Goal: Information Seeking & Learning: Find specific page/section

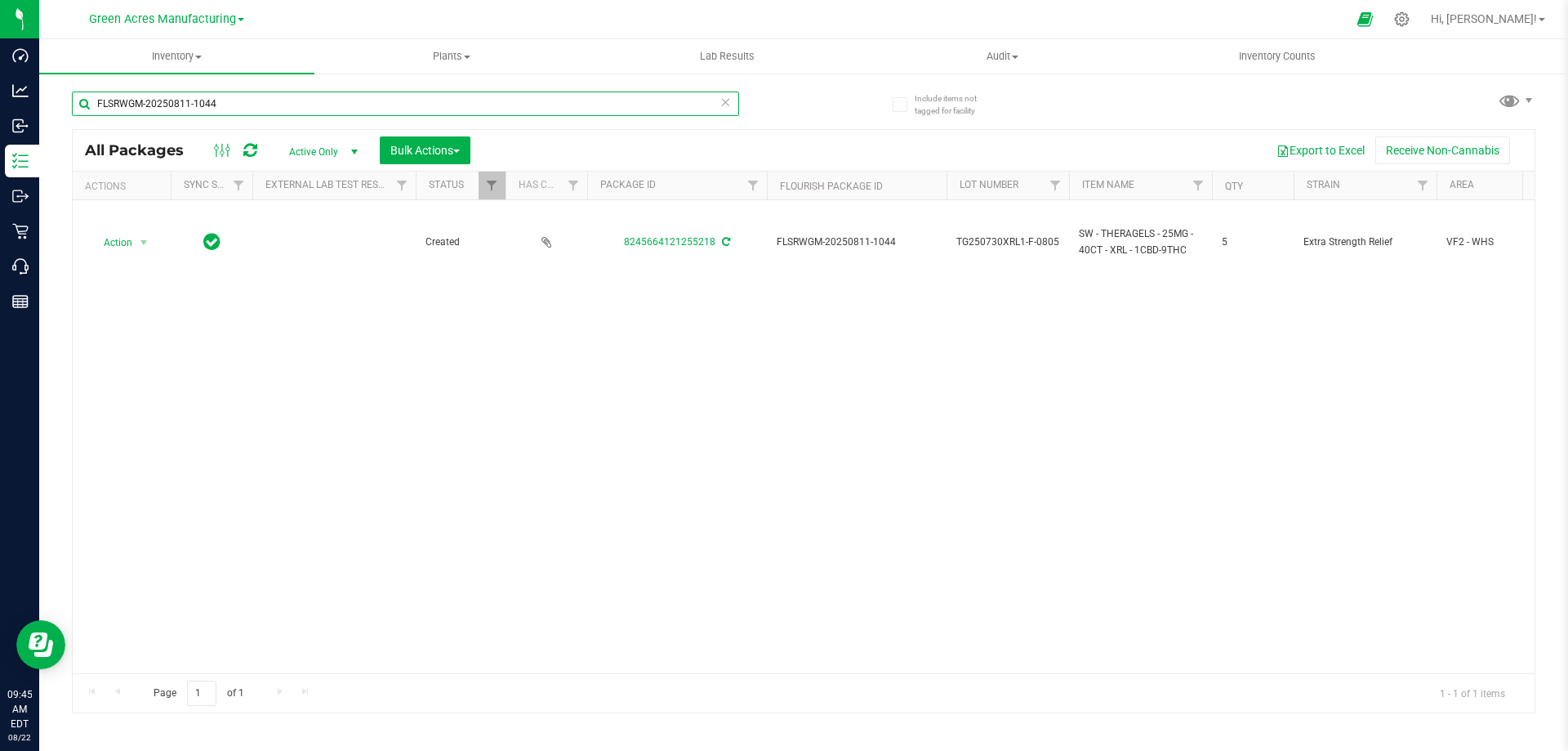
drag, startPoint x: 227, startPoint y: 105, endPoint x: 85, endPoint y: 104, distance: 142.0
click at [85, 104] on input "FLSRWGM-20250811-1044" at bounding box center [405, 103] width 667 height 24
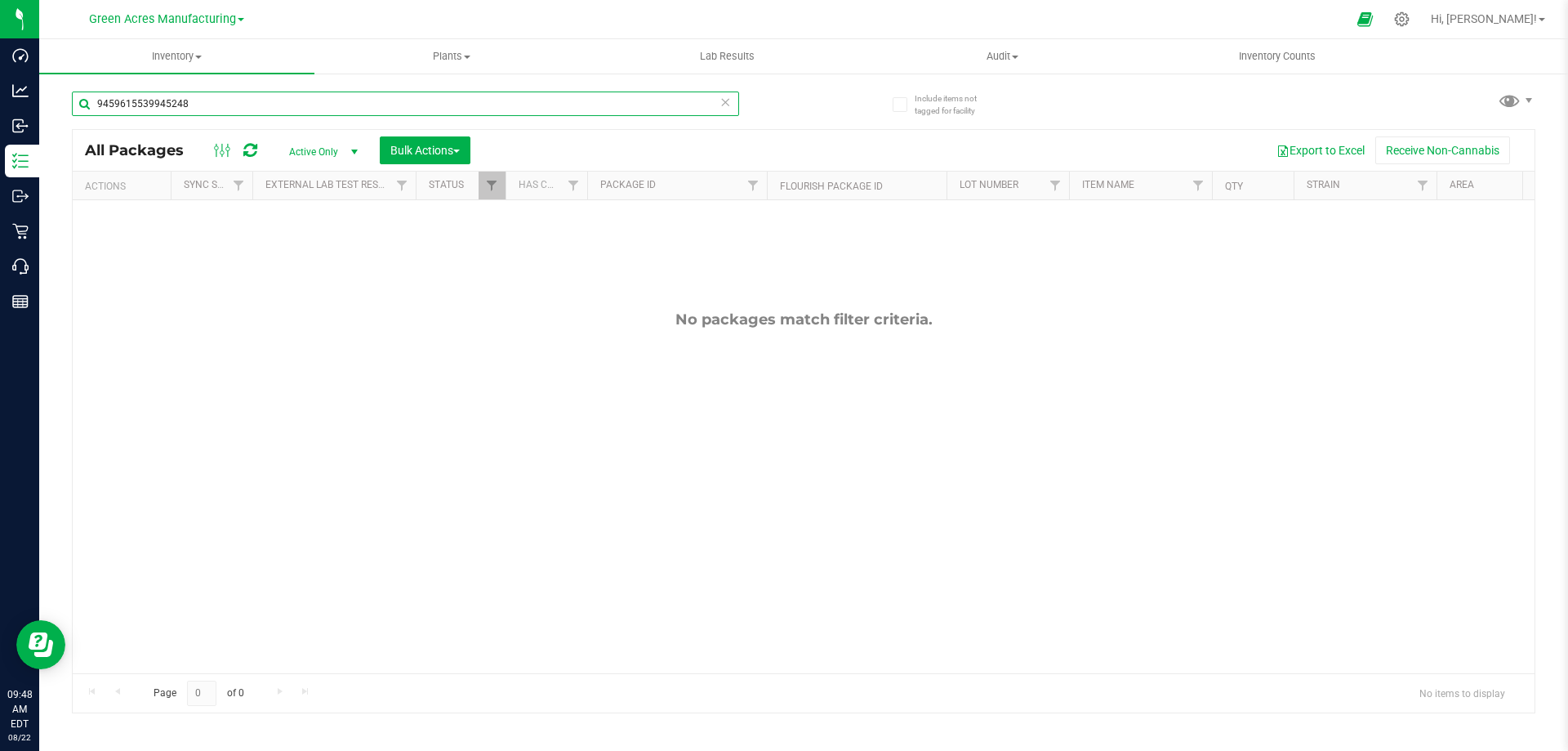
type input "9459615539945248"
click at [331, 147] on span "Active Only" at bounding box center [320, 152] width 90 height 23
click at [291, 246] on li "All" at bounding box center [319, 250] width 88 height 24
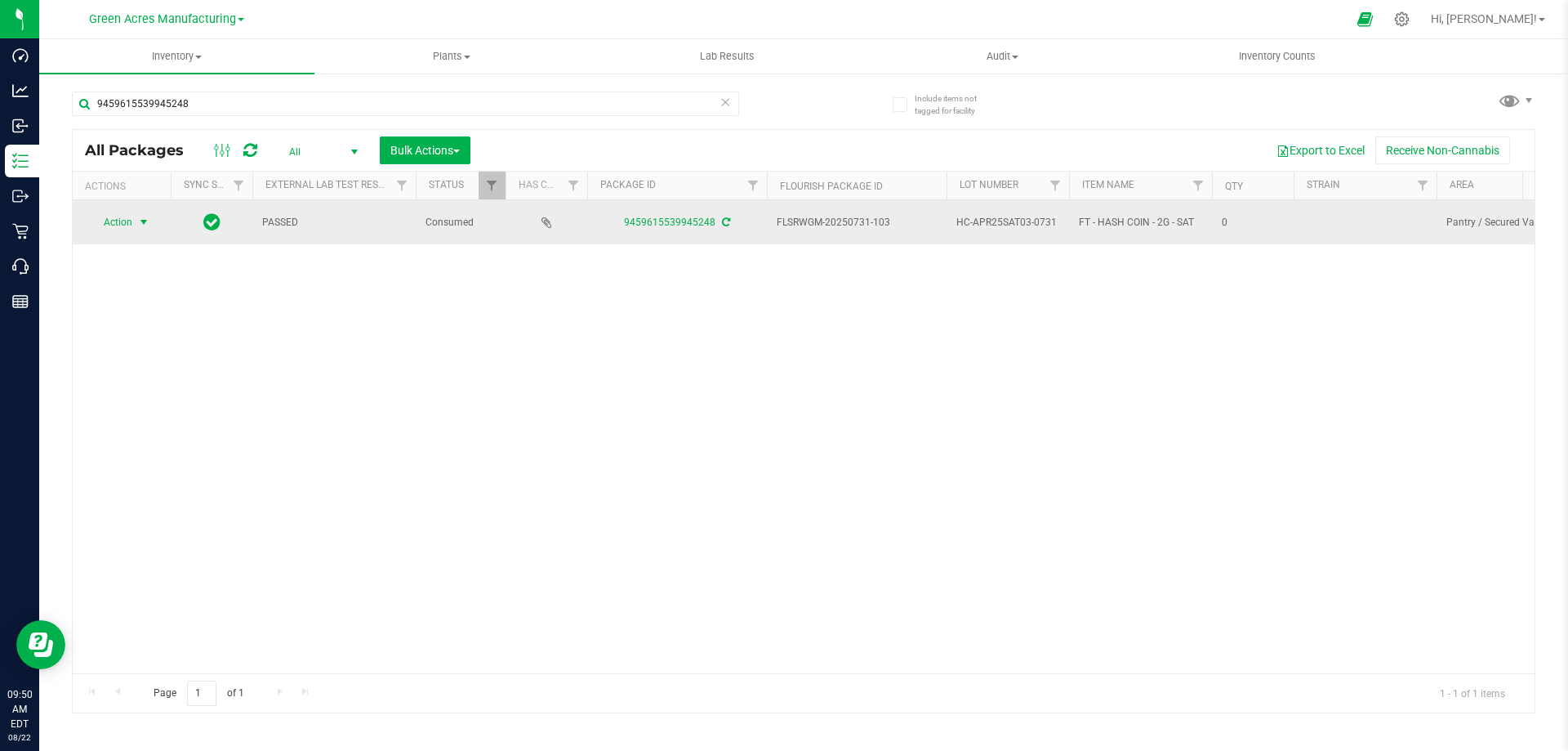
click at [110, 219] on span "Action" at bounding box center [110, 222] width 44 height 23
click at [115, 217] on span "Action" at bounding box center [110, 222] width 44 height 23
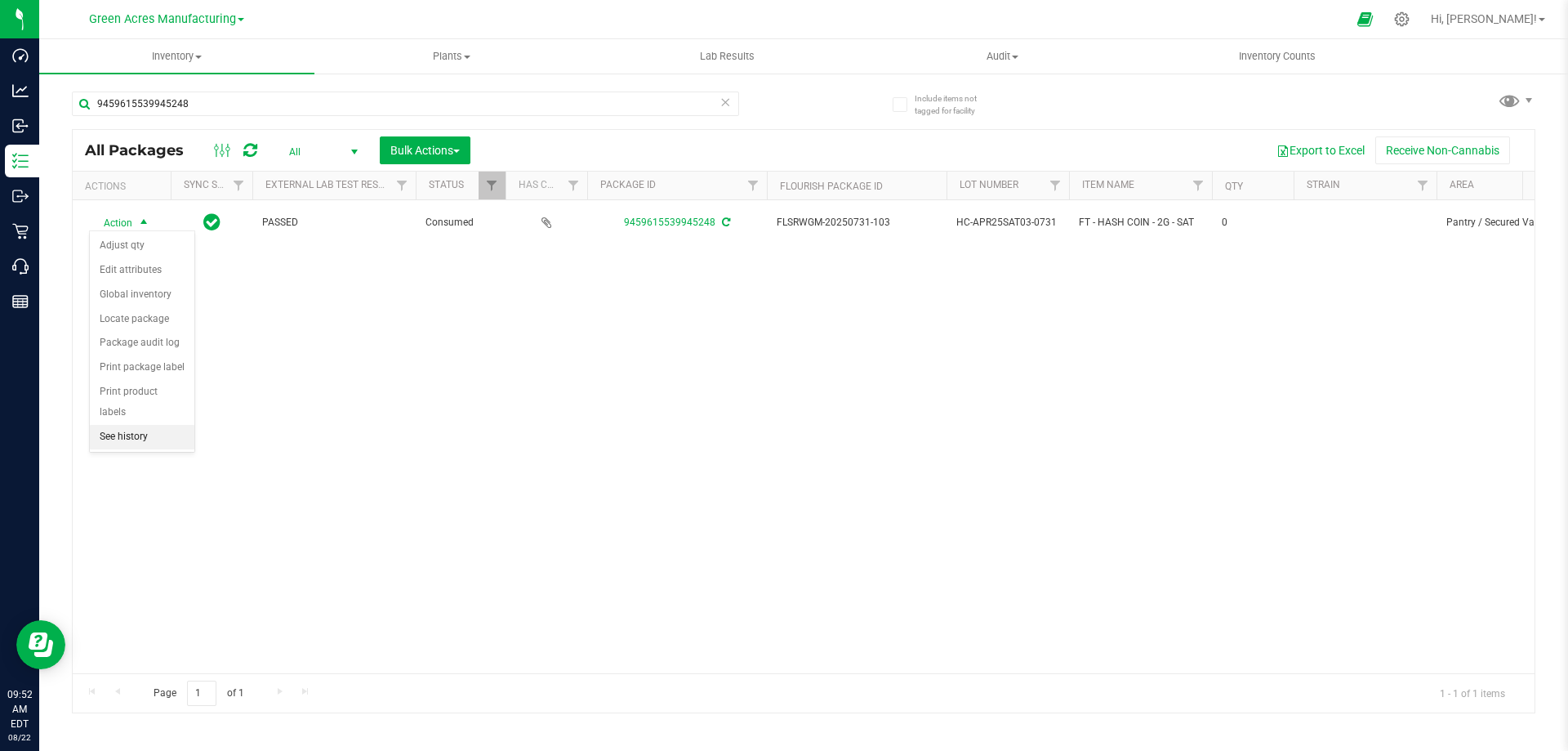
click at [102, 424] on li "See history" at bounding box center [141, 436] width 105 height 24
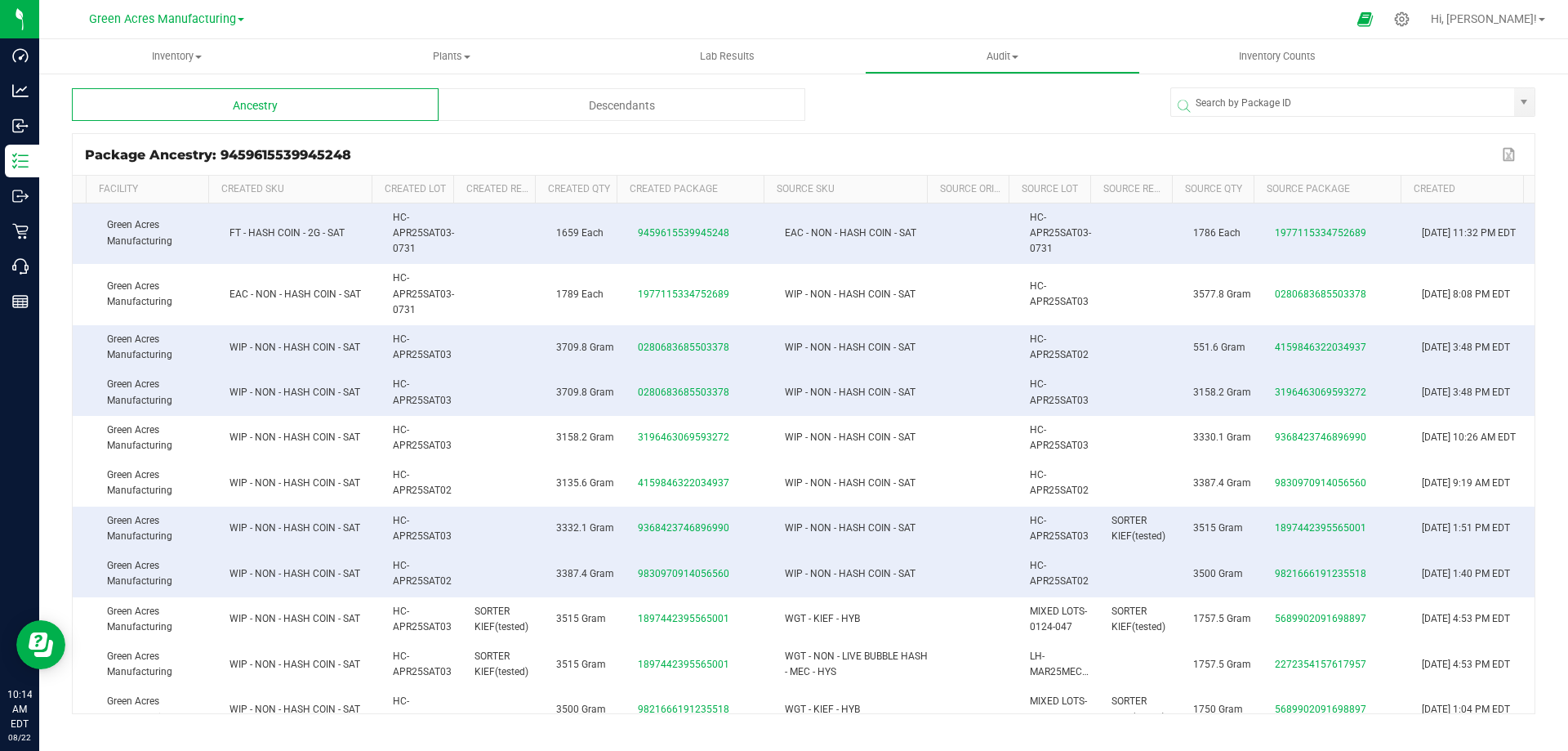
scroll to position [0, 69]
drag, startPoint x: 378, startPoint y: 213, endPoint x: 412, endPoint y: 244, distance: 46.0
click at [412, 244] on td "HC-APR25SAT03-0731" at bounding box center [424, 234] width 82 height 61
copy span "HC-APR25SAT03-0731"
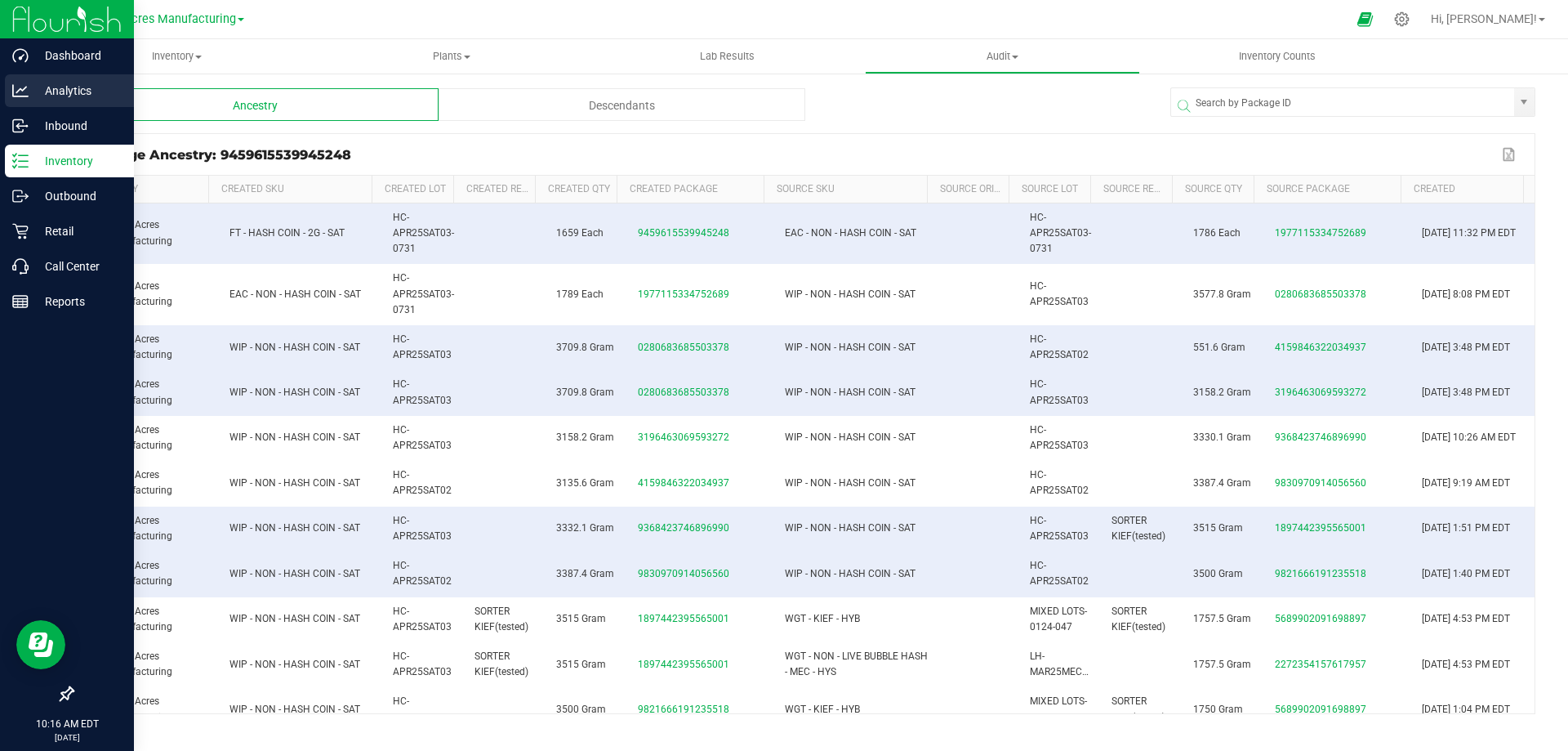
click at [20, 87] on icon at bounding box center [21, 91] width 17 height 17
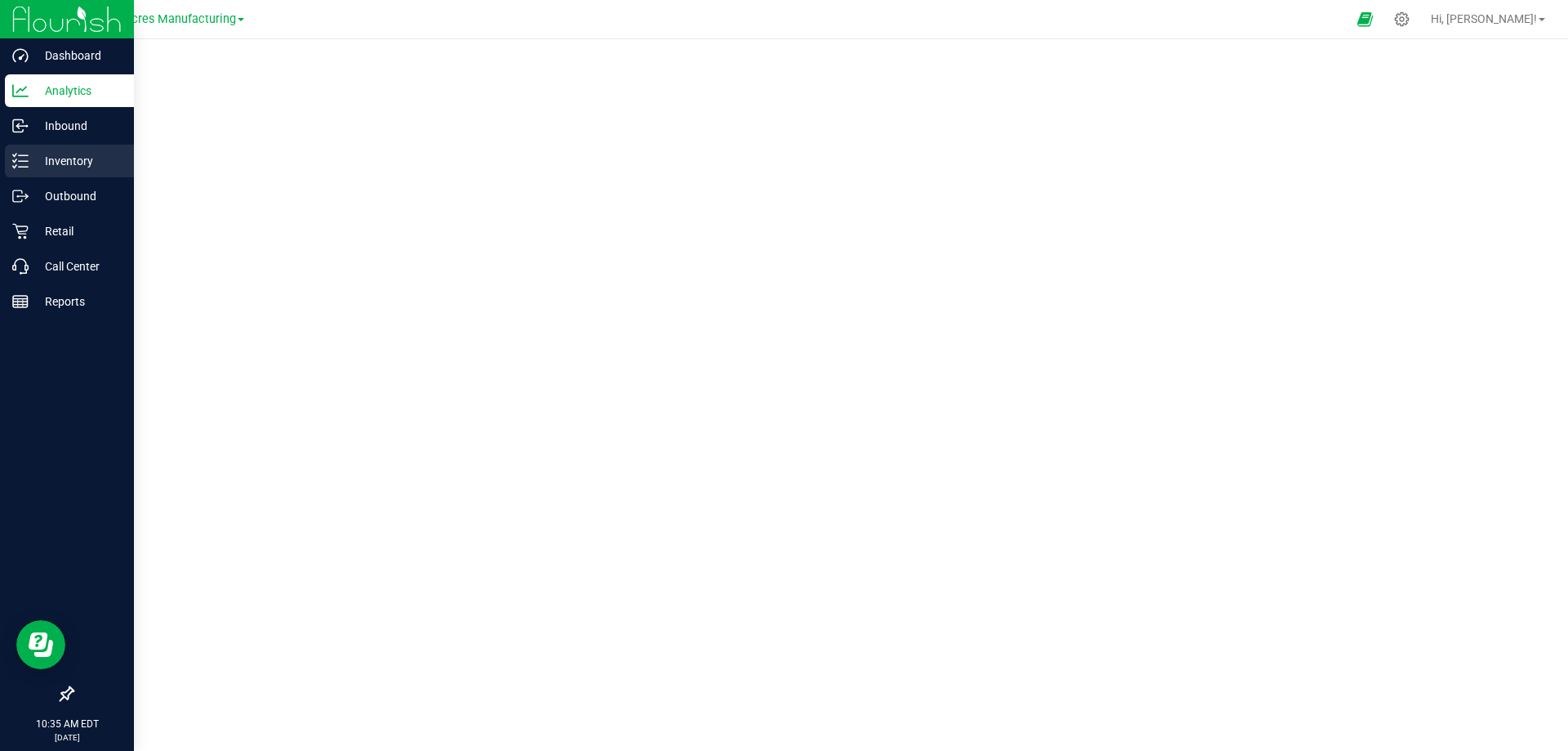
click at [64, 157] on p "Inventory" at bounding box center [77, 161] width 98 height 19
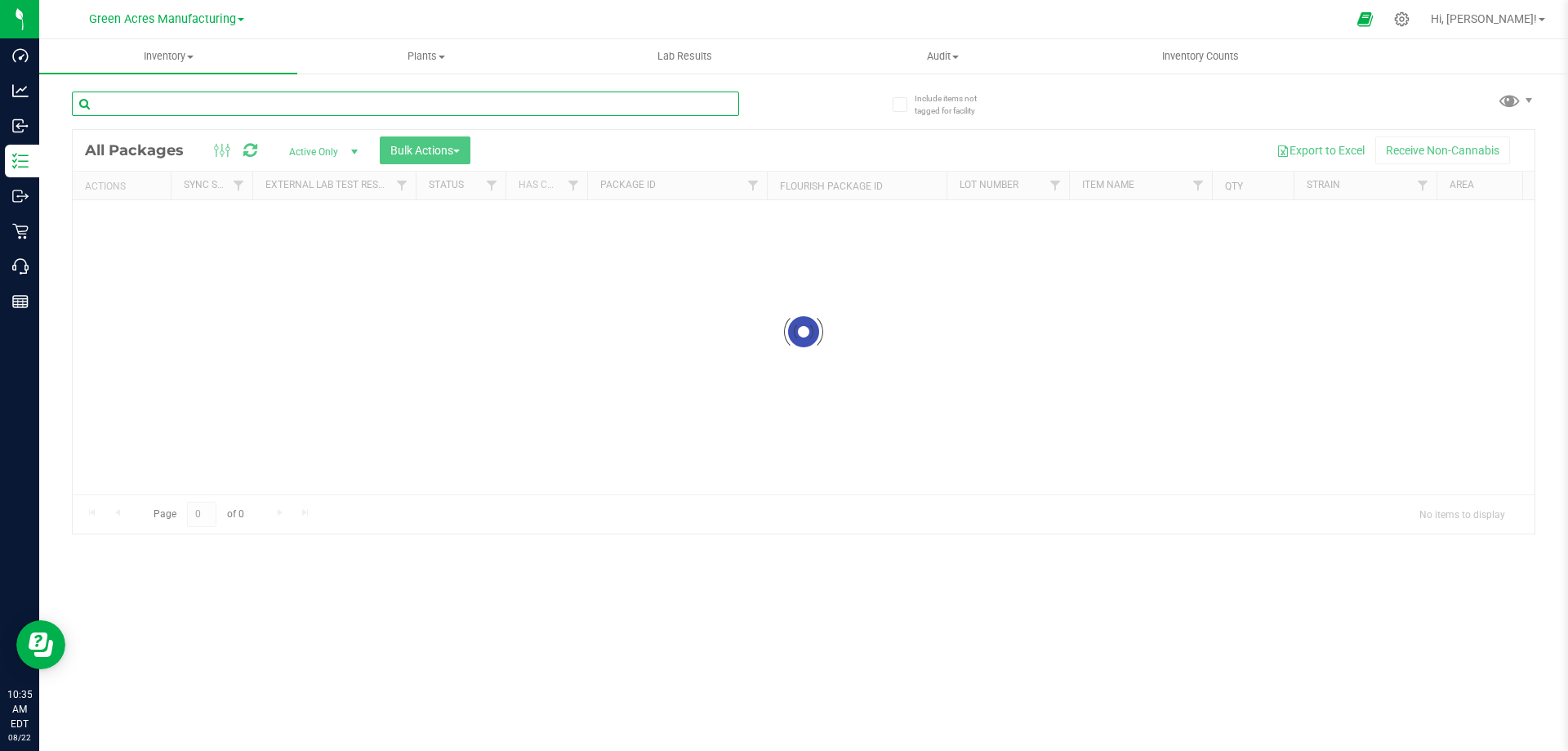
click at [143, 106] on input "text" at bounding box center [405, 103] width 667 height 24
paste input "HC-APR25SAT03-0731"
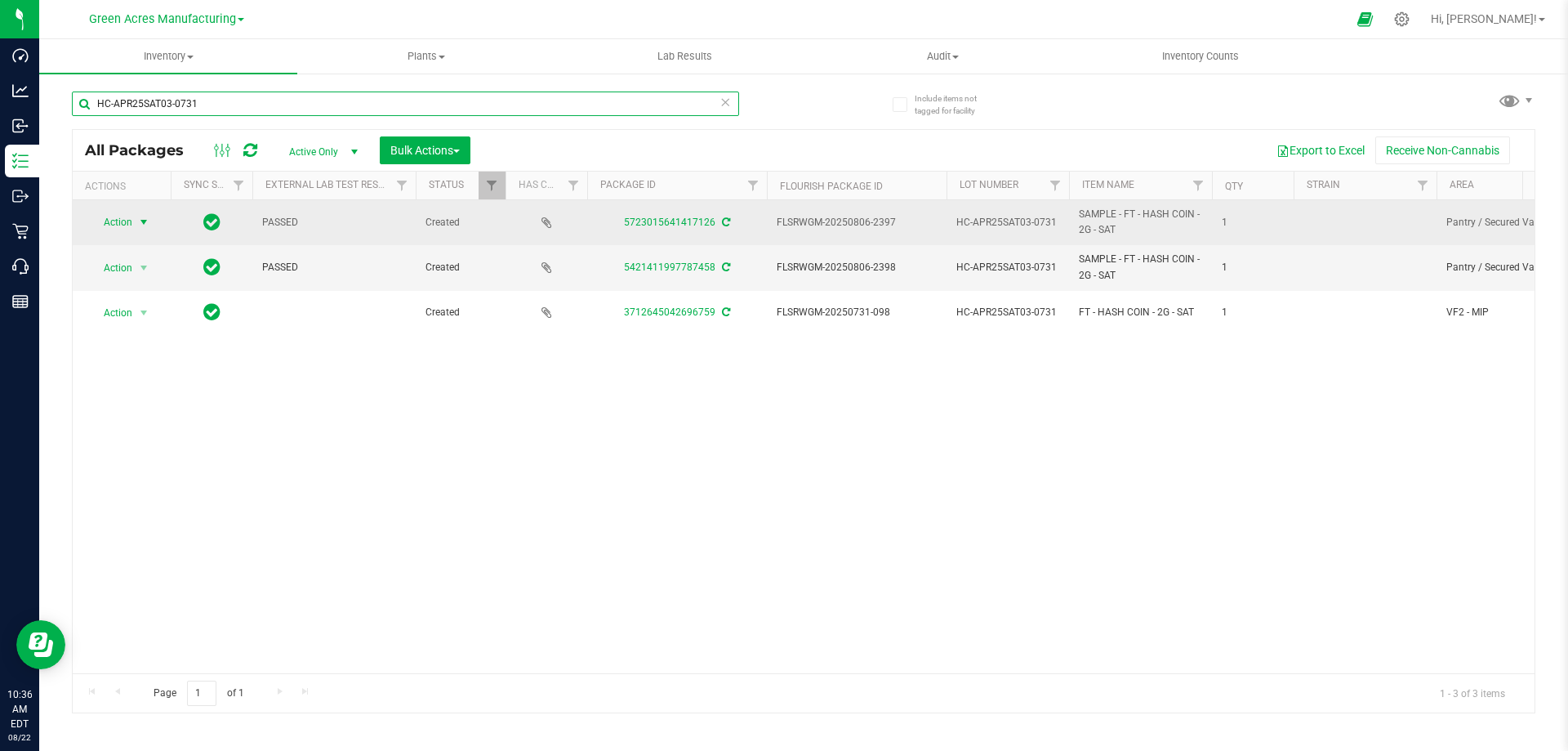
type input "HC-APR25SAT03-0731"
click at [112, 222] on span "Action" at bounding box center [110, 222] width 44 height 23
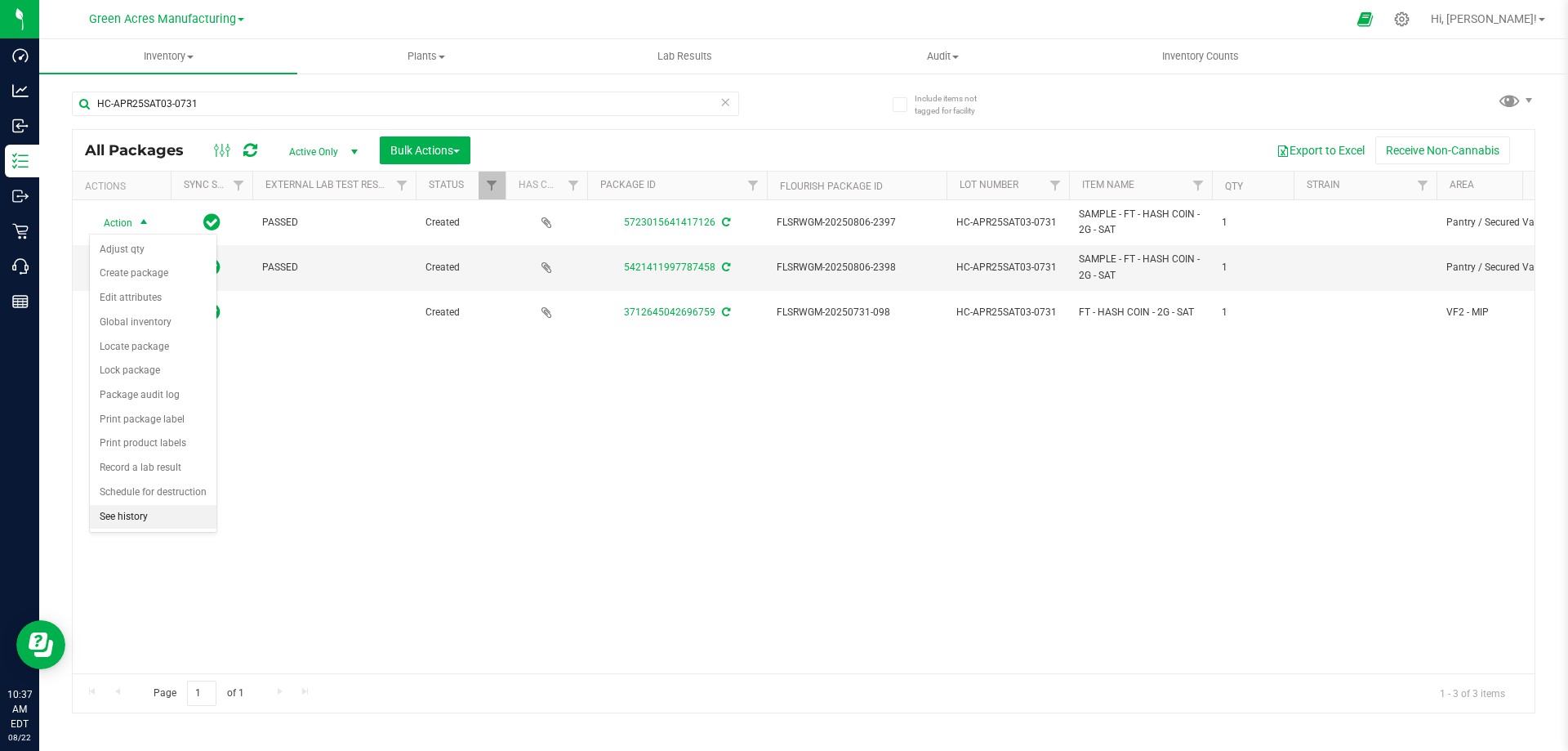
click at [114, 512] on li "See history" at bounding box center [152, 517] width 126 height 24
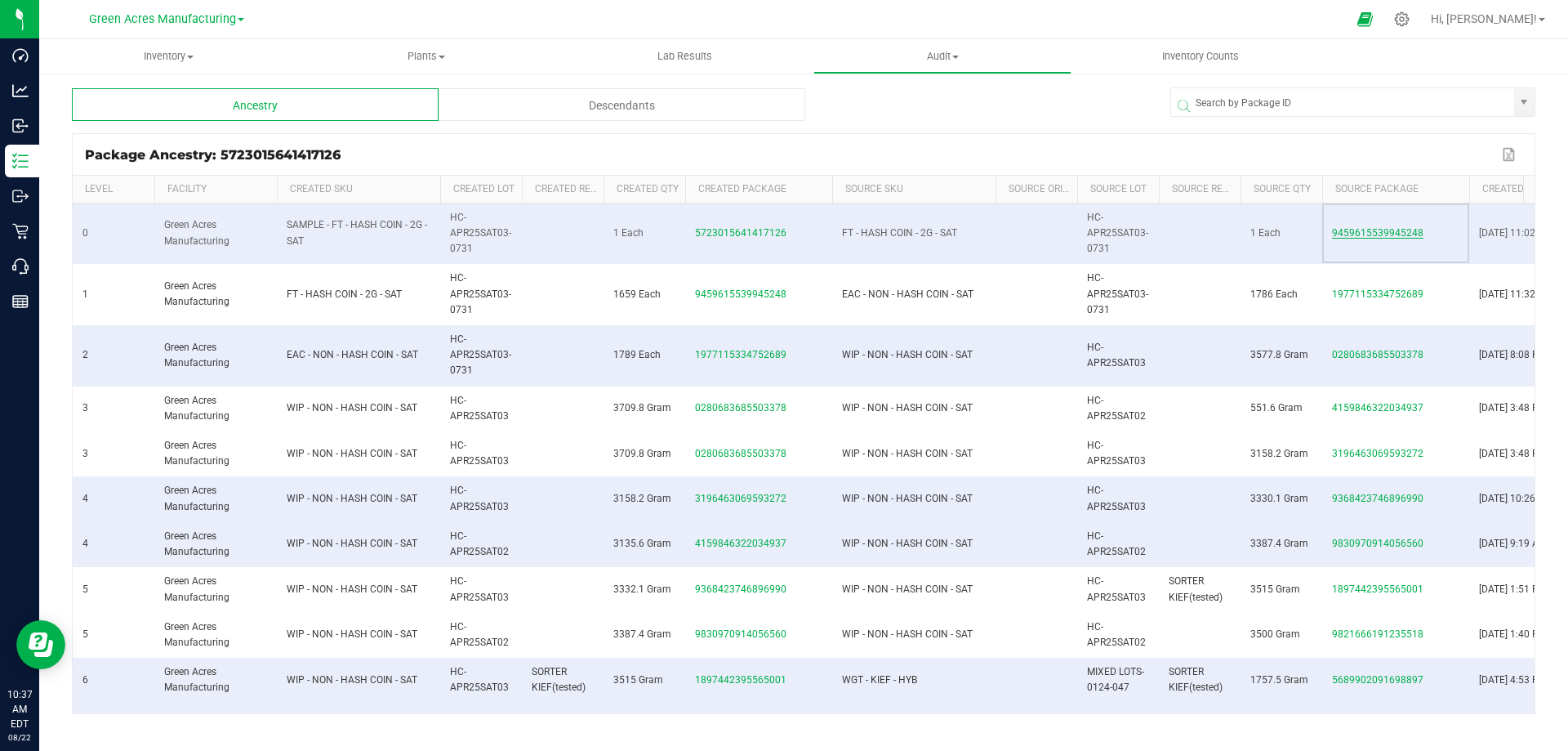
click at [1350, 229] on span "9459615539945248" at bounding box center [1377, 233] width 91 height 12
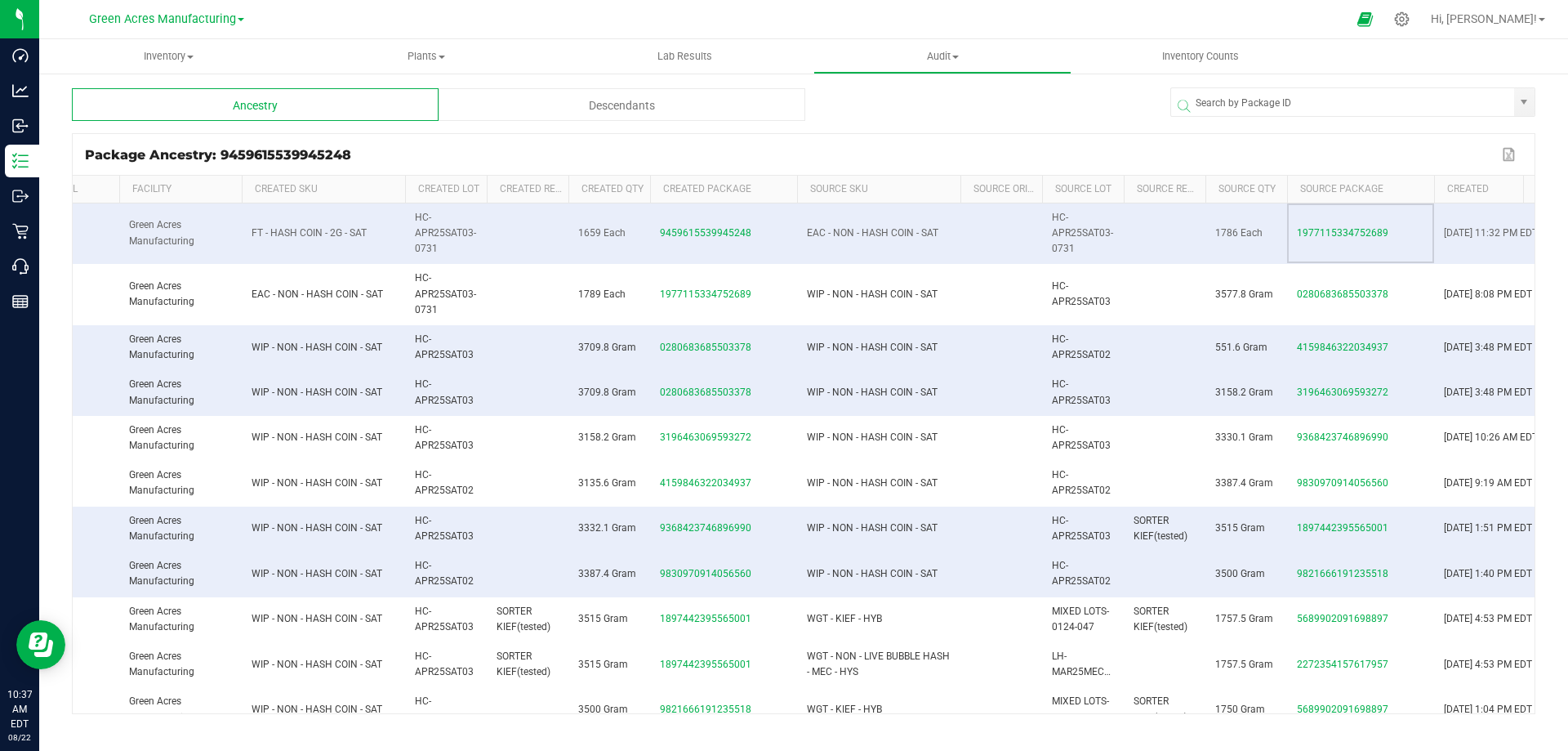
scroll to position [0, 69]
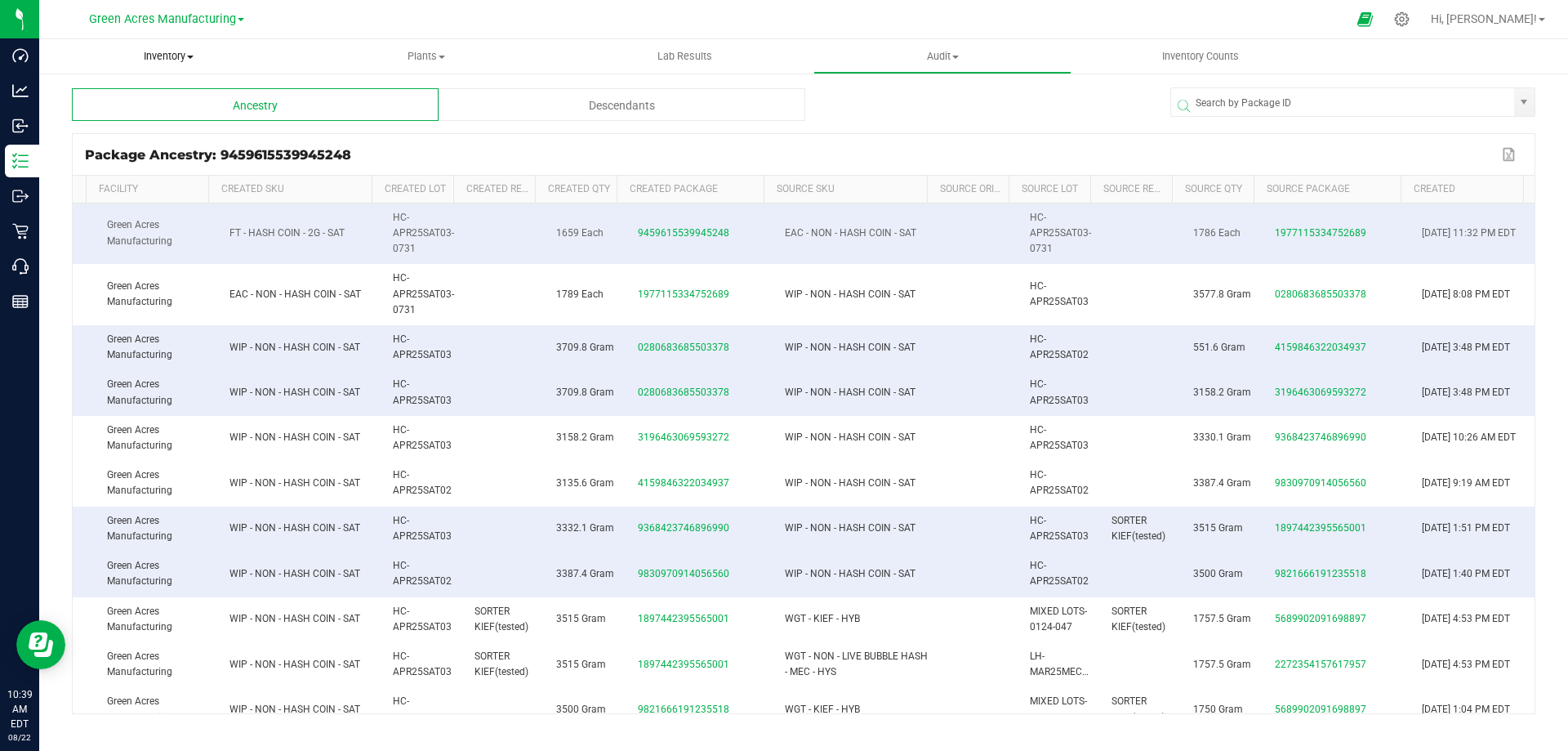
click at [167, 52] on span "Inventory" at bounding box center [168, 57] width 258 height 15
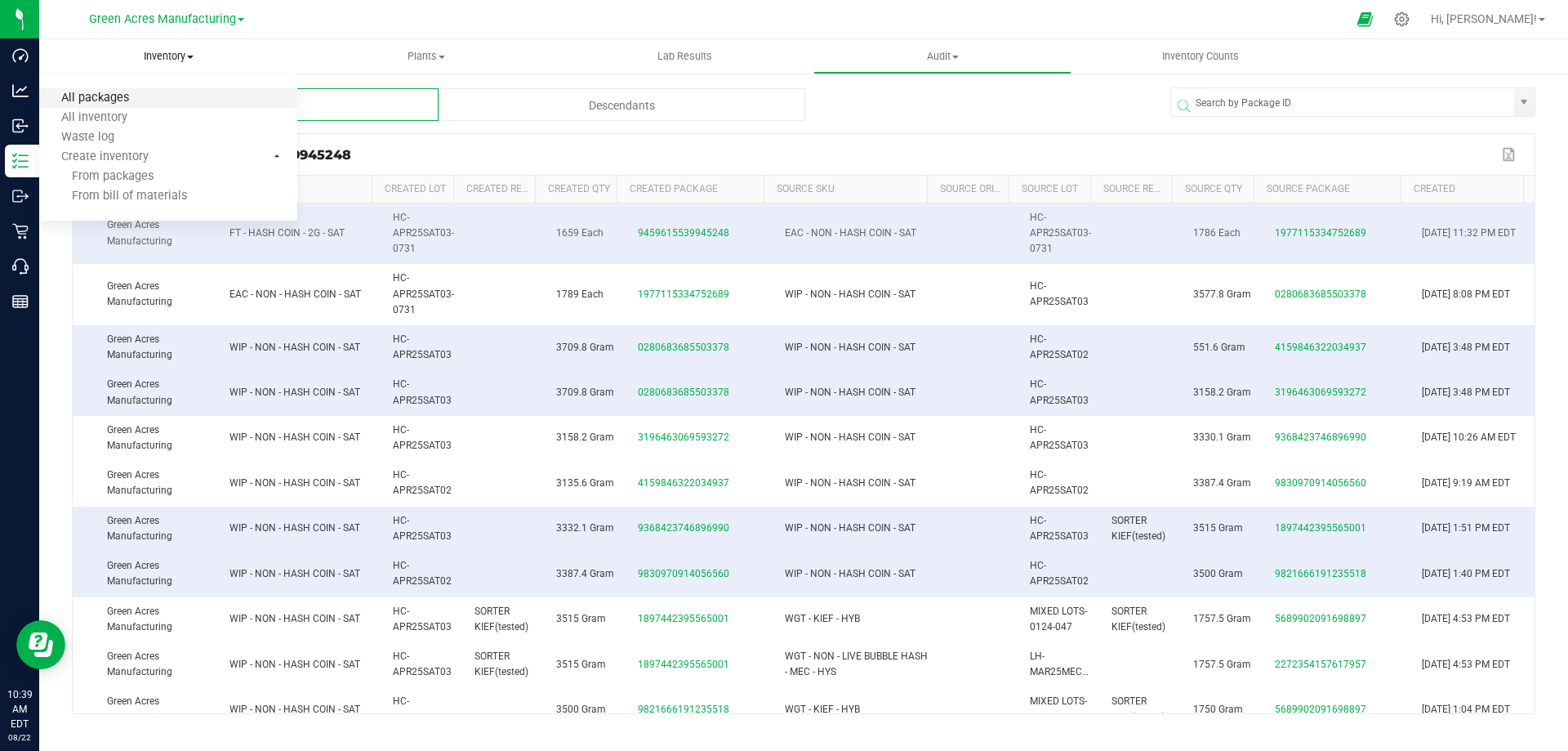
click at [113, 102] on span "All packages" at bounding box center [95, 98] width 112 height 14
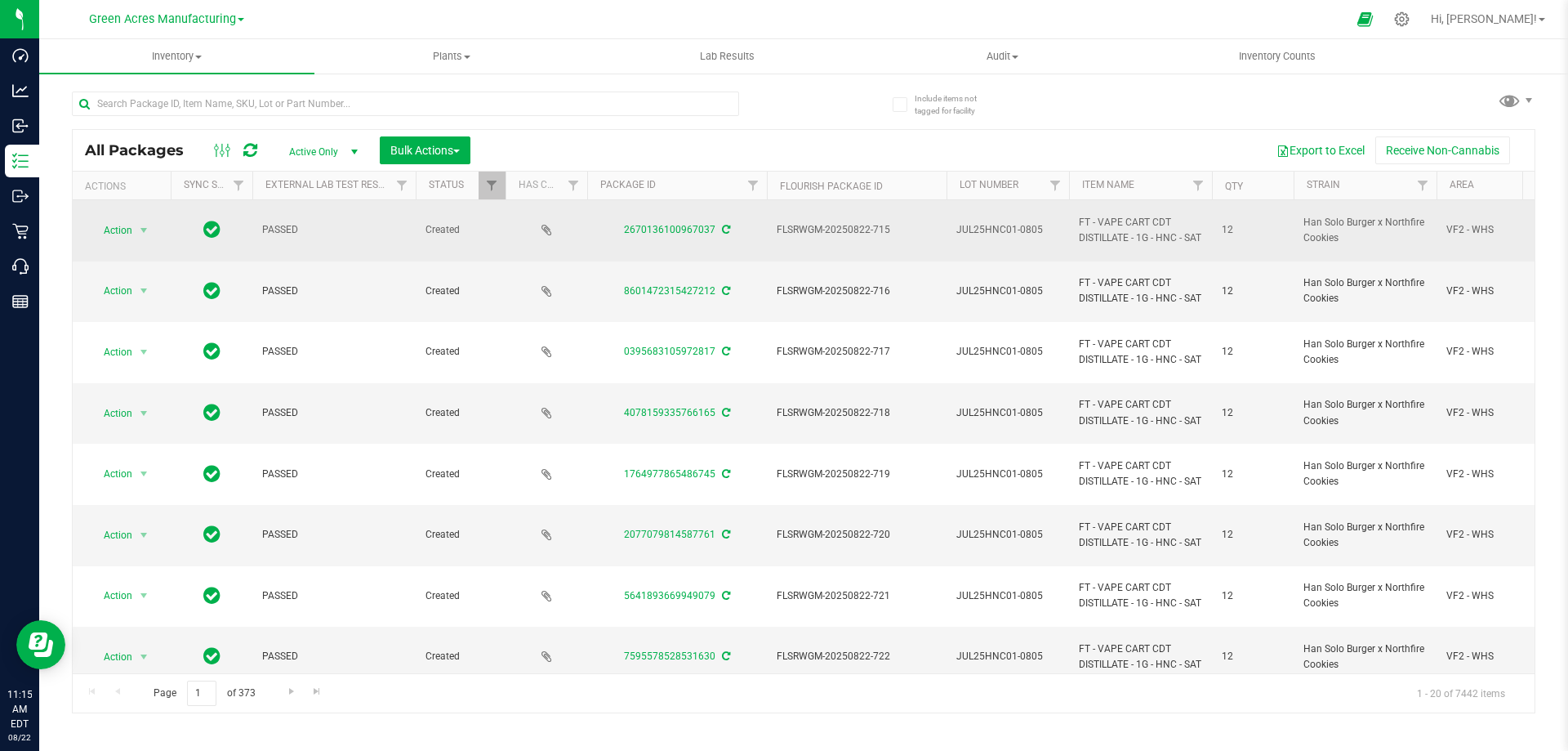
drag, startPoint x: 1078, startPoint y: 213, endPoint x: 1107, endPoint y: 247, distance: 44.7
click at [1107, 247] on td "FT - VAPE CART CDT DISTILLATE - 1G - HNC - SAT" at bounding box center [1140, 230] width 143 height 61
copy span "FT - VAPE CART CDT DISTILLATE - 1G - HNC - SAT"
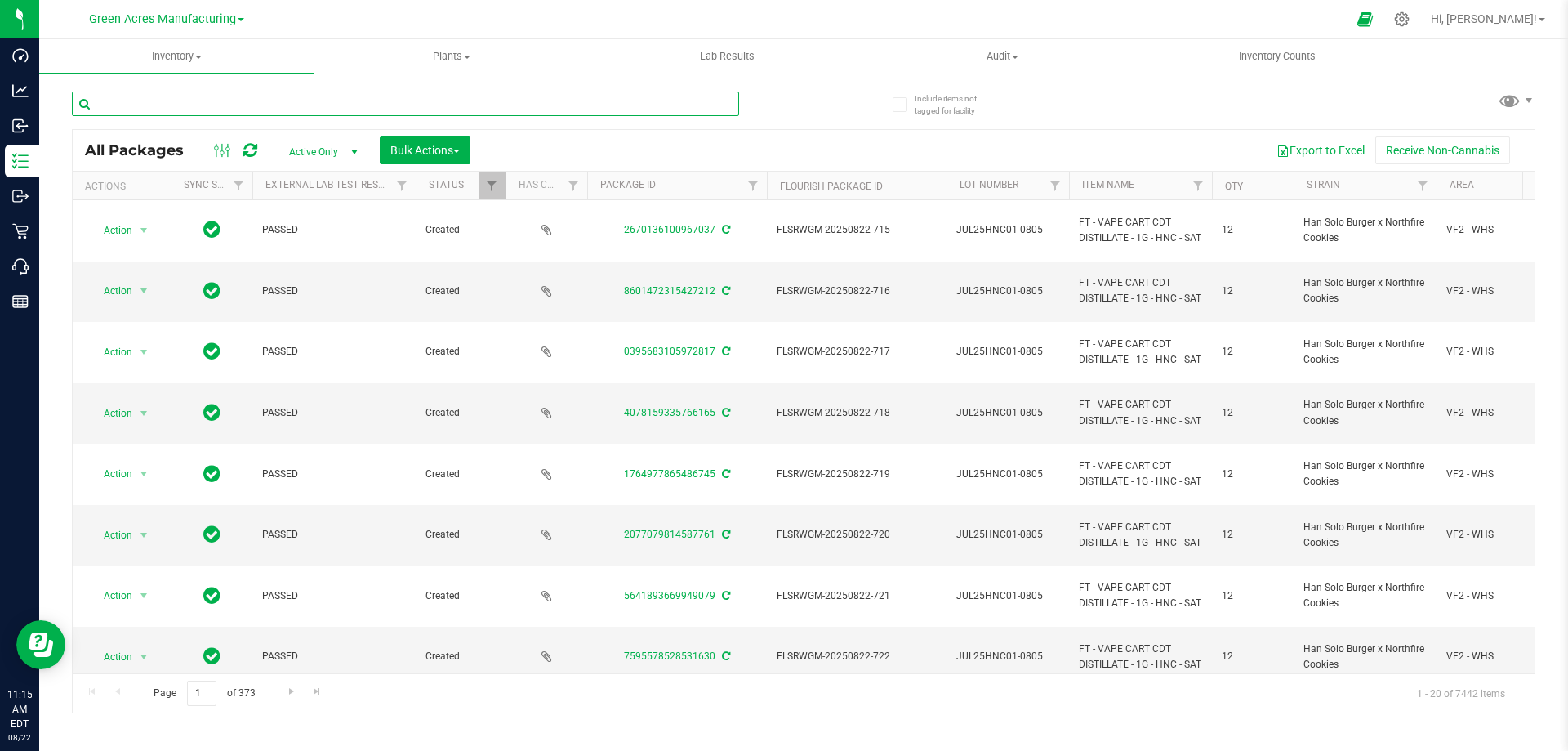
click at [99, 99] on input "text" at bounding box center [405, 103] width 667 height 24
paste input "FT - VAPE CART CDT DISTILLATE - 1G - HNC - SAT"
type input "FT - VAPE CART CDT DISTILLATE - 1G - HNC - SAT"
click at [173, 54] on span "Inventory" at bounding box center [177, 57] width 275 height 15
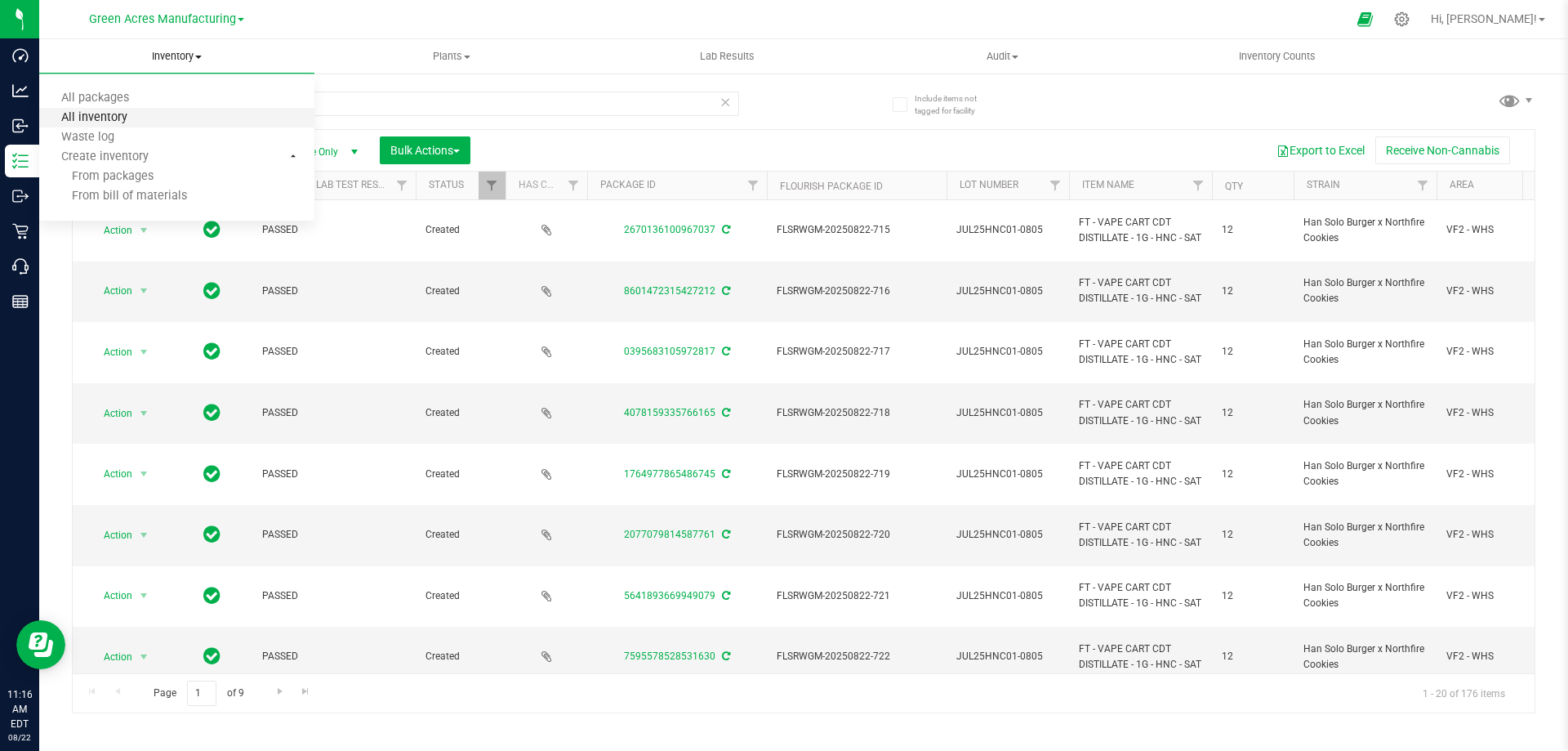
click at [85, 115] on span "All inventory" at bounding box center [95, 118] width 110 height 14
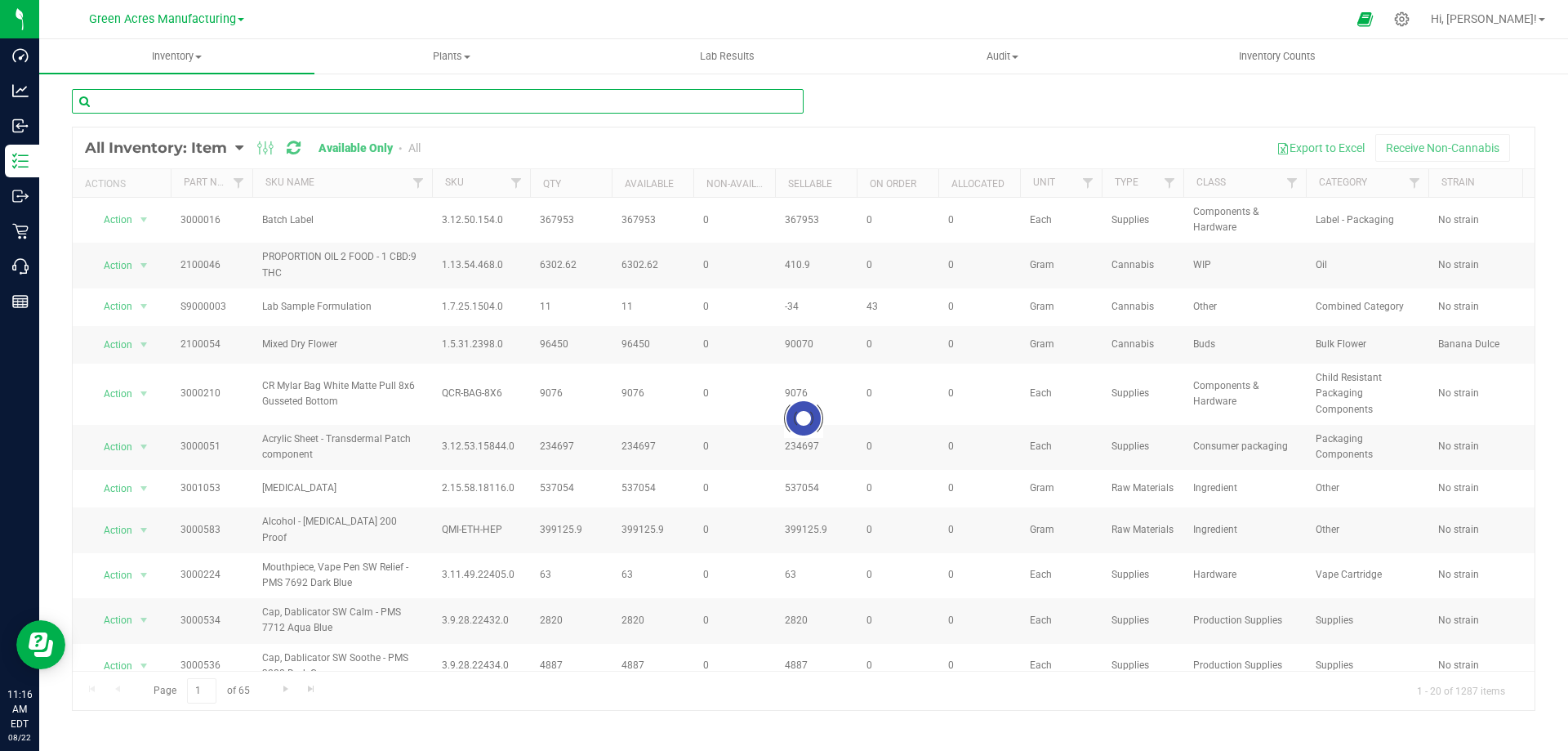
click at [99, 99] on input "text" at bounding box center [438, 100] width 731 height 24
paste input "FT - VAPE CART CDT DISTILLATE - 1G - HNC - SAT"
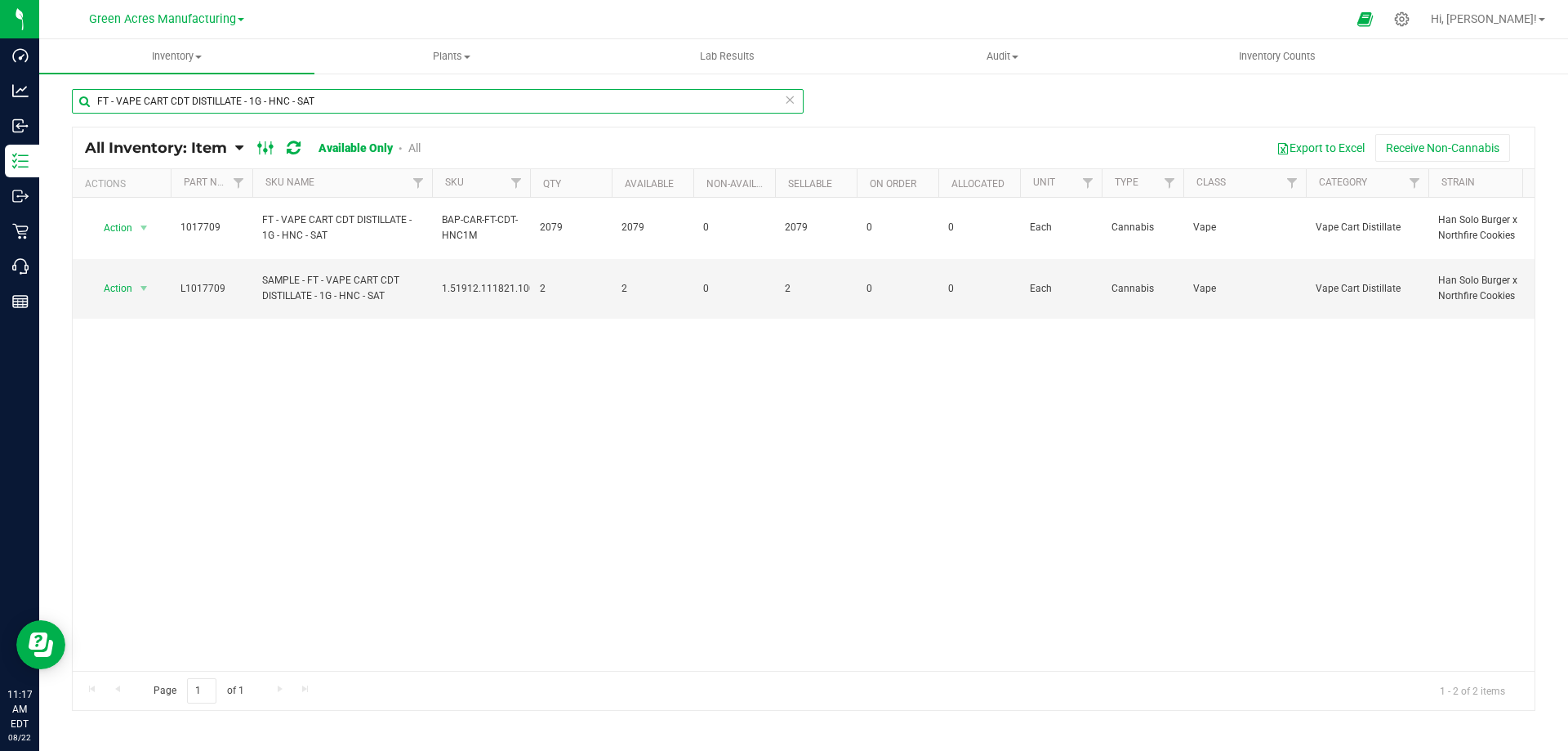
type input "FT - VAPE CART CDT DISTILLATE - 1G - HNC - SAT"
click at [269, 152] on icon at bounding box center [265, 147] width 18 height 19
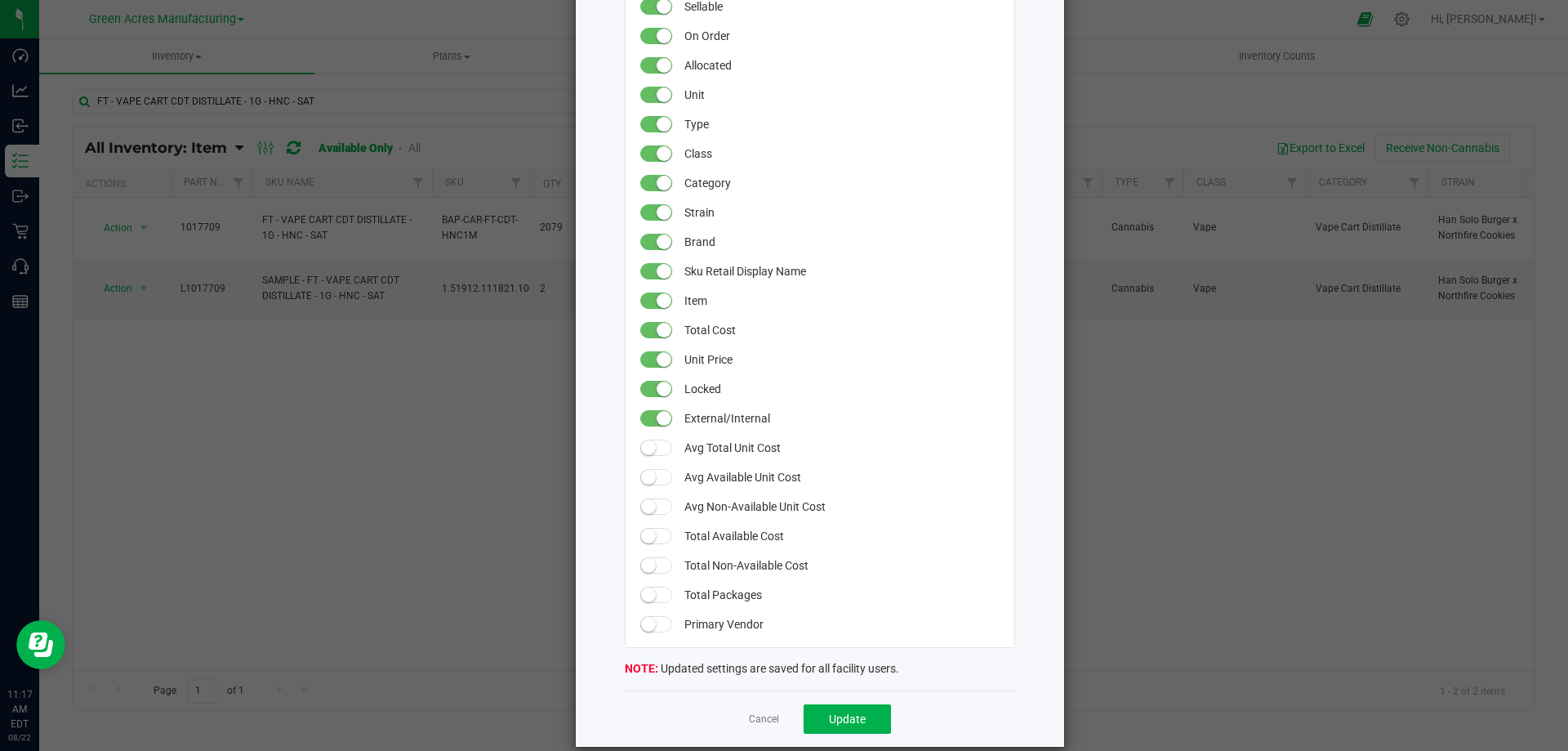
scroll to position [379, 0]
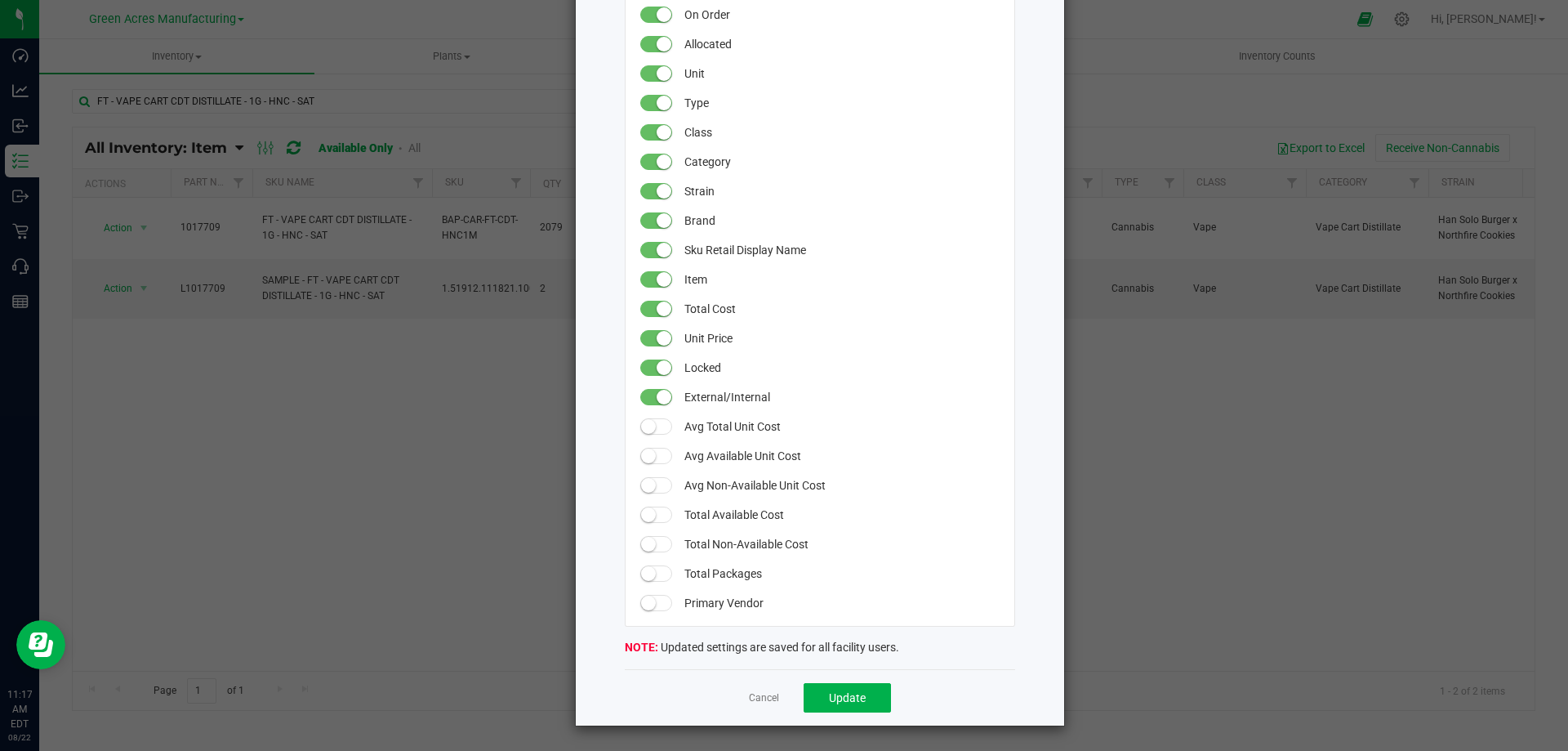
click at [641, 573] on small at bounding box center [648, 574] width 15 height 15
click at [829, 697] on span "Update" at bounding box center [848, 698] width 37 height 13
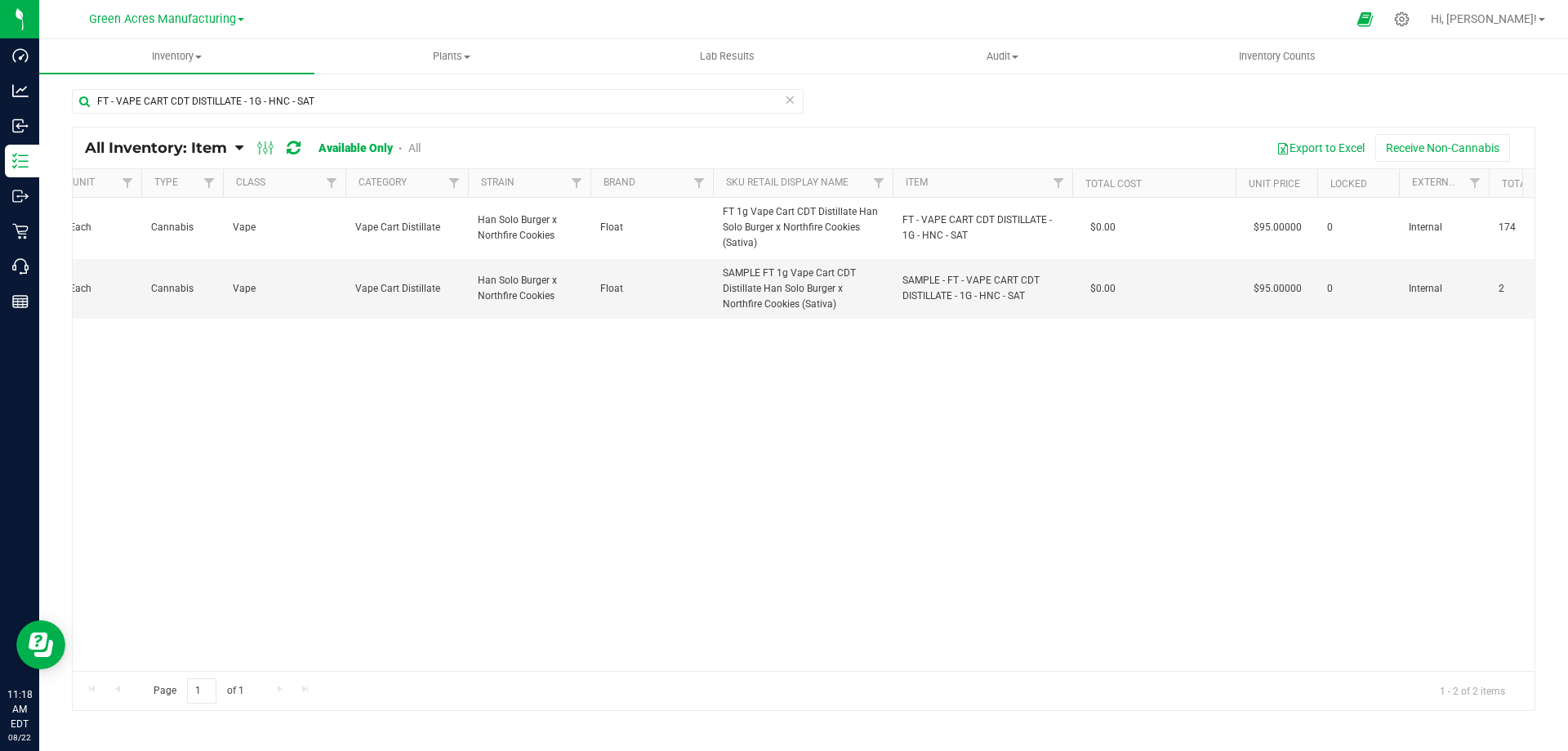
scroll to position [0, 925]
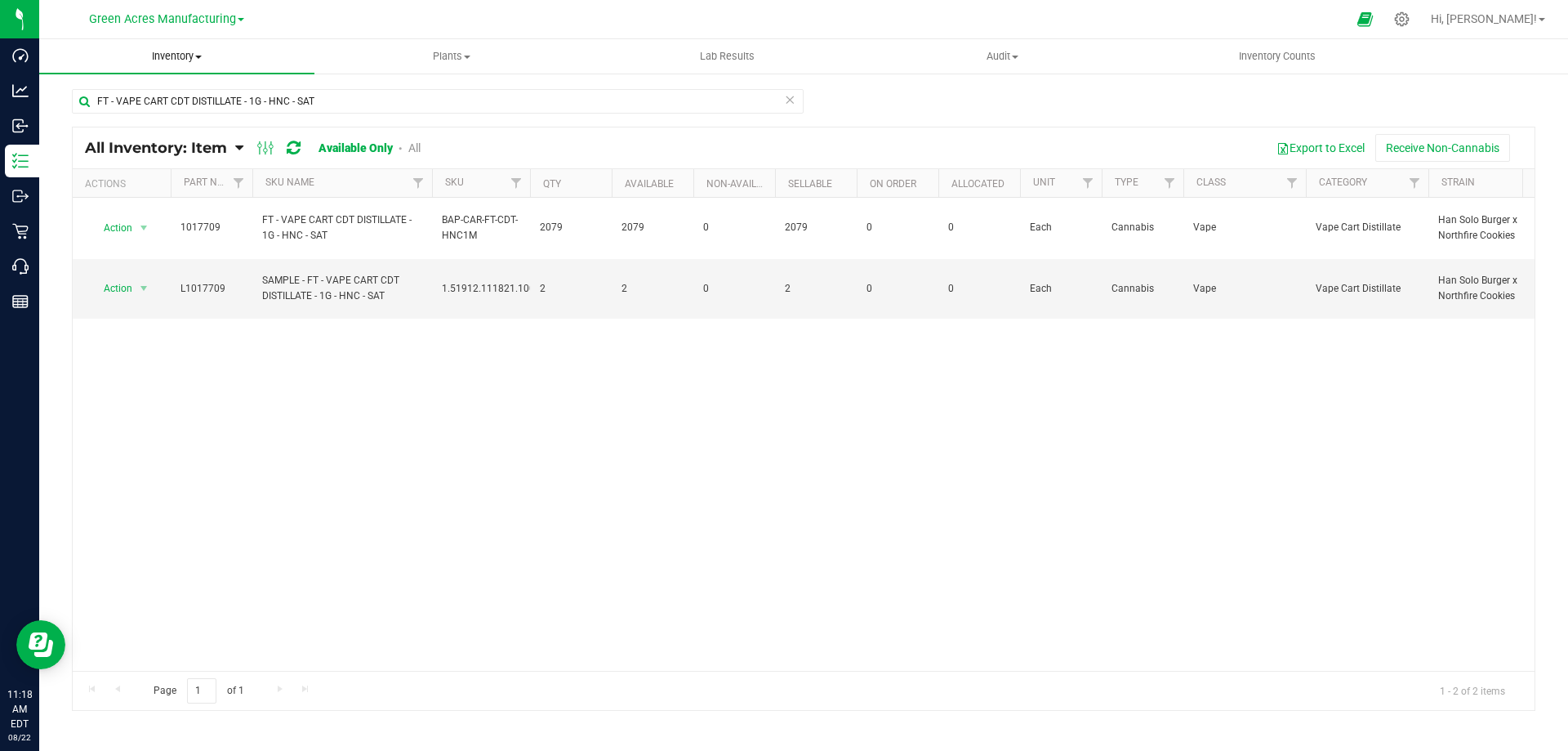
click at [173, 54] on span "Inventory" at bounding box center [177, 57] width 275 height 15
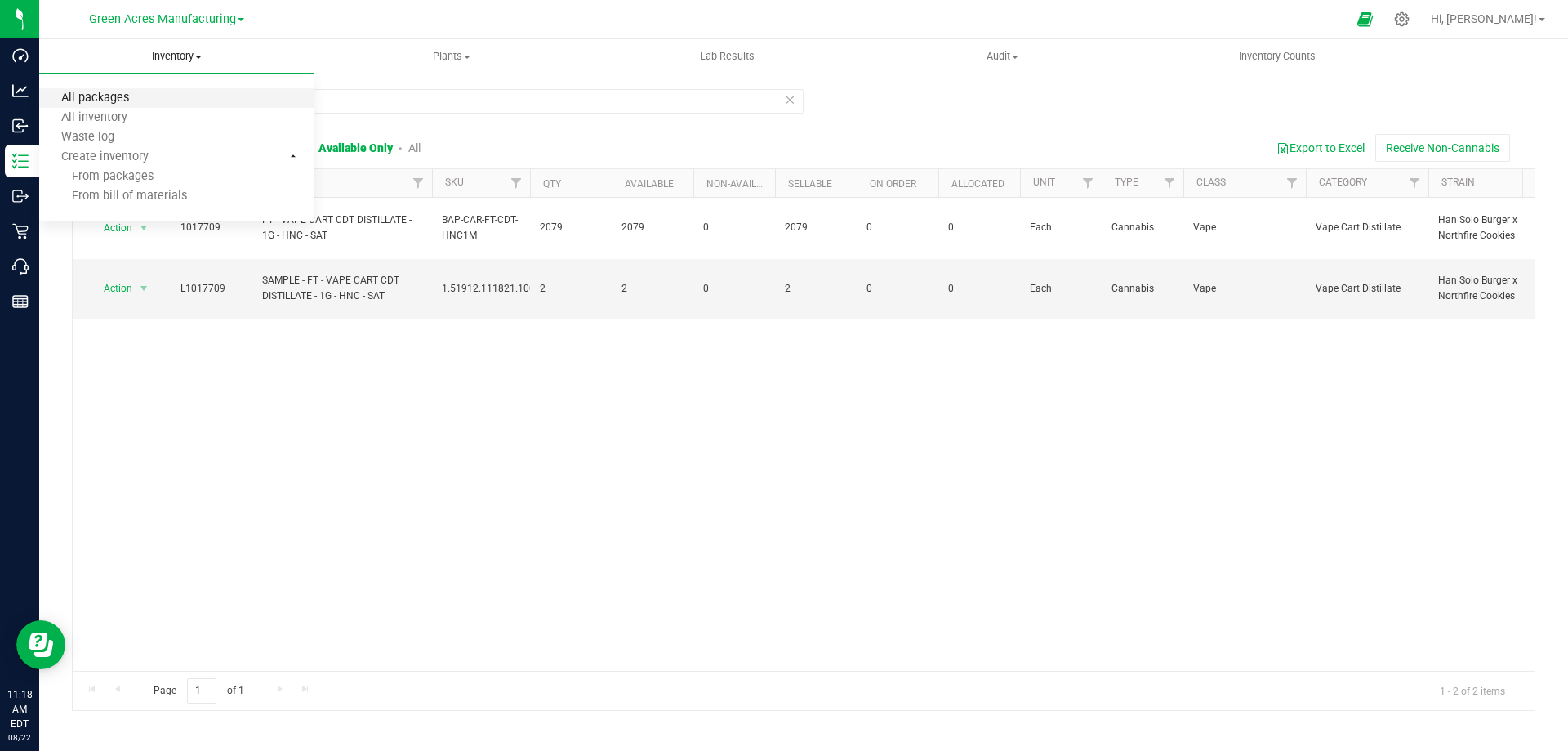
click at [124, 95] on span "All packages" at bounding box center [95, 98] width 112 height 14
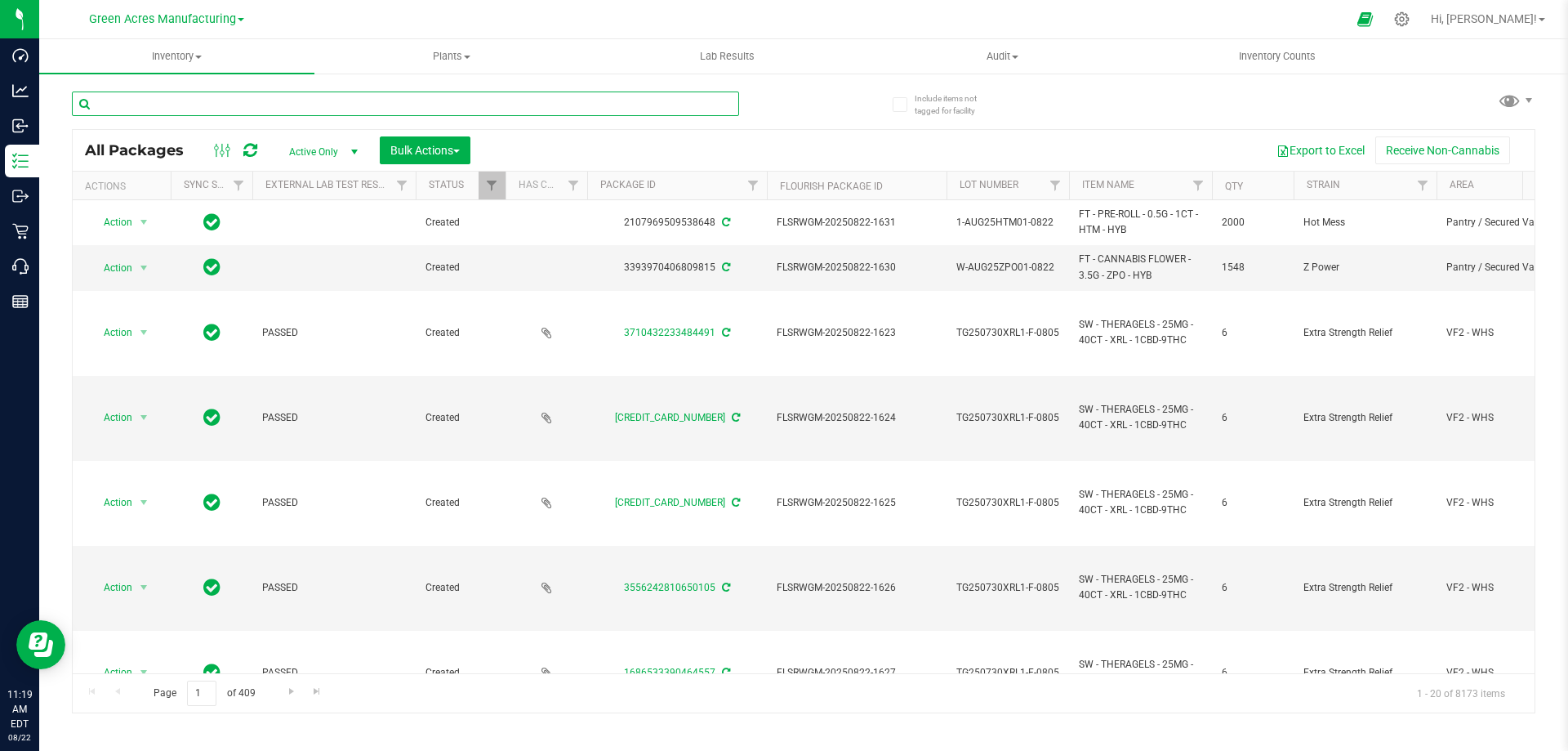
click at [96, 102] on input "text" at bounding box center [405, 103] width 667 height 24
paste input "FT - VAPE CART CDT DISTILLATE - 1G - HNC - SAT"
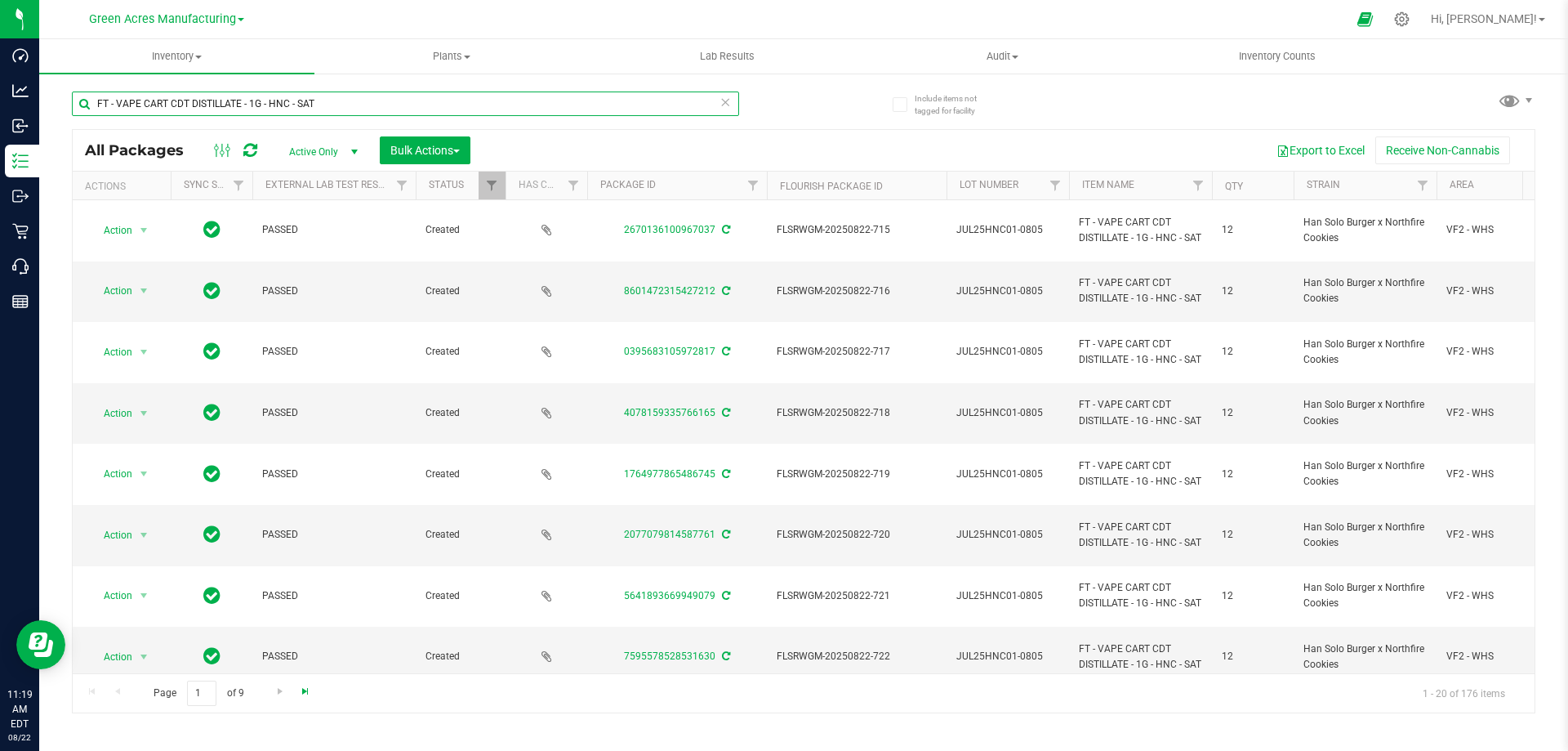
type input "FT - VAPE CART CDT DISTILLATE - 1G - HNC - SAT"
click at [305, 692] on span "Go to the last page" at bounding box center [305, 692] width 13 height 13
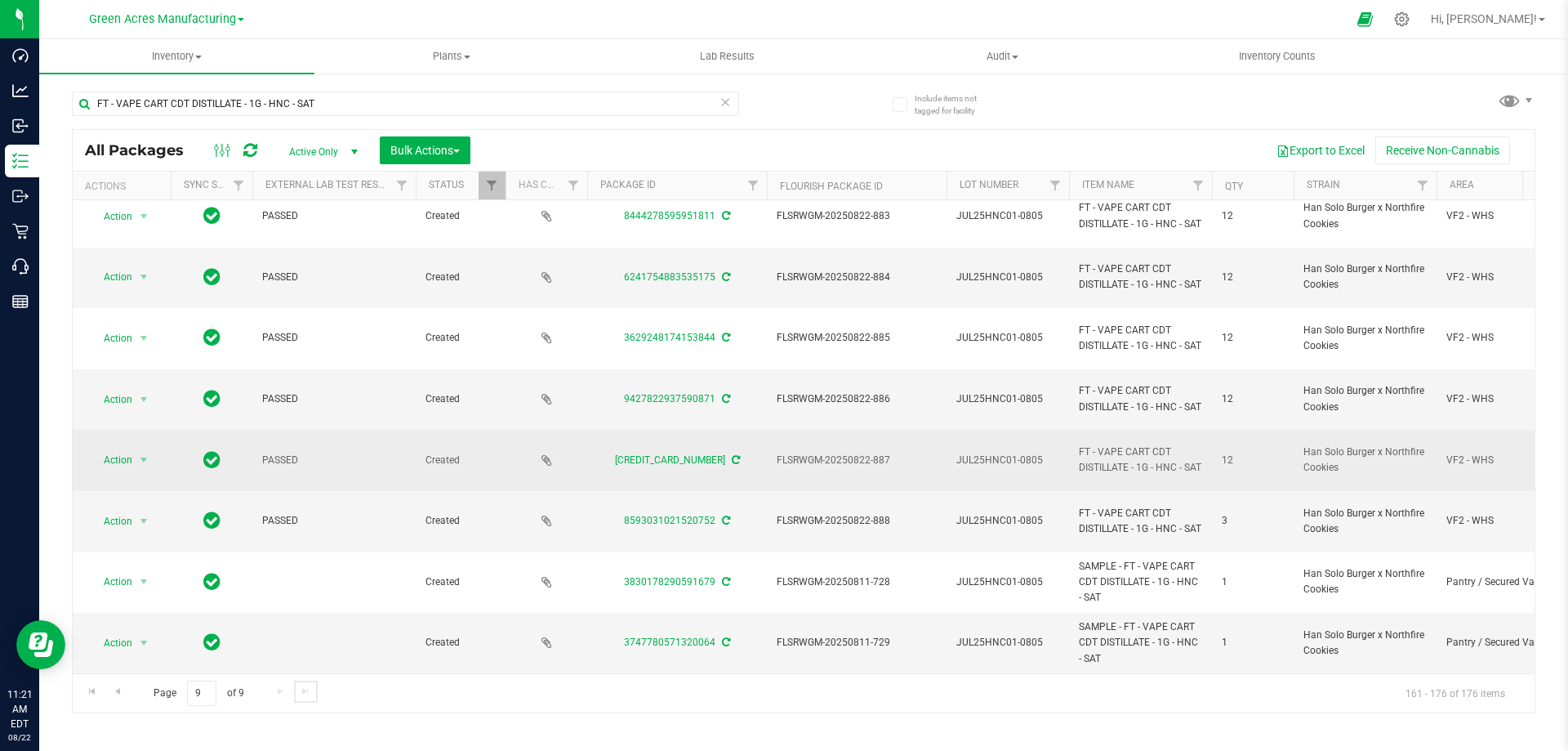
scroll to position [514, 0]
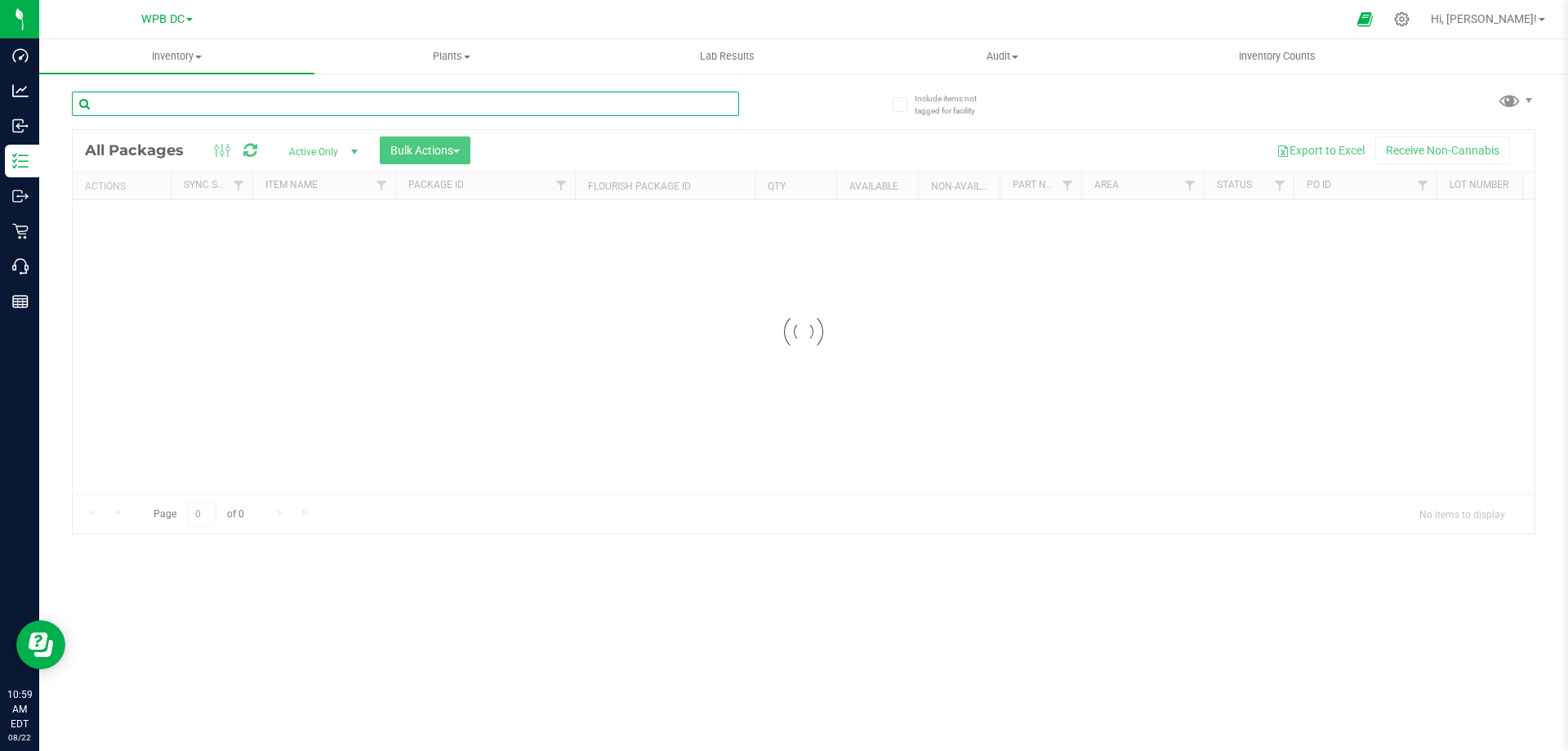
click at [105, 104] on input "text" at bounding box center [405, 103] width 667 height 24
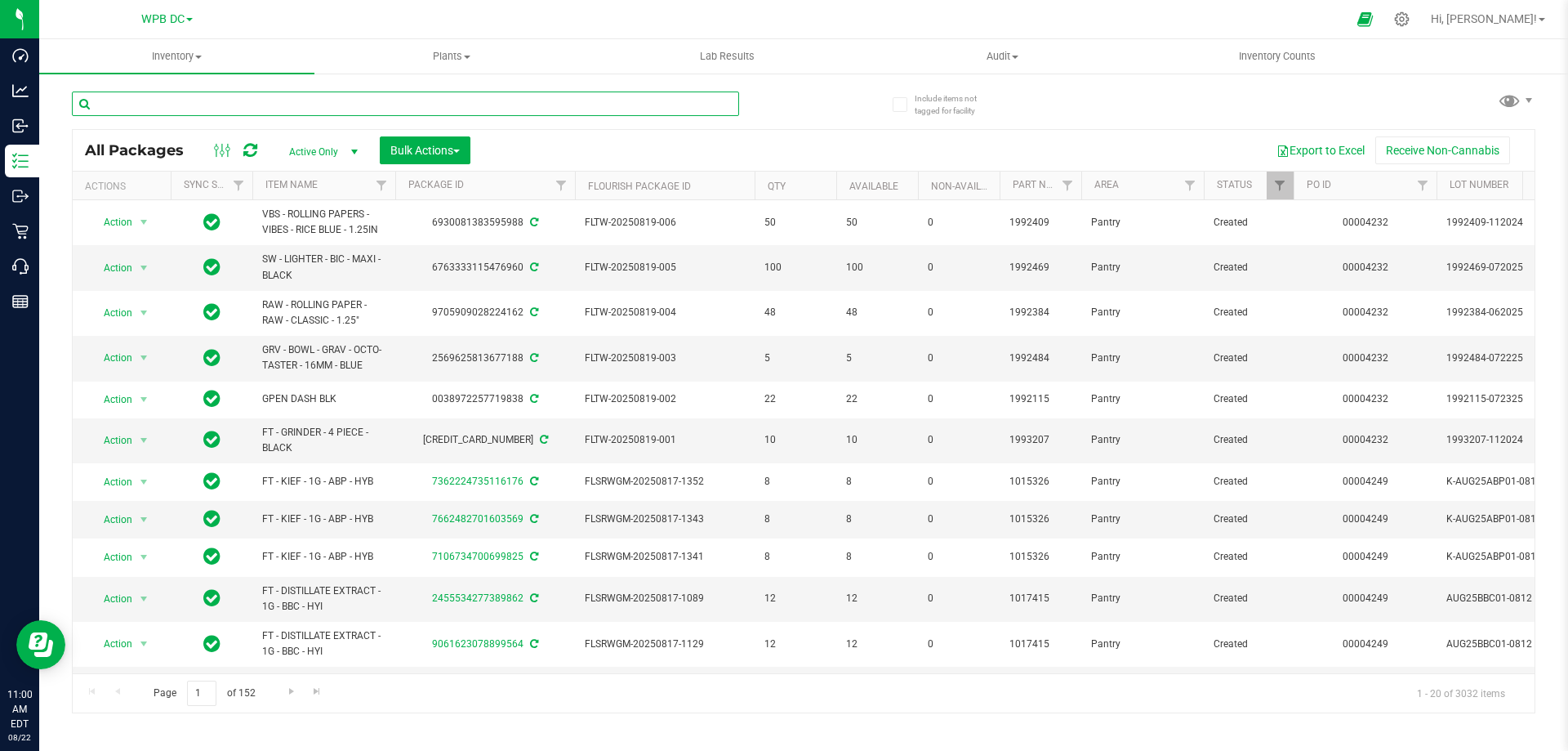
paste input "FT - CANNABIS FLOWER - 3.5G - T12 - HYB"
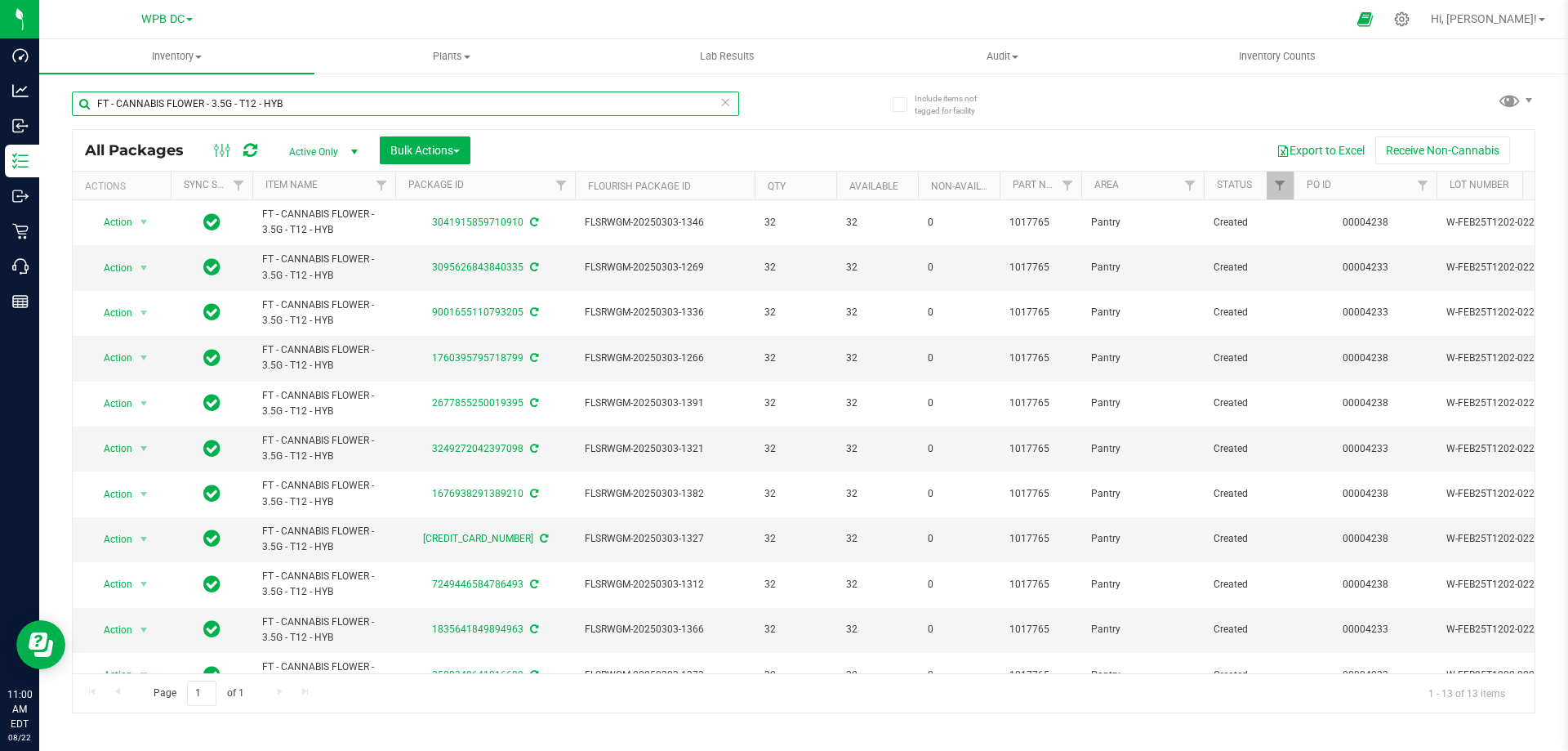
type input "FT - CANNABIS FLOWER - 3.5G - T12 - HYB"
click at [163, 55] on span "Inventory" at bounding box center [177, 57] width 275 height 15
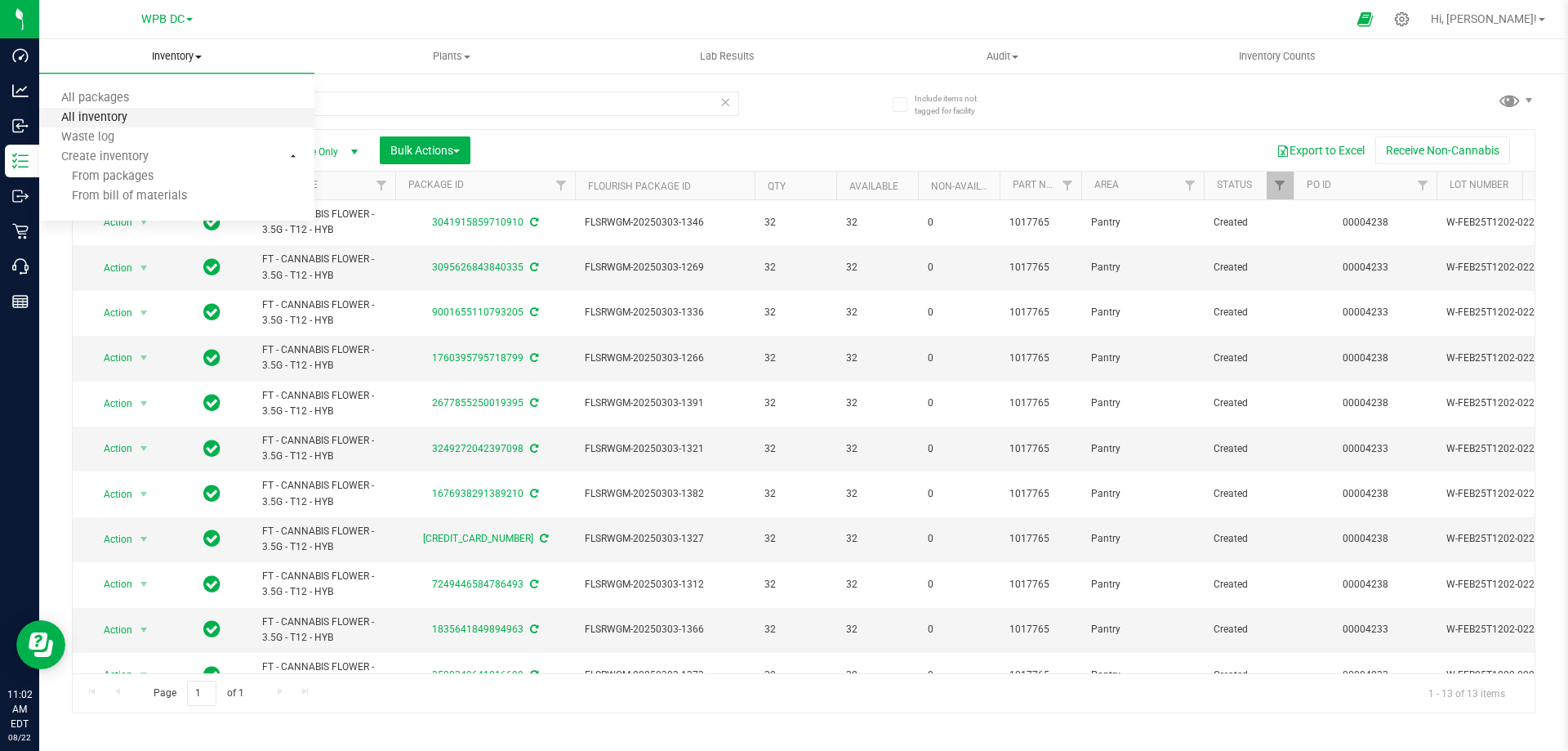
click at [91, 119] on span "All inventory" at bounding box center [95, 118] width 110 height 14
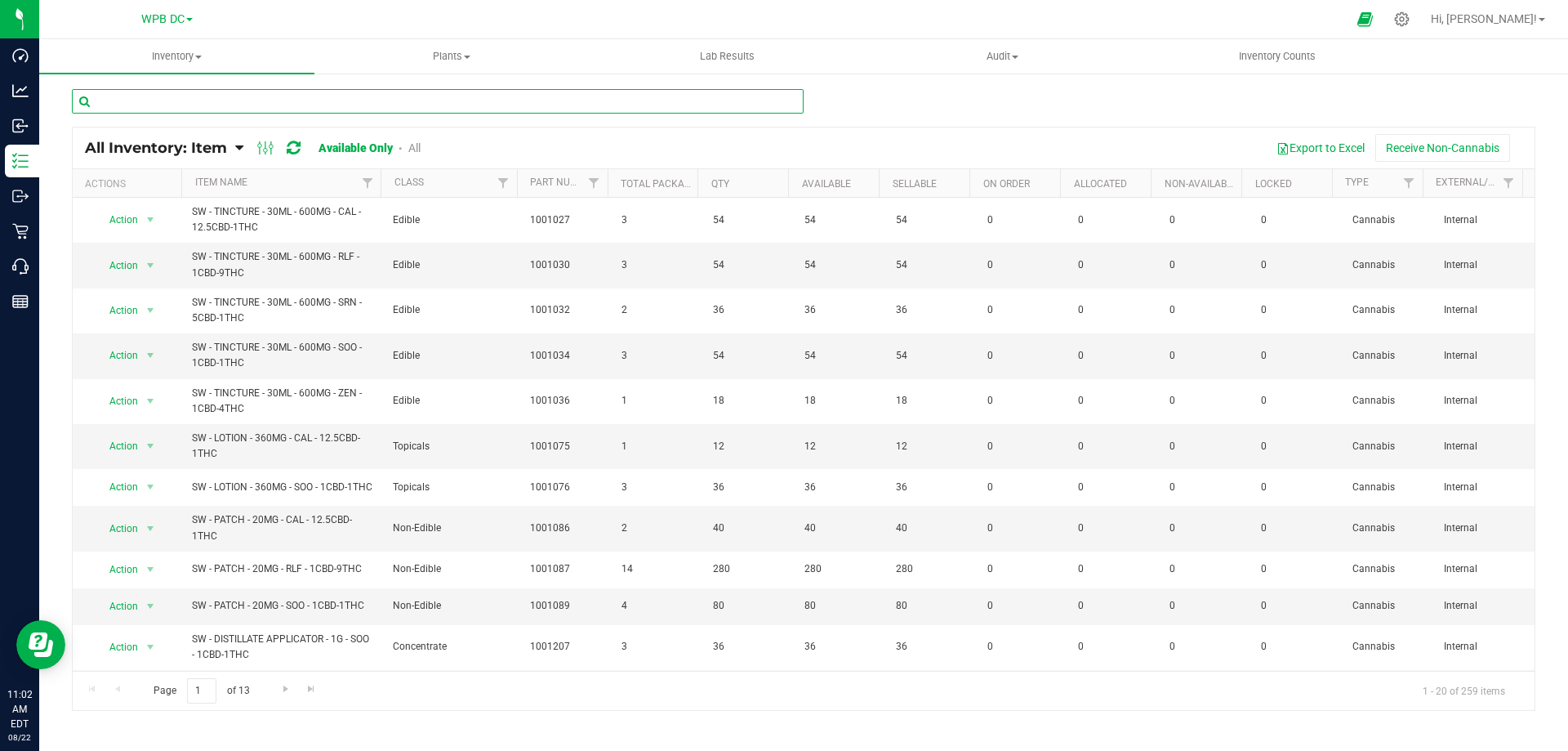
click at [128, 105] on input "text" at bounding box center [438, 100] width 731 height 24
paste input "FT - CANNABIS FLOWER - 3.5G - T12 - HYB"
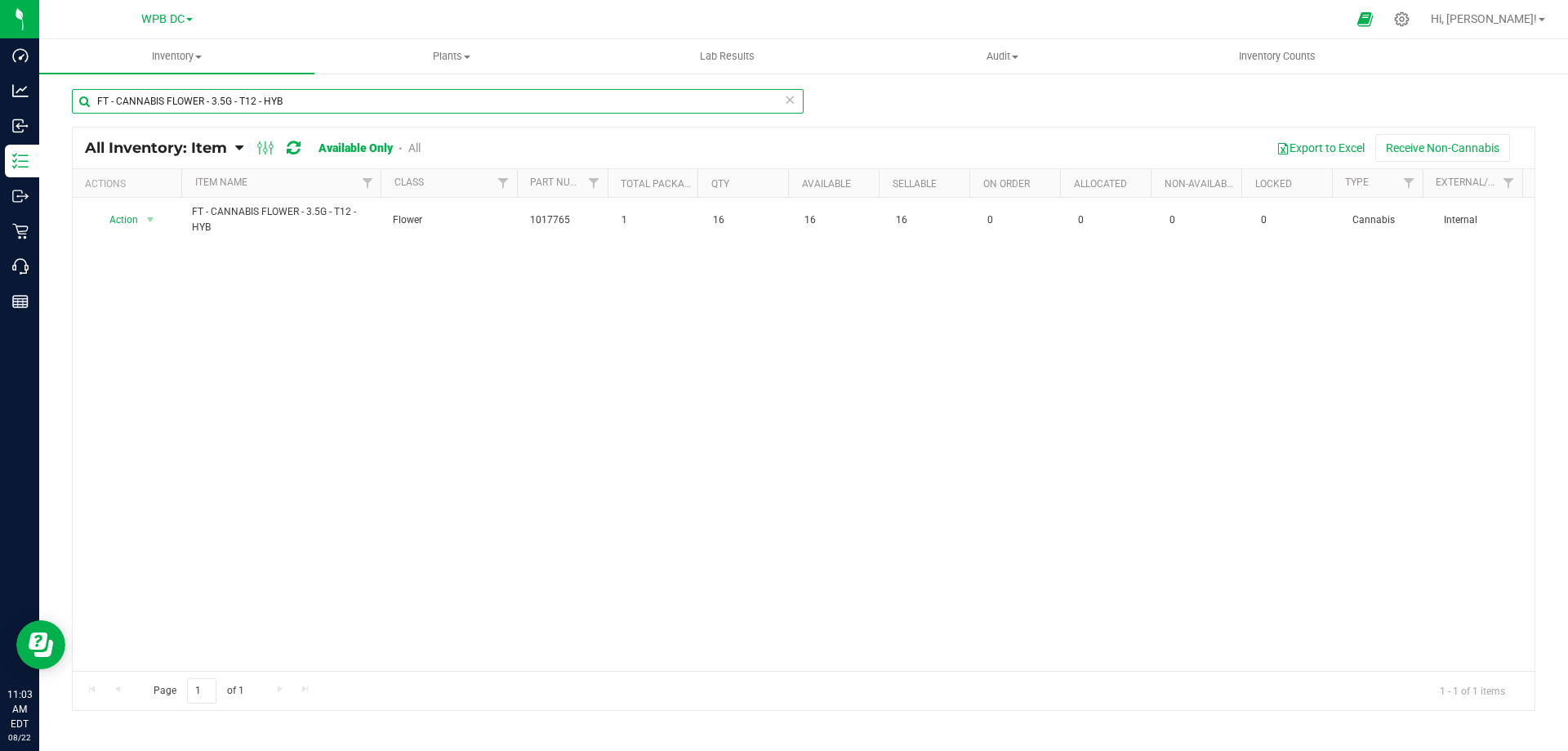
type input "FT - CANNABIS FLOWER - 3.5G - T12 - HYB"
click at [232, 147] on link "All Inventory: Item" at bounding box center [160, 147] width 151 height 18
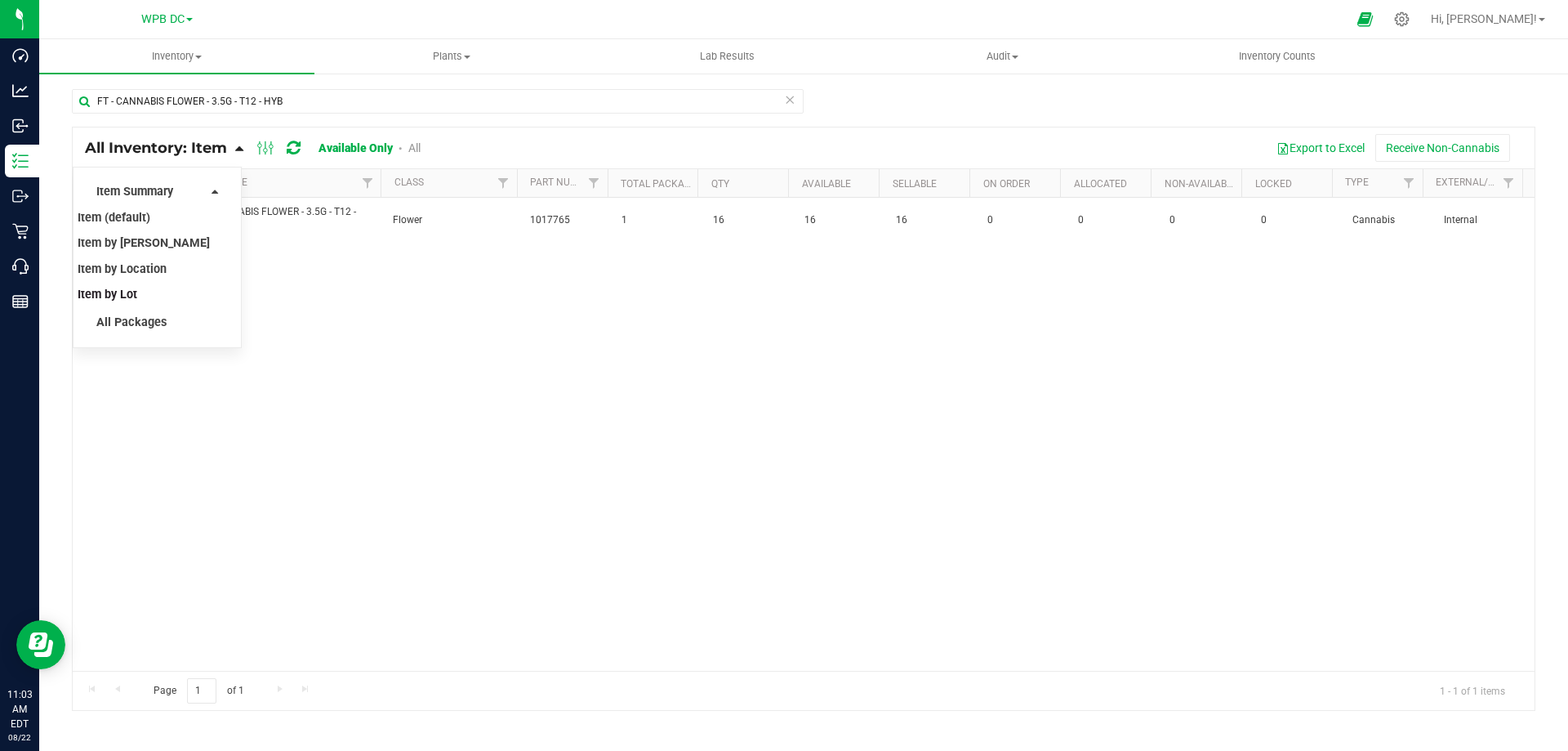
click at [110, 295] on span "Item by Lot" at bounding box center [107, 295] width 59 height 14
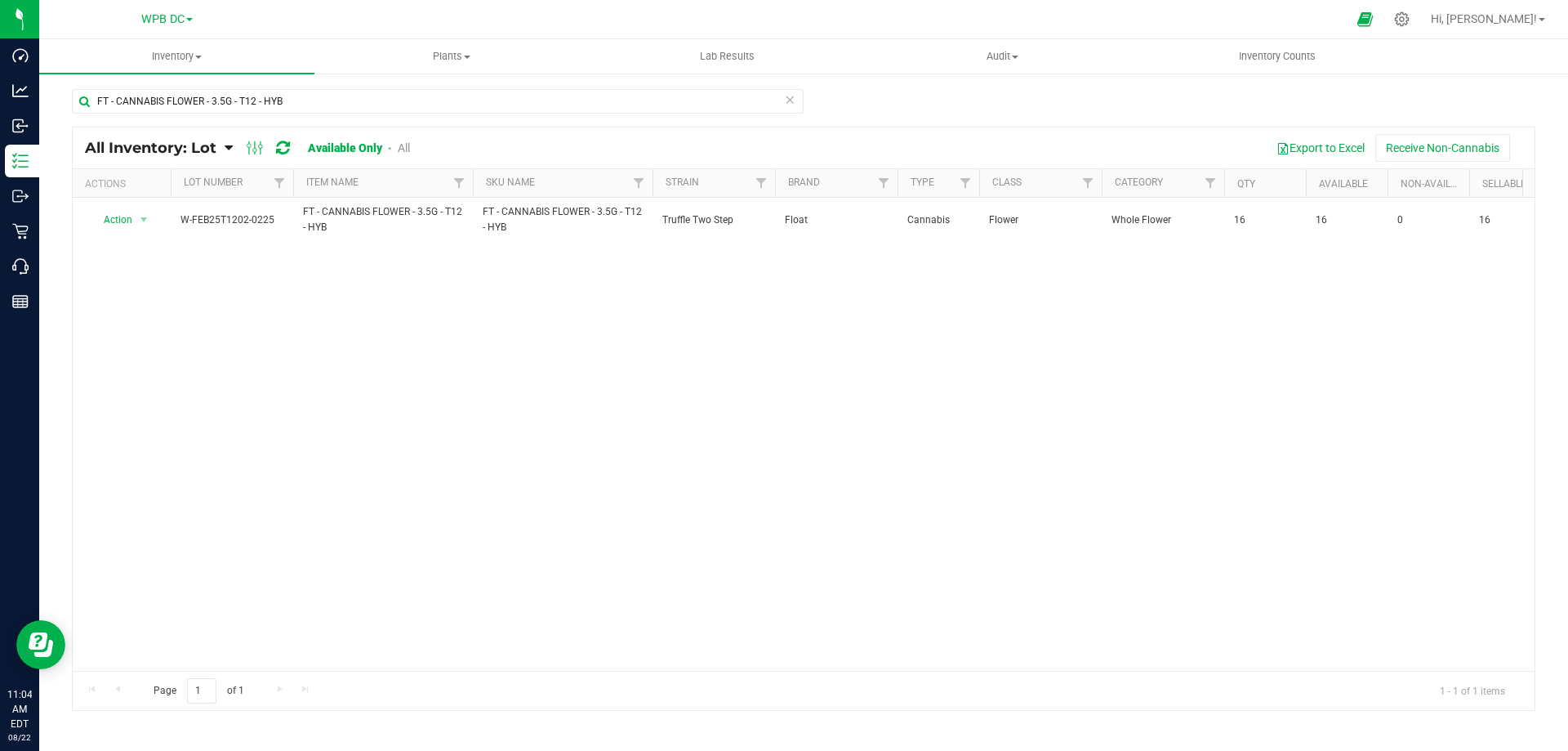
click at [228, 152] on icon at bounding box center [228, 148] width 8 height 15
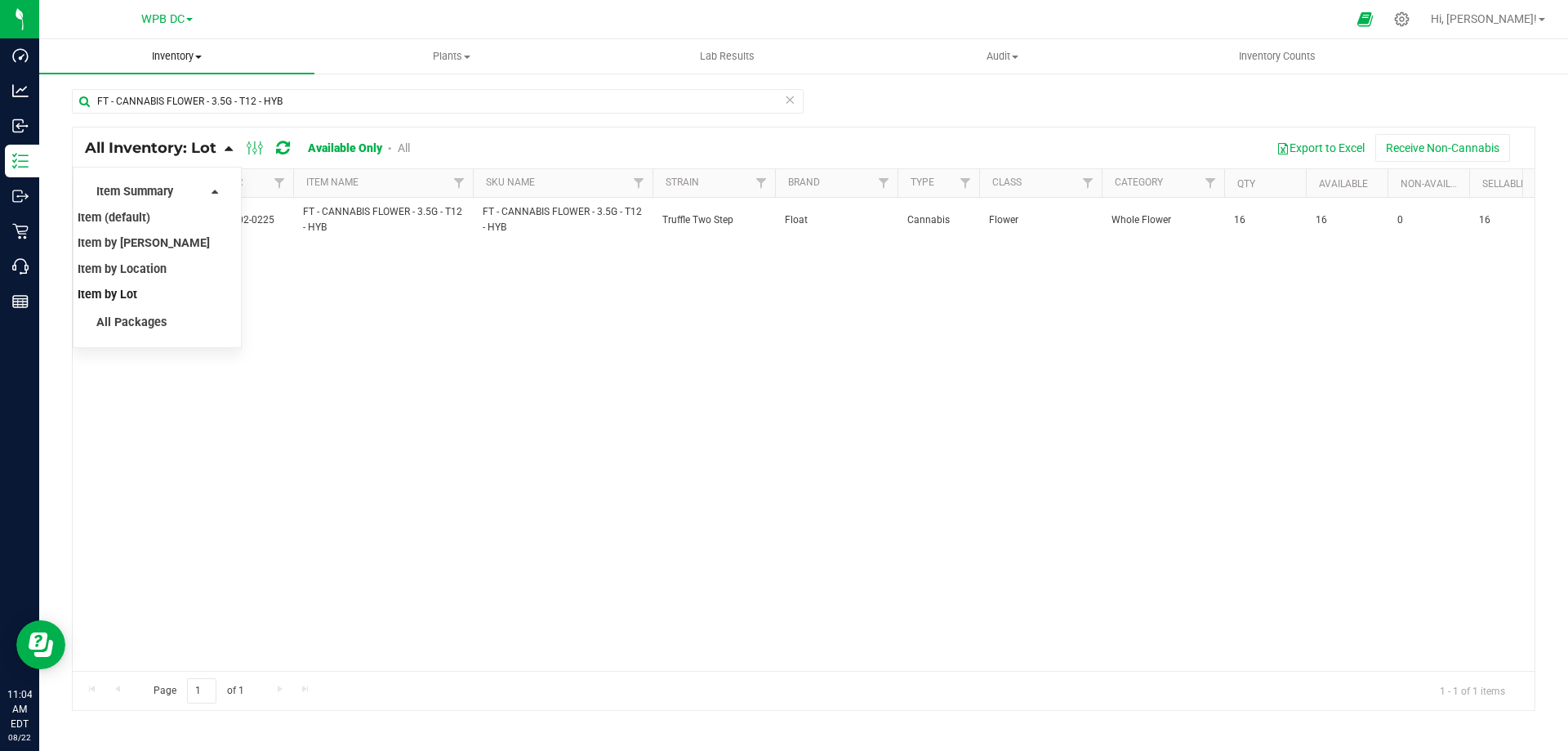
click at [182, 54] on span "Inventory" at bounding box center [177, 57] width 275 height 15
click at [90, 95] on span "All packages" at bounding box center [95, 98] width 112 height 14
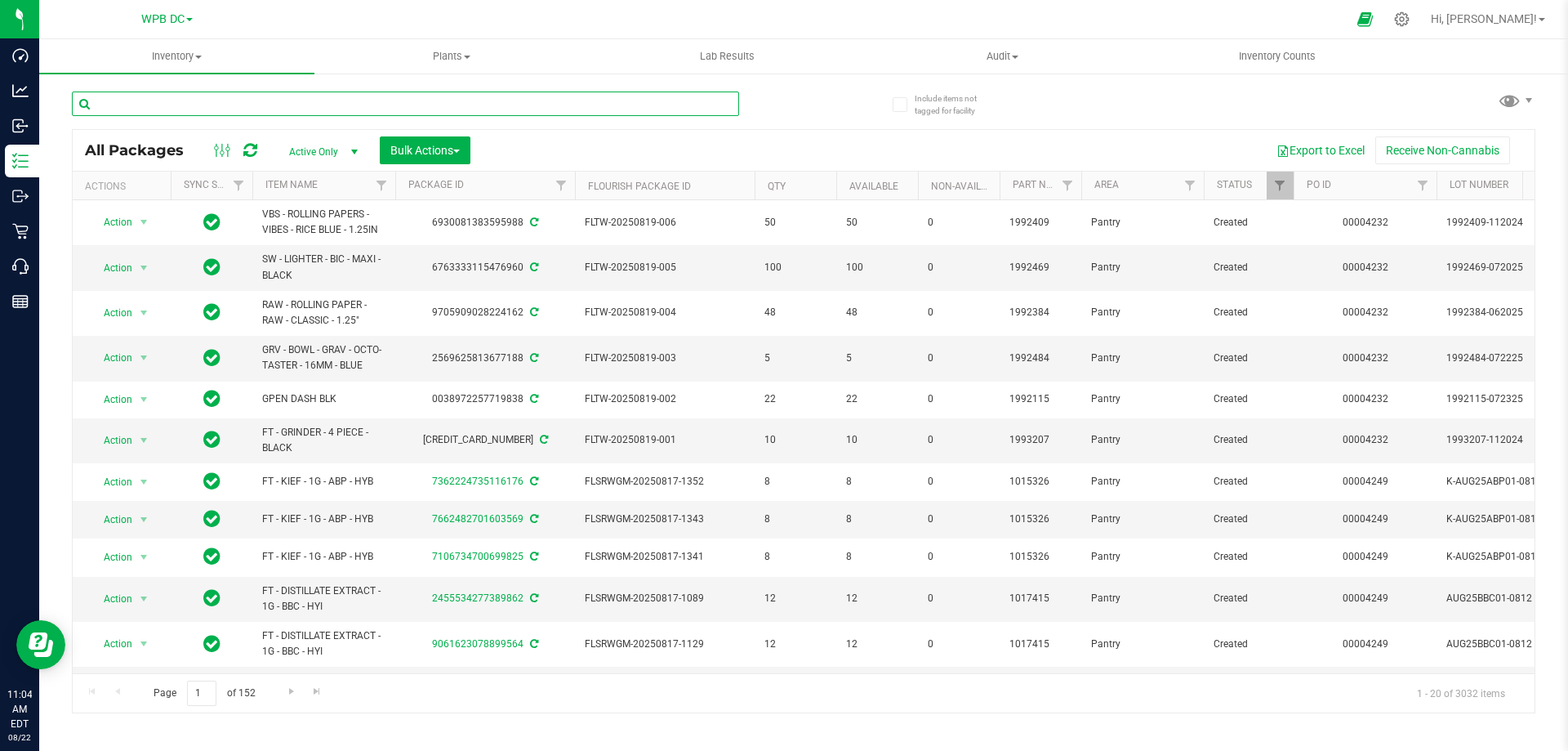
click at [115, 100] on input "text" at bounding box center [405, 103] width 667 height 24
paste input "FT - CANNABIS FLOWER - 3.5G - T12 - HYB"
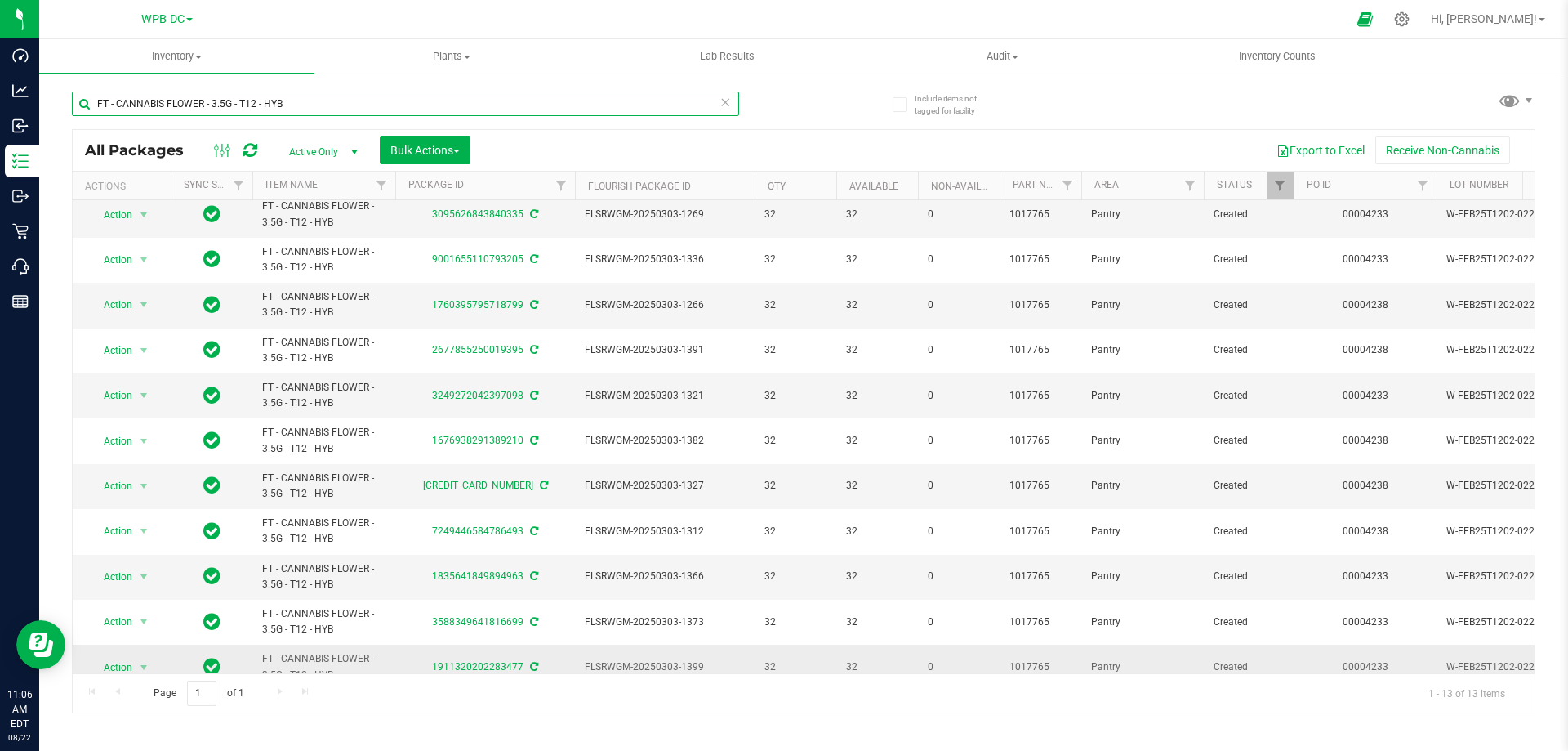
scroll to position [126, 0]
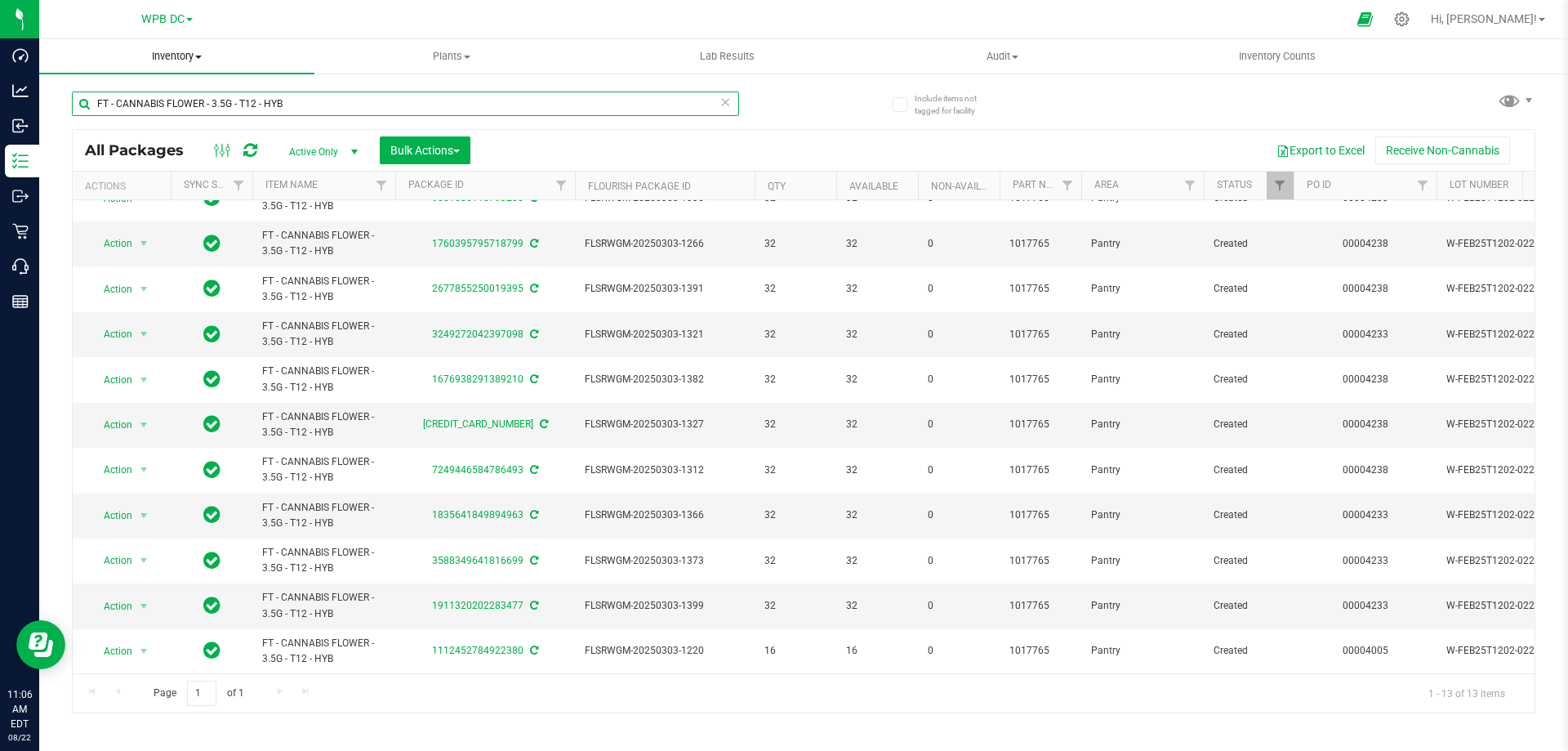
type input "FT - CANNABIS FLOWER - 3.5G - T12 - HYB"
click at [177, 54] on span "Inventory" at bounding box center [177, 57] width 275 height 15
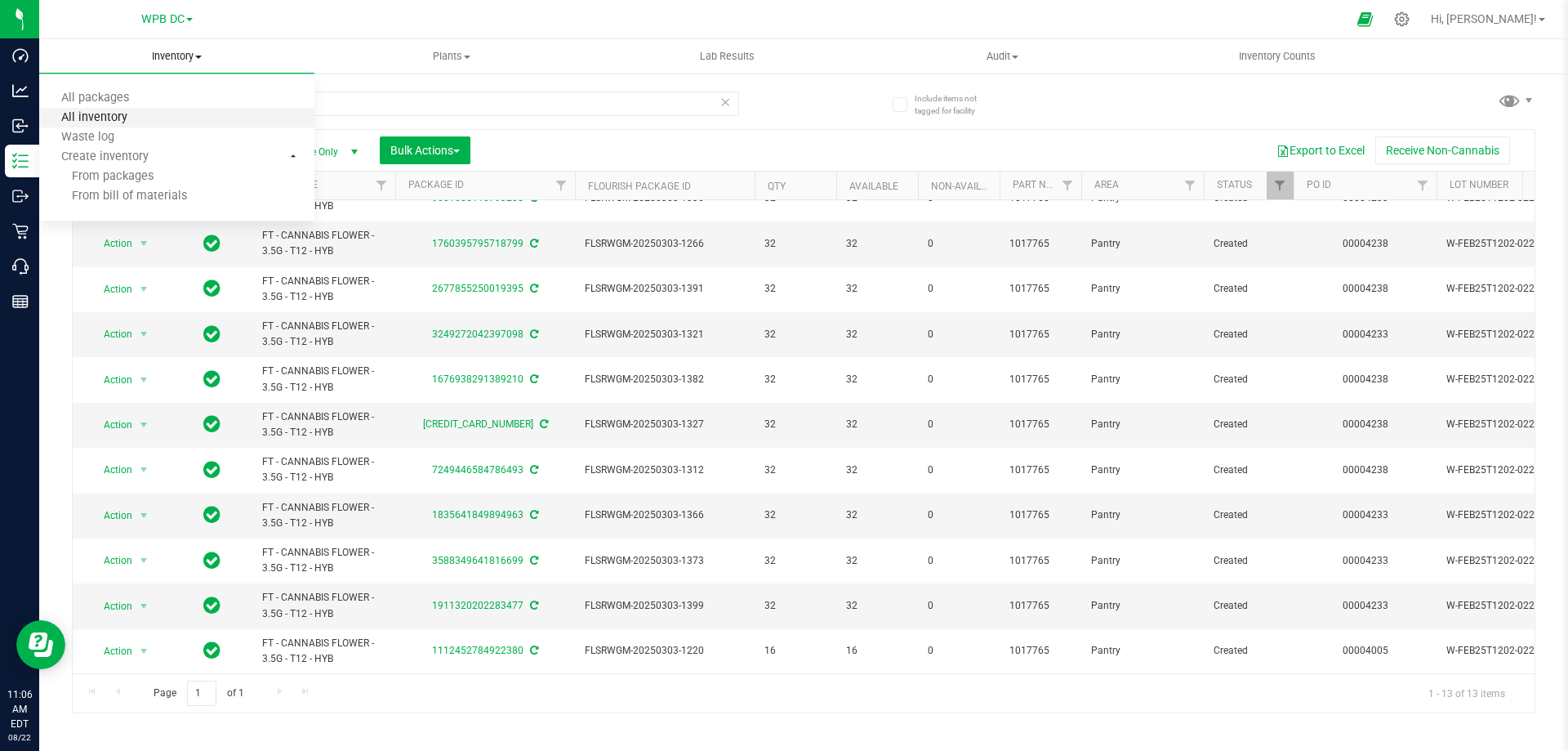
click at [75, 114] on span "All inventory" at bounding box center [95, 118] width 110 height 14
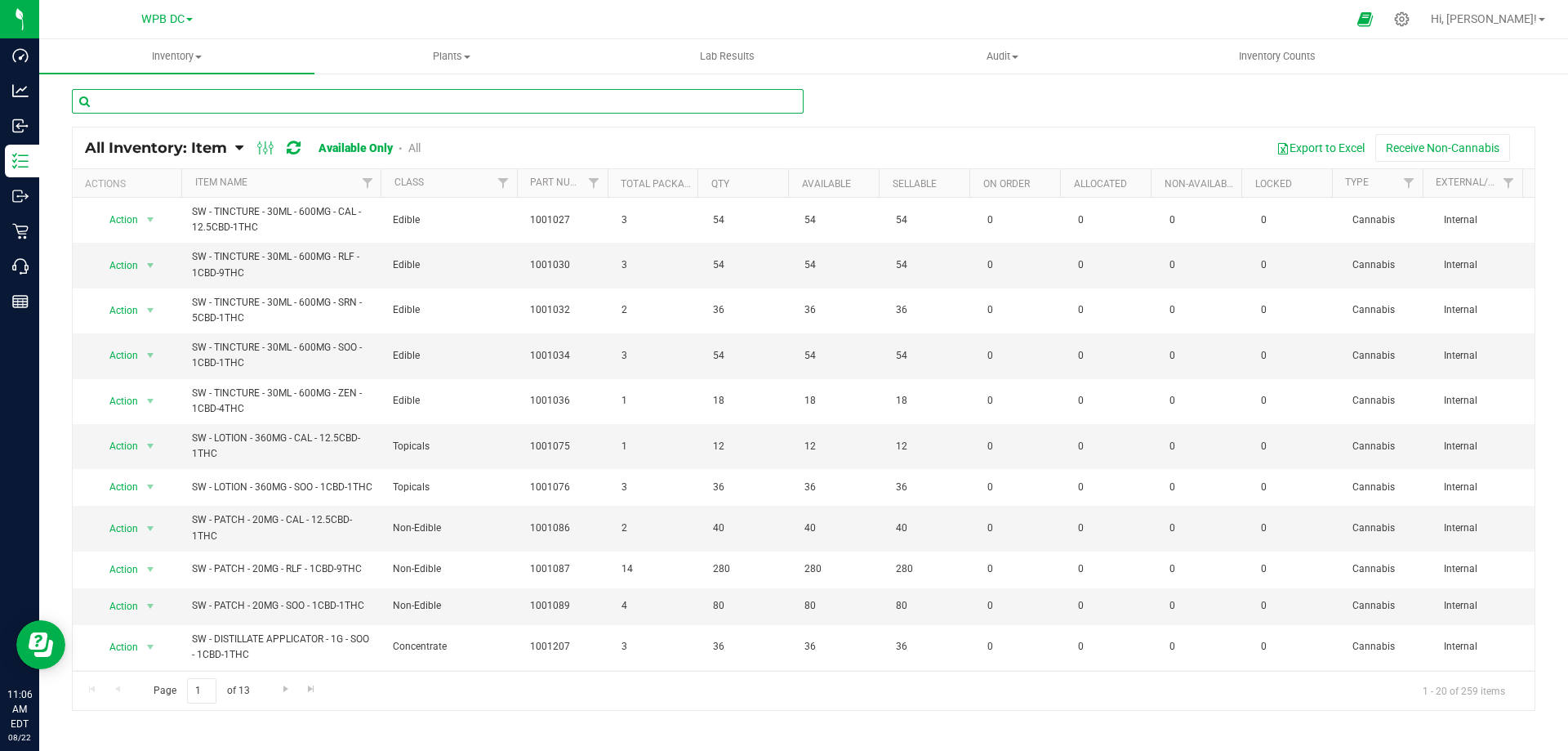
click at [102, 97] on input "text" at bounding box center [438, 100] width 731 height 24
paste input "FT - CANNABIS FLOWER - 3.5G - T12 - HYB"
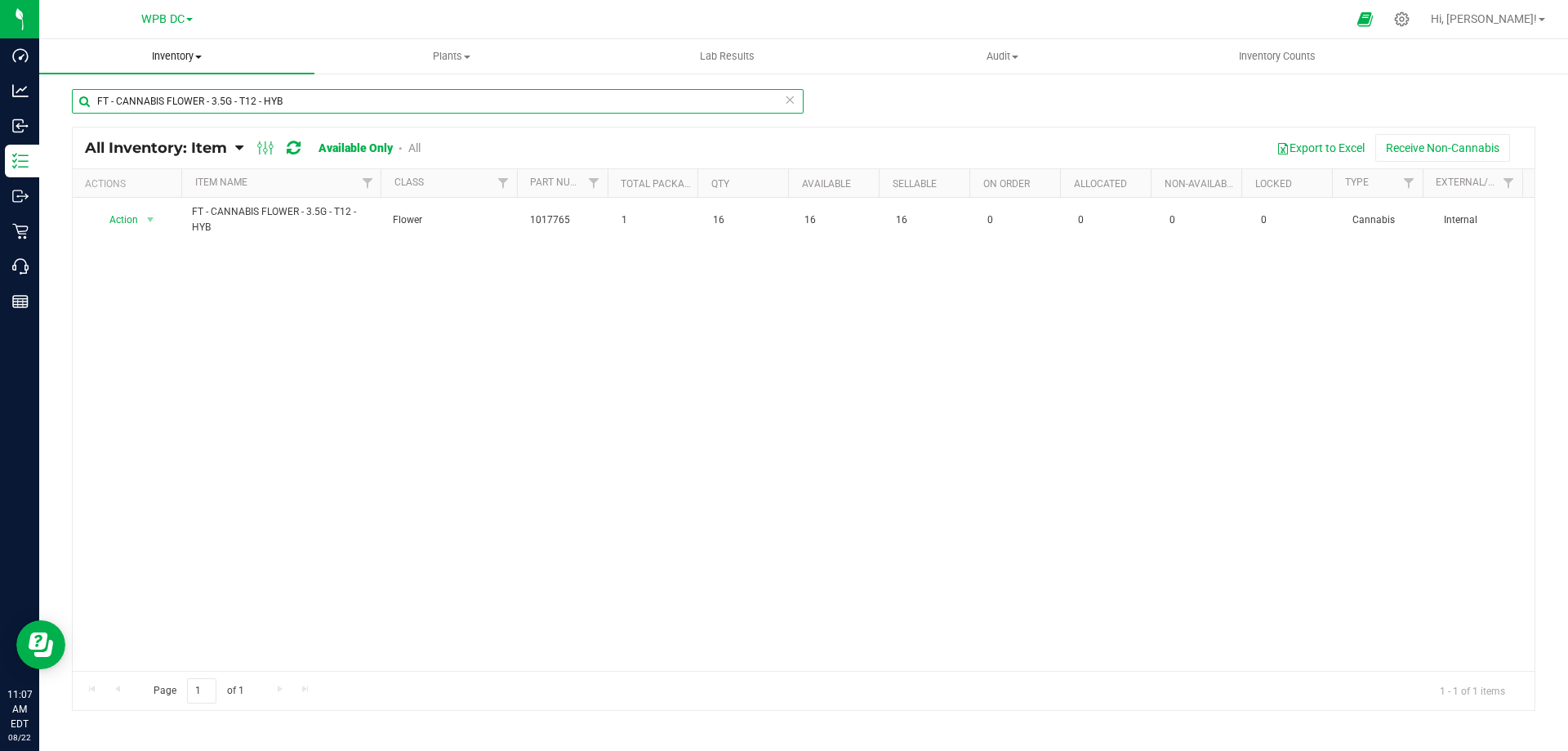
type input "FT - CANNABIS FLOWER - 3.5G - T12 - HYB"
click at [167, 54] on span "Inventory" at bounding box center [177, 57] width 275 height 15
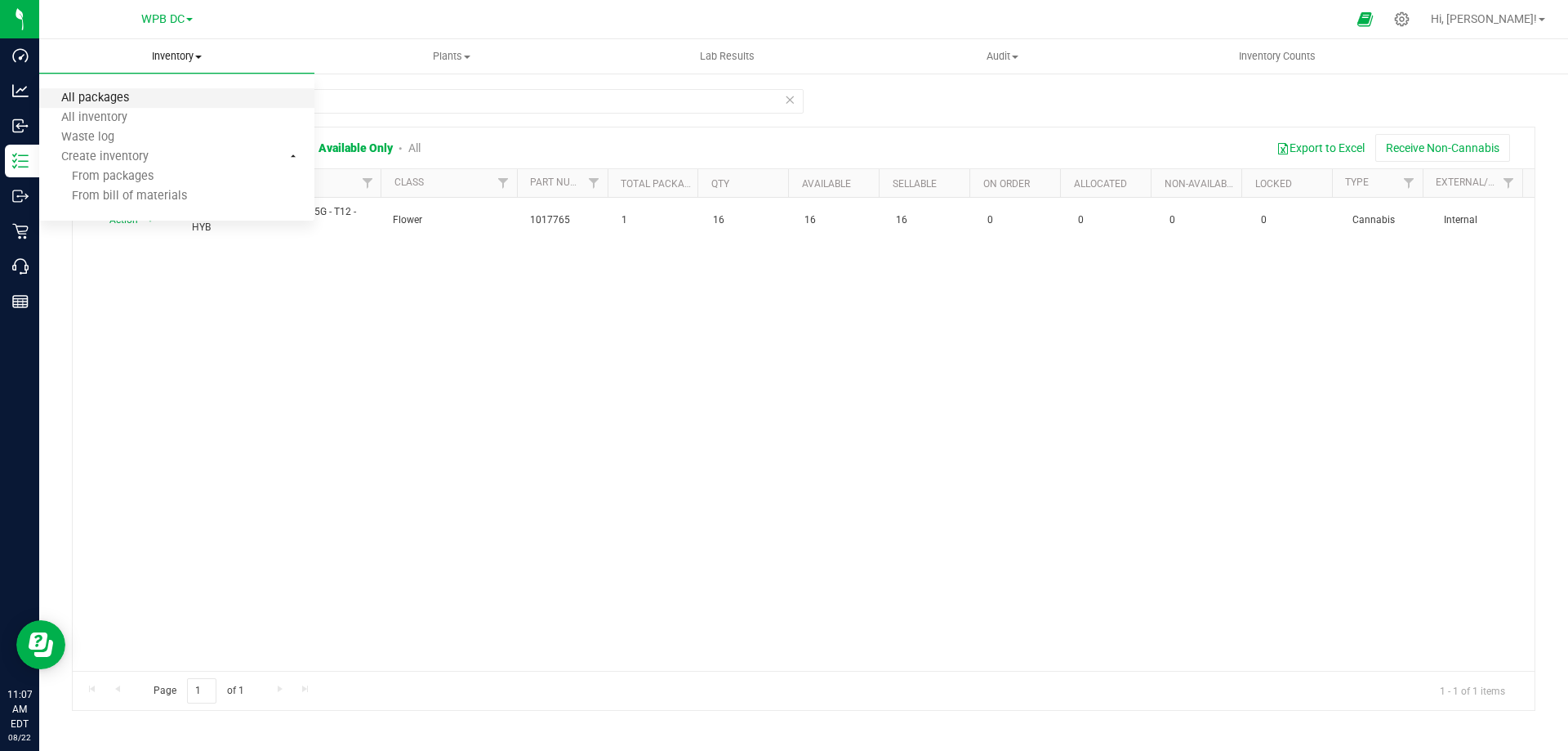
click at [111, 93] on span "All packages" at bounding box center [95, 98] width 112 height 14
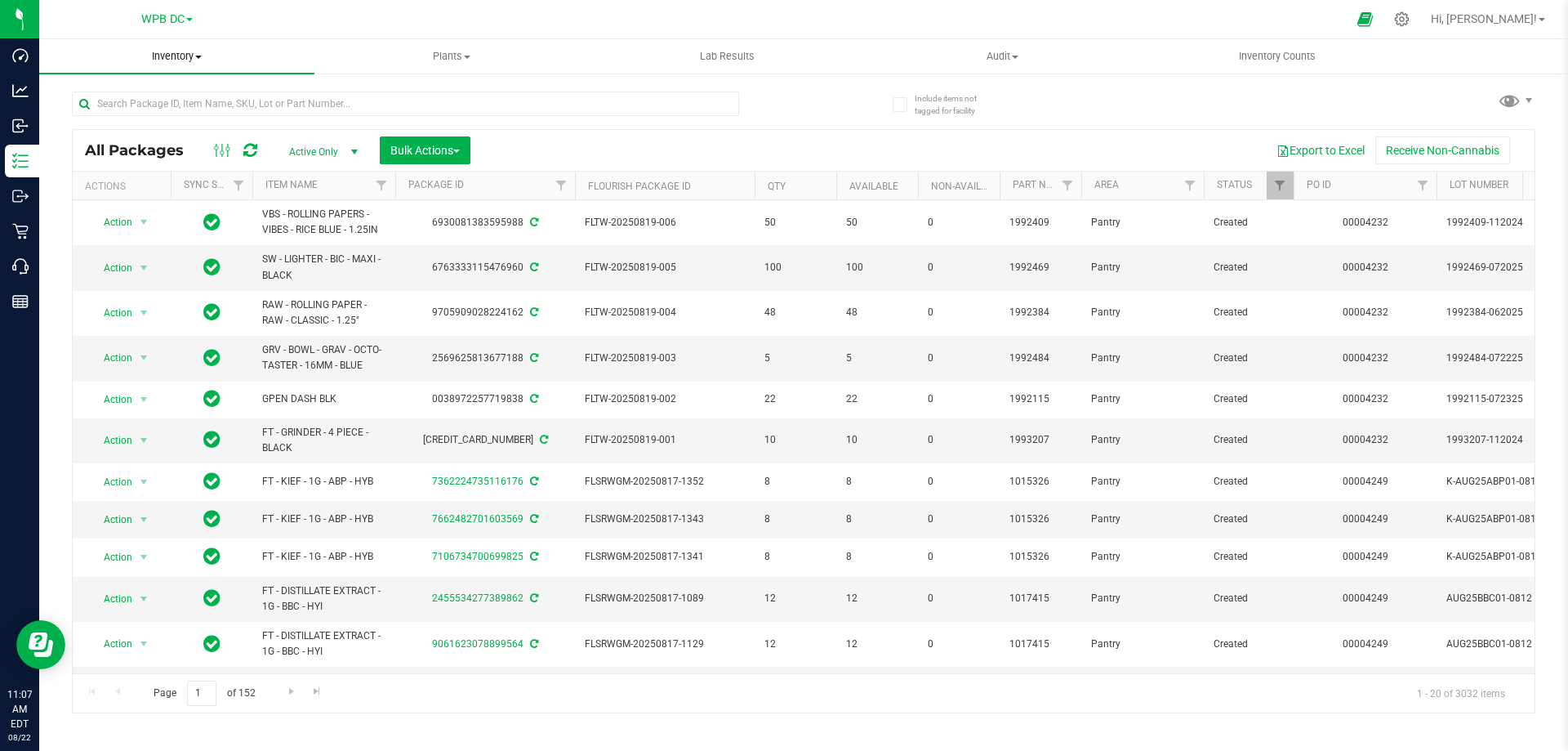
click at [174, 54] on span "Inventory" at bounding box center [177, 57] width 275 height 15
click at [119, 115] on span "All inventory" at bounding box center [95, 118] width 110 height 14
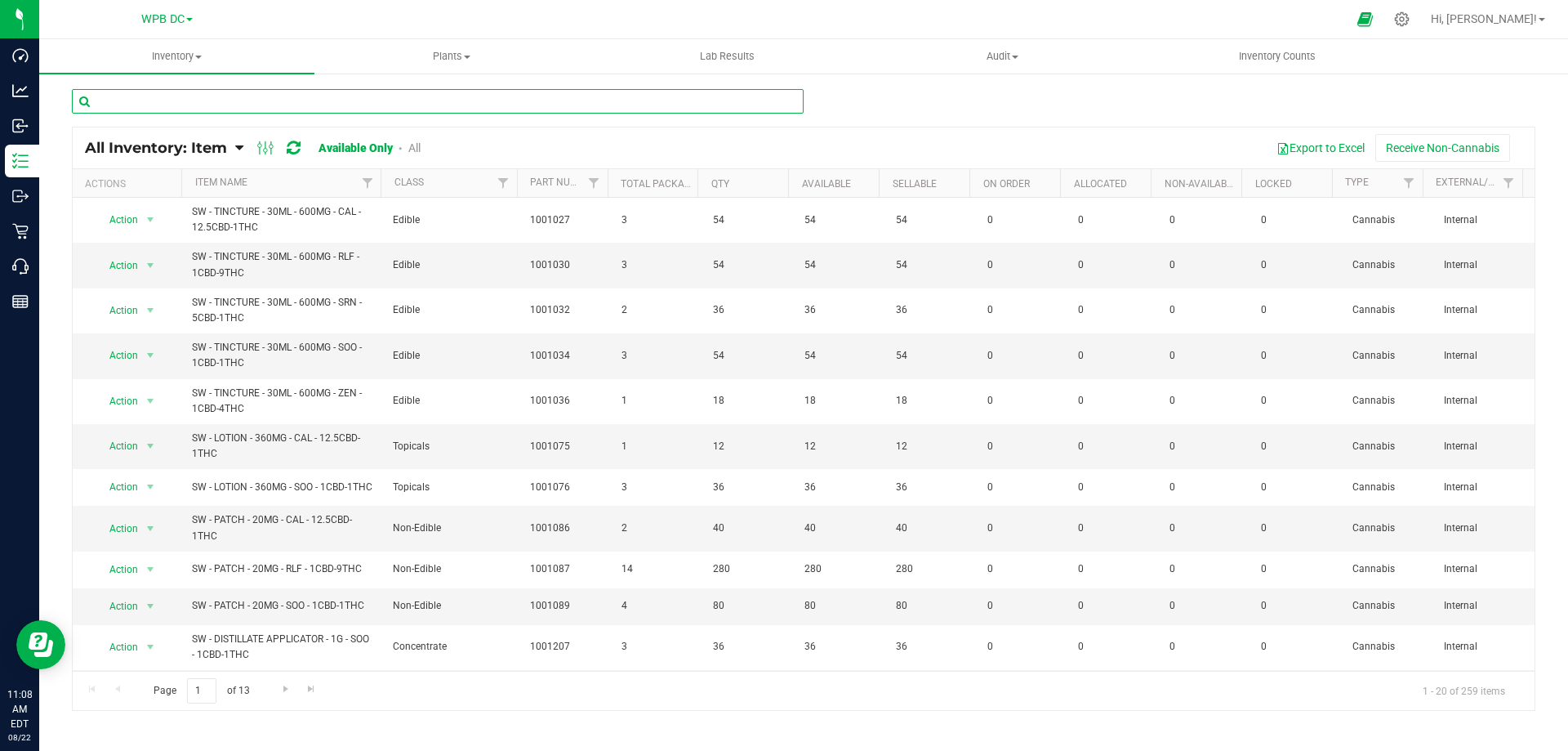
click at [106, 97] on input "text" at bounding box center [438, 100] width 731 height 24
paste input "FT - CANNABIS FLOWER - 3.5G - T12 - HYB"
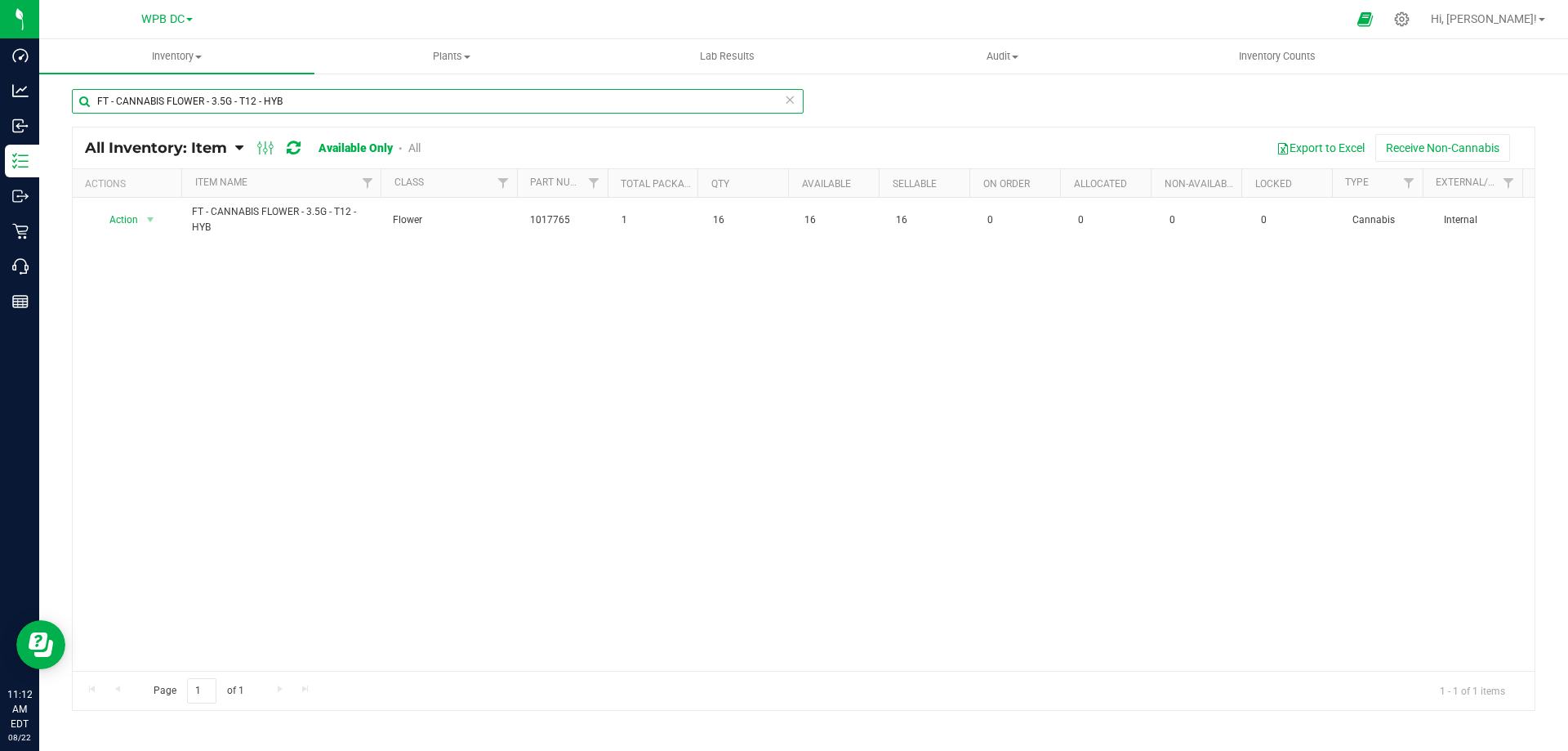
type input "FT - CANNABIS FLOWER - 3.5G - T12 - HYB"
click at [173, 52] on span "Inventory" at bounding box center [177, 57] width 275 height 15
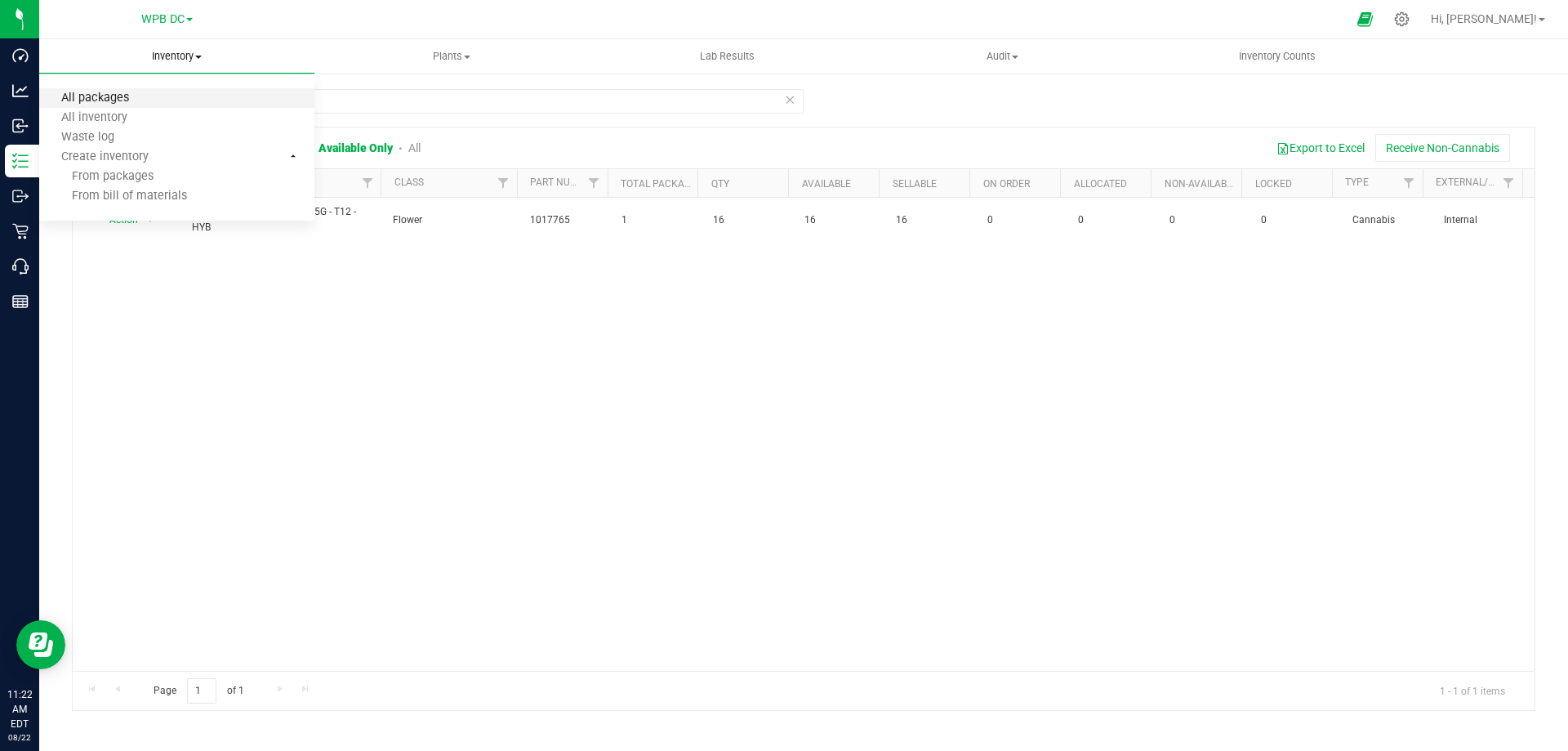
click at [108, 97] on span "All packages" at bounding box center [95, 98] width 112 height 14
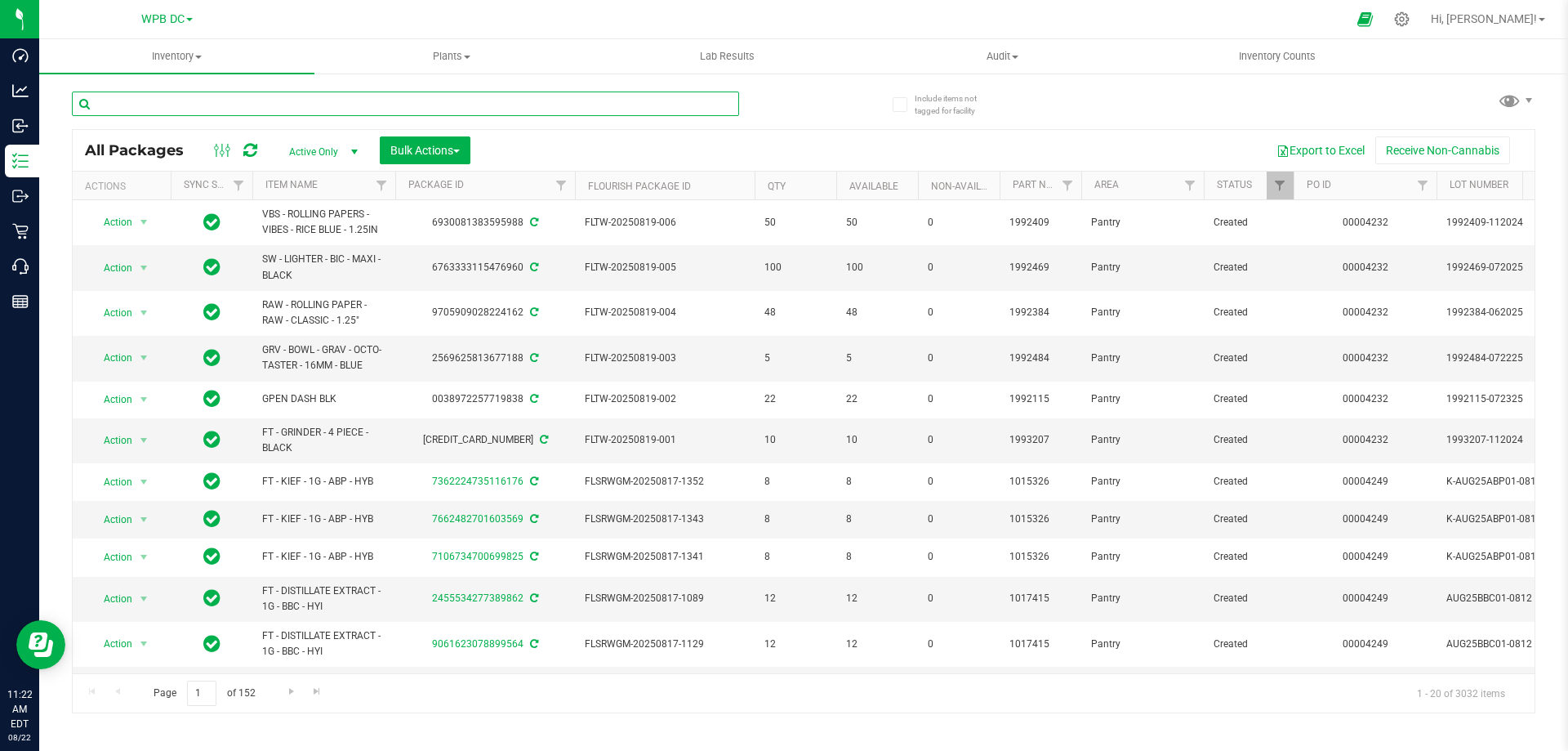
click at [126, 101] on input "text" at bounding box center [405, 103] width 667 height 24
paste input "FT - VAPE CART CDT DISTILLATE - 1G - HNC - SAT"
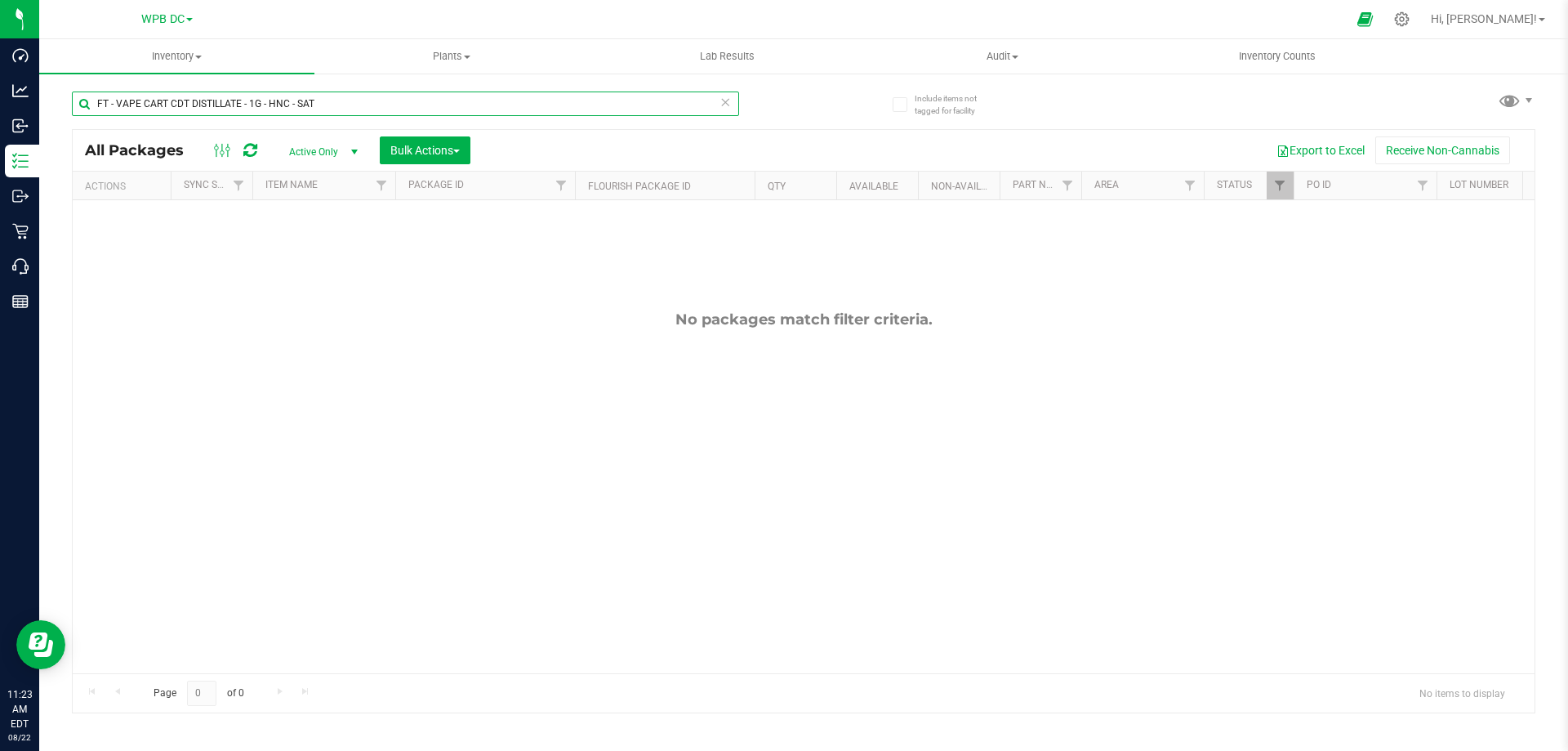
drag, startPoint x: 339, startPoint y: 97, endPoint x: 54, endPoint y: 109, distance: 285.3
click at [54, 109] on div "Include items not tagged for facility FT - VAPE CART CDT DISTILLATE - 1G - HNC …" at bounding box center [803, 321] width 1529 height 498
paste input "CANNABIS FLOWER - 3.5G - T12 - HYB"
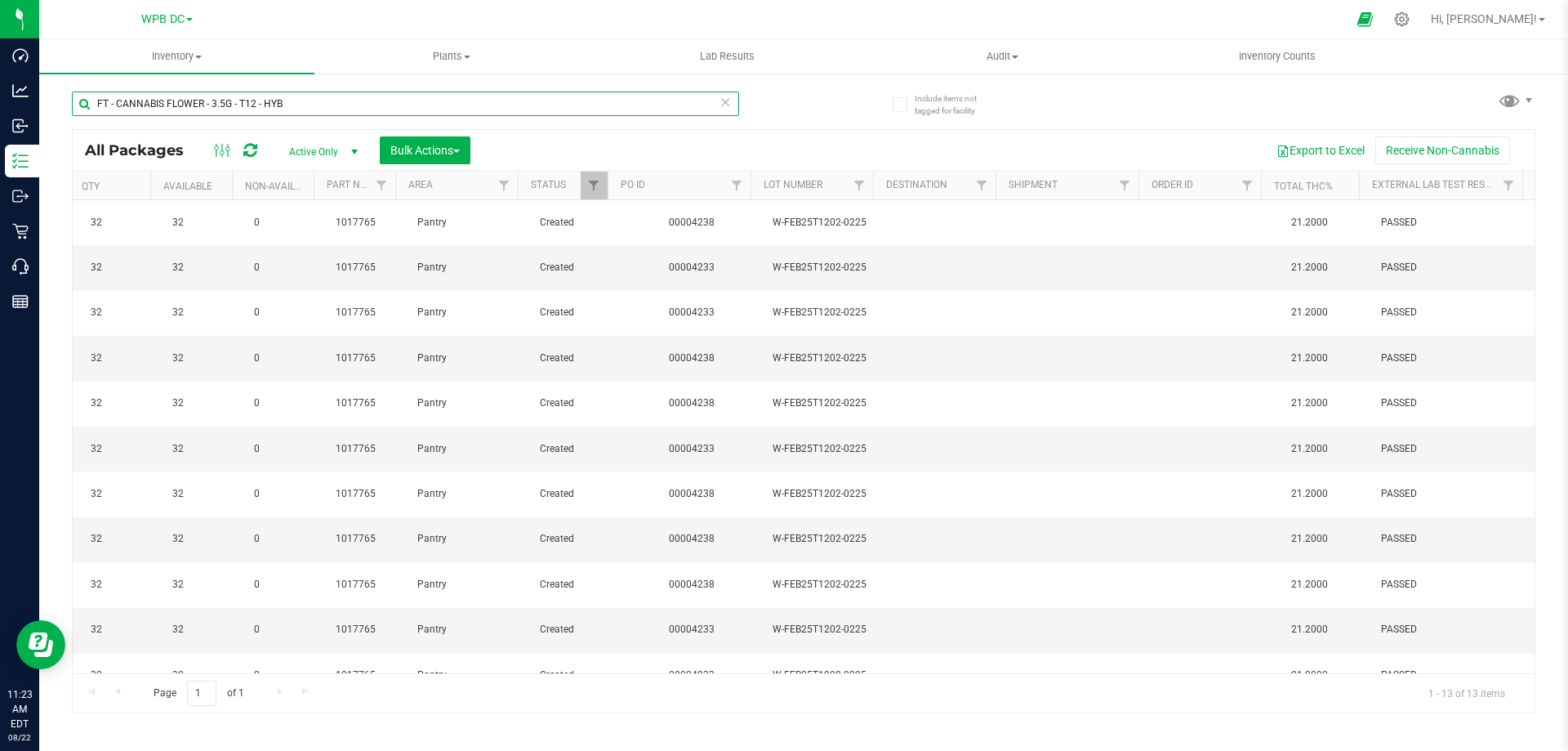
scroll to position [0, 618]
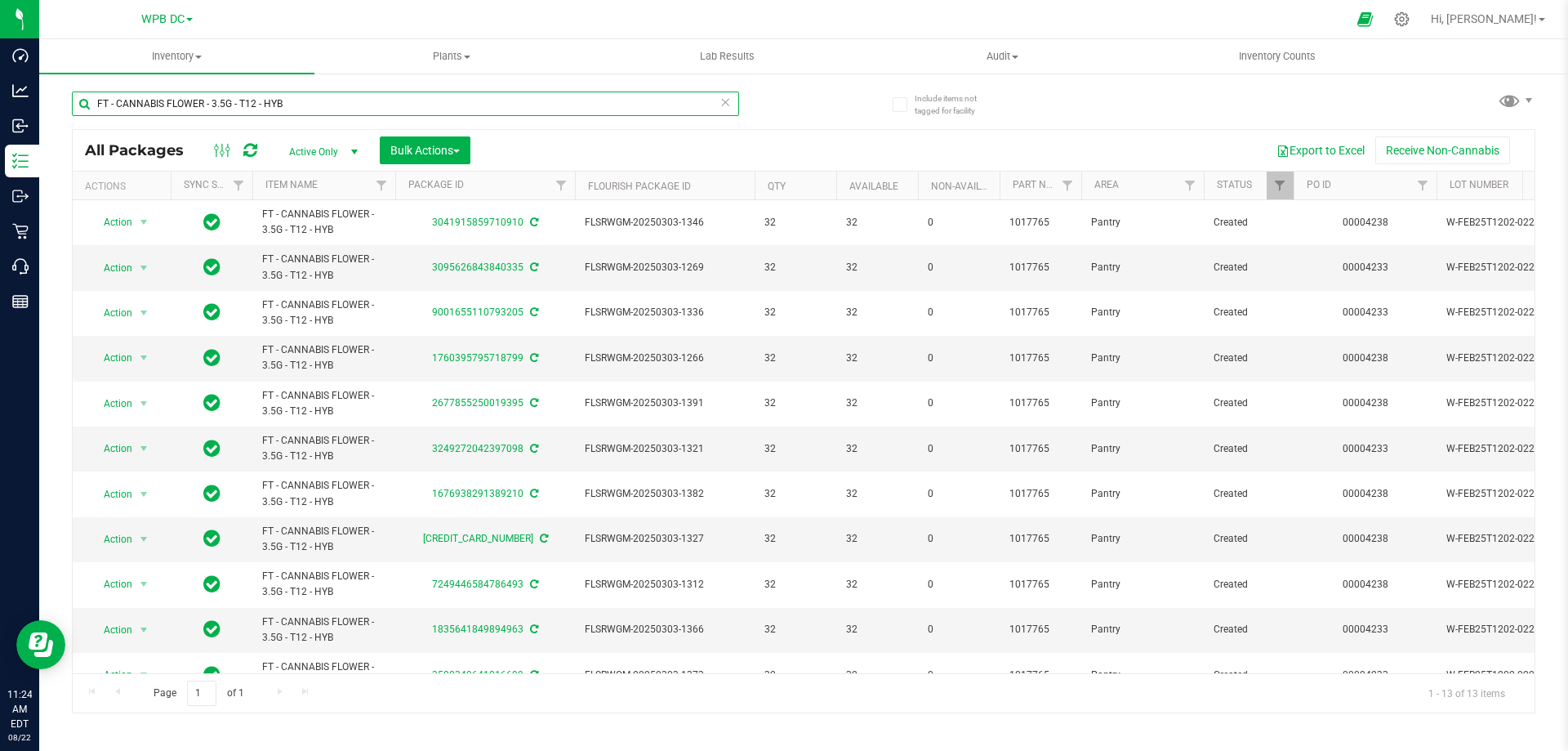
type input "FT - CANNABIS FLOWER - 3.5G - T12 - HYB"
click at [197, 56] on span at bounding box center [198, 57] width 7 height 3
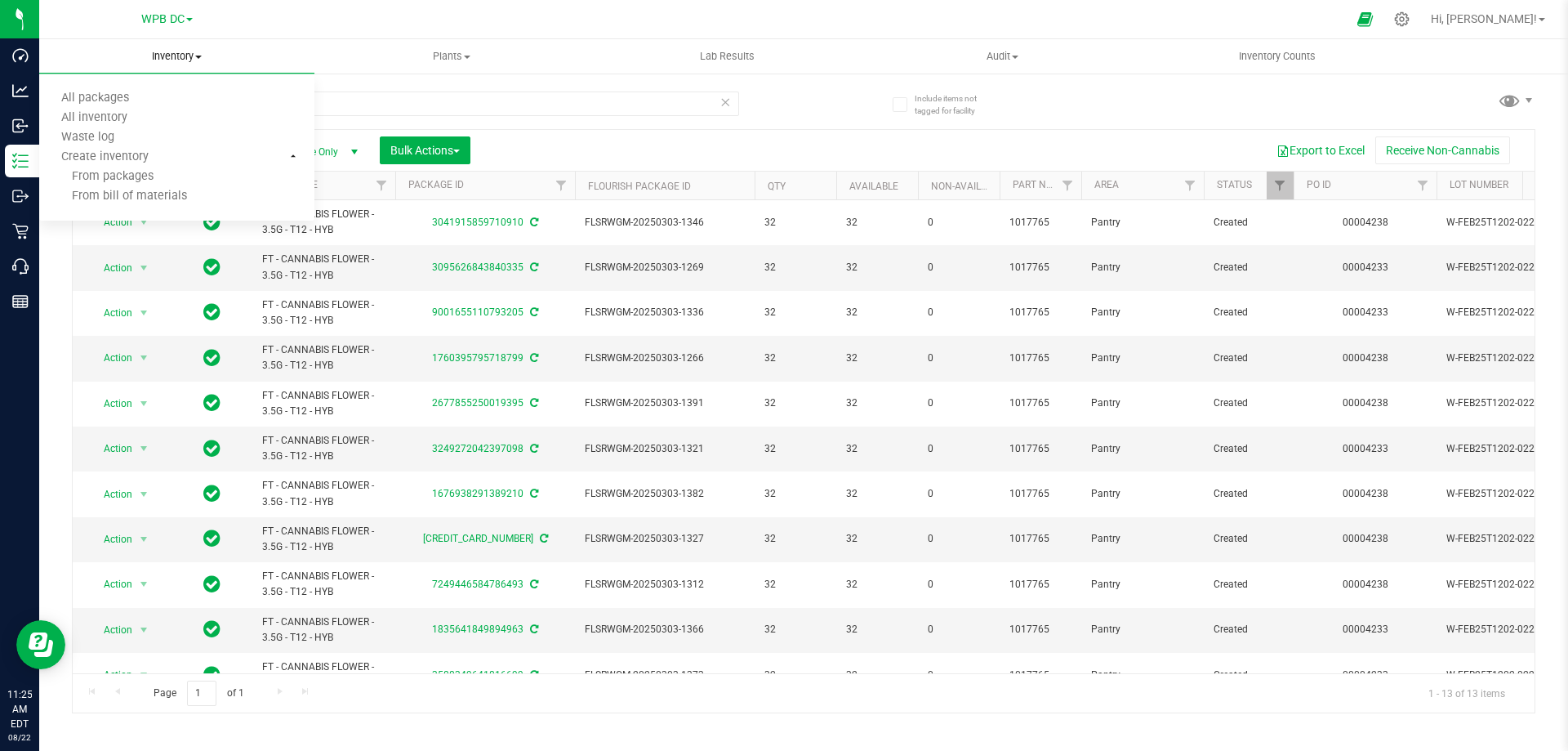
click at [197, 56] on span at bounding box center [198, 57] width 7 height 3
click at [201, 55] on span at bounding box center [198, 57] width 7 height 3
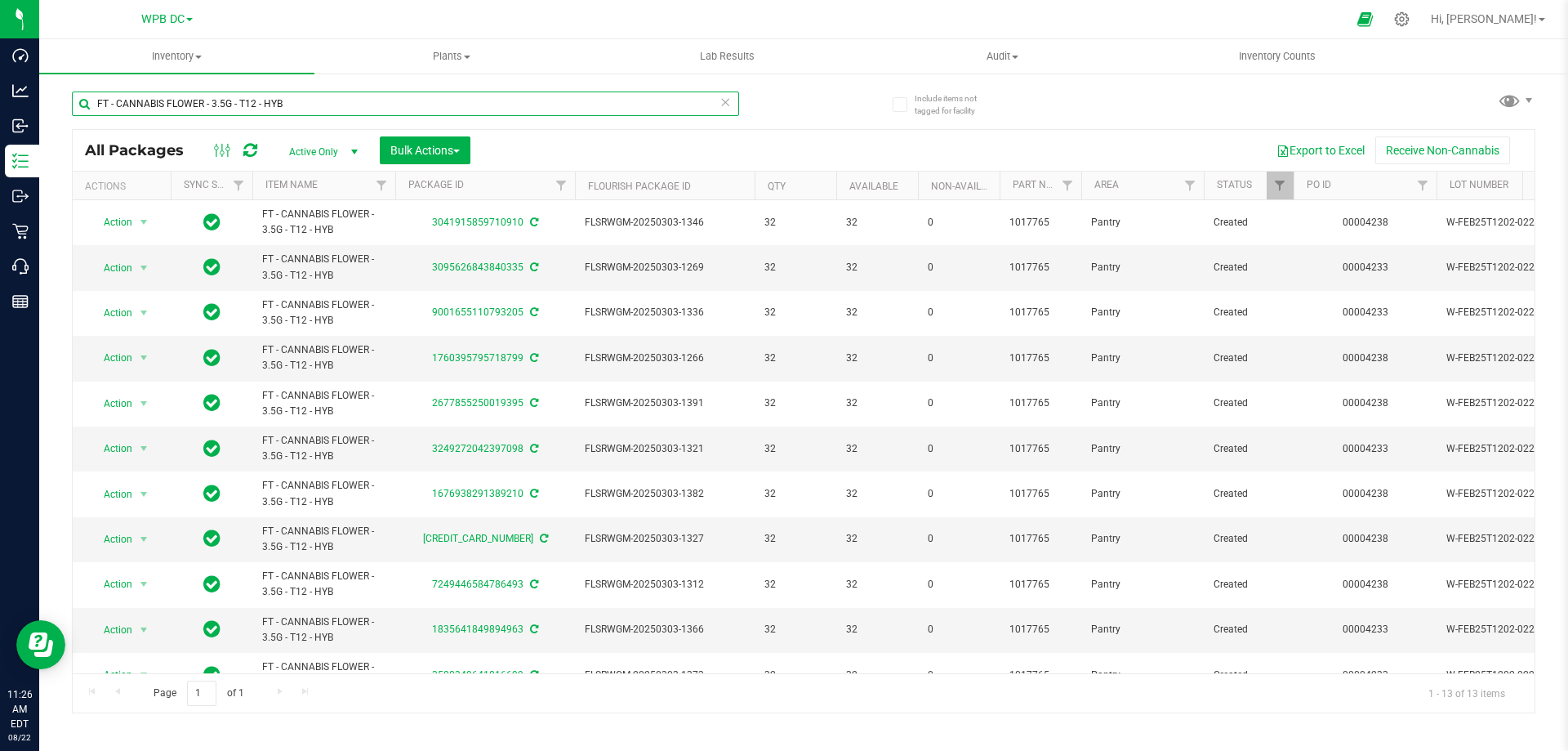
drag, startPoint x: 100, startPoint y: 106, endPoint x: 353, endPoint y: 111, distance: 253.0
click at [353, 111] on input "FT - CANNABIS FLOWER - 3.5G - T12 - HYB" at bounding box center [405, 103] width 667 height 24
click at [293, 99] on input "FT - CANNABIS FLOWER - 3.5G - T12 - HYB" at bounding box center [405, 103] width 667 height 24
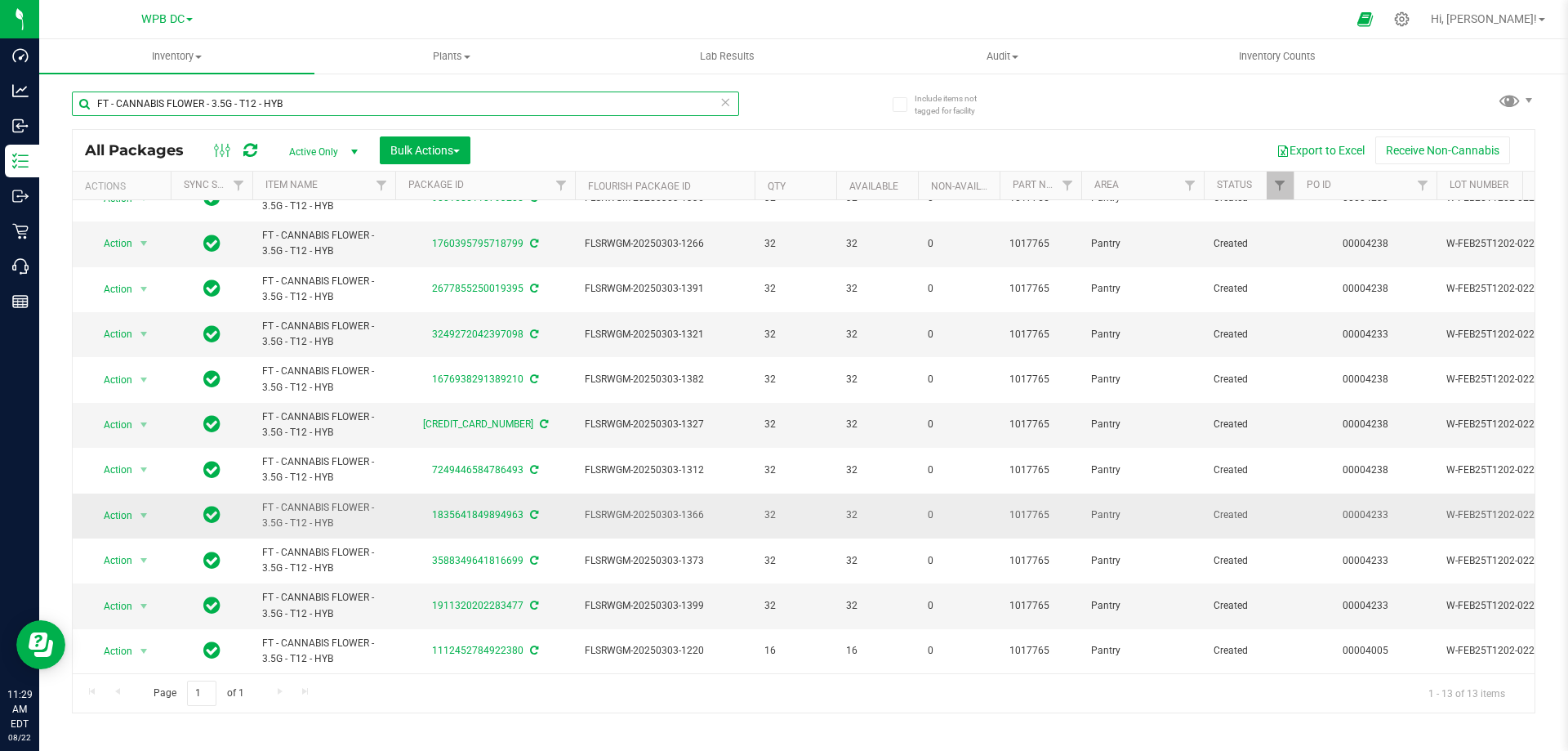
scroll to position [0, 0]
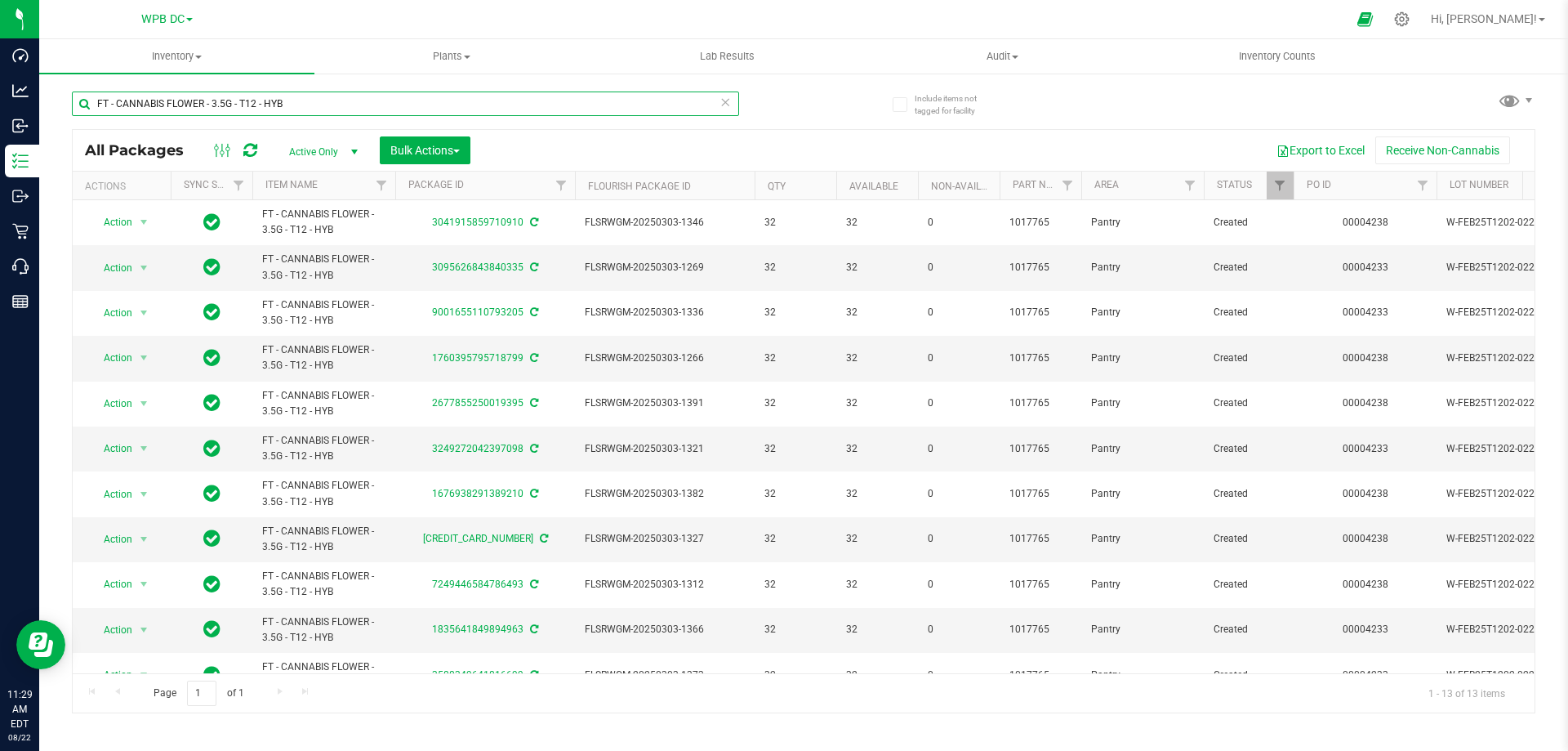
drag, startPoint x: 289, startPoint y: 106, endPoint x: 63, endPoint y: 106, distance: 226.0
click at [63, 106] on div "Include items not tagged for facility FT - CANNABIS FLOWER - 3.5G - T12 - HYB A…" at bounding box center [803, 321] width 1529 height 498
click at [182, 60] on span "Inventory" at bounding box center [177, 57] width 275 height 15
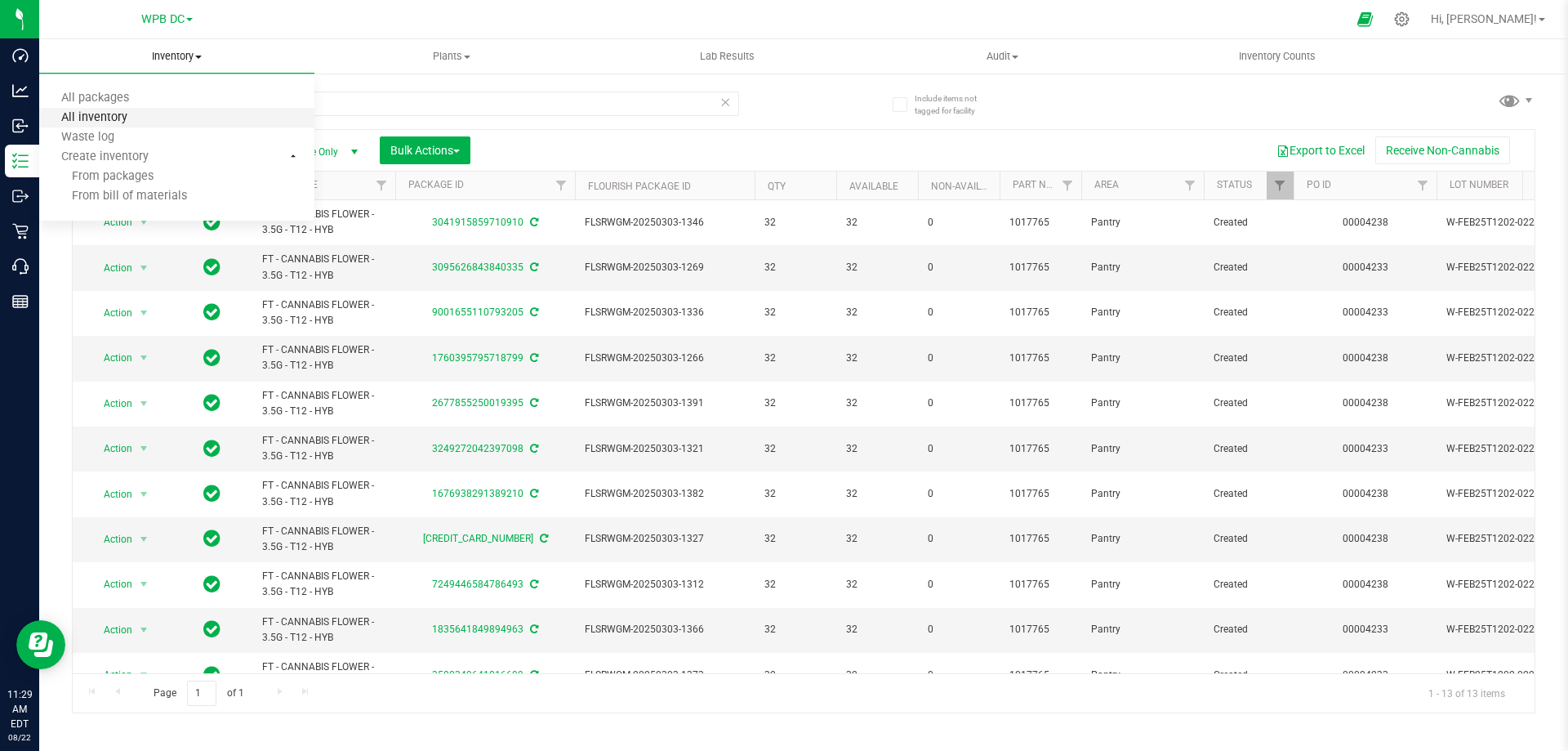
click at [85, 121] on span "All inventory" at bounding box center [95, 118] width 110 height 14
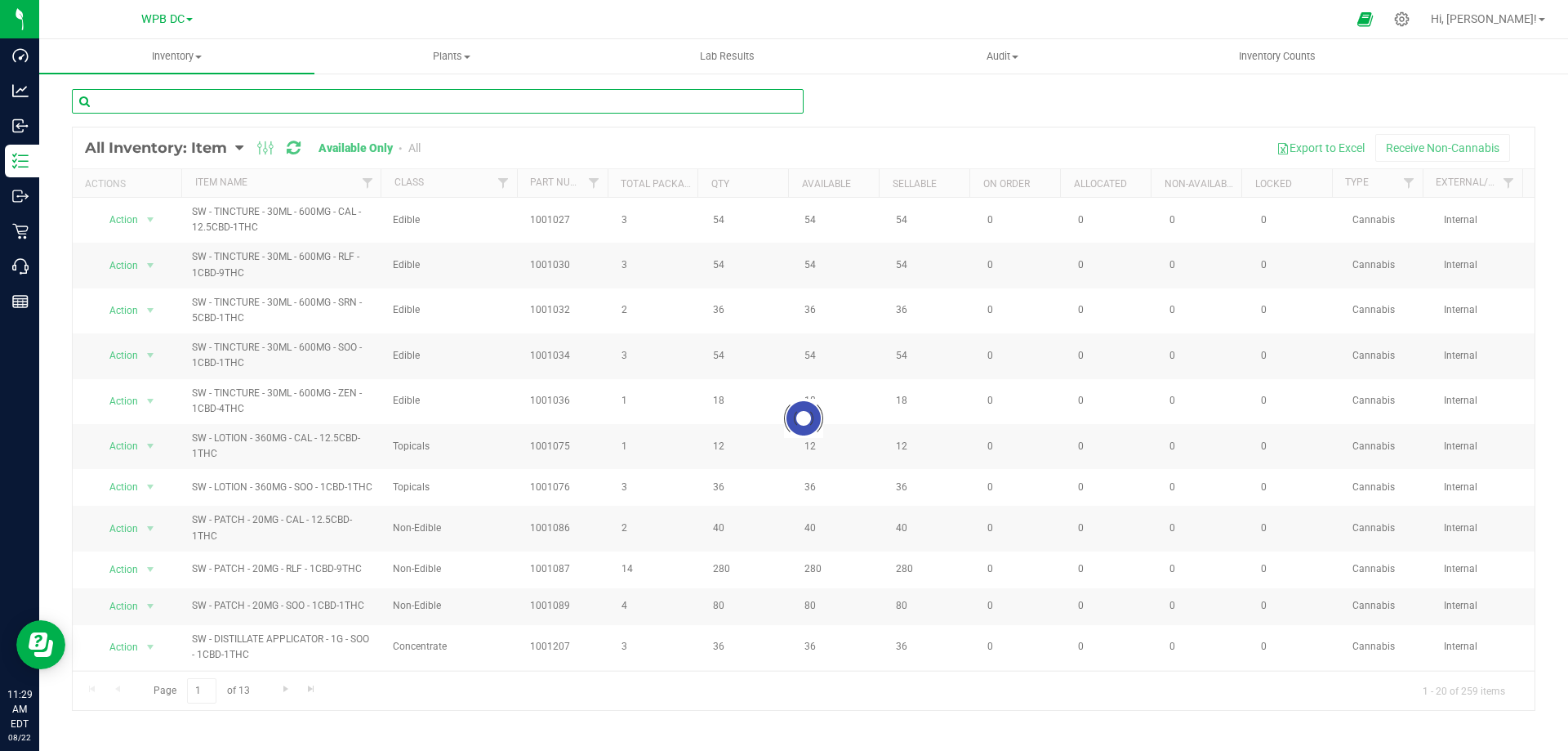
click at [106, 111] on input "text" at bounding box center [438, 100] width 731 height 24
paste input "FT - CANNABIS FLOWER - 3.5G - T12 - HYB"
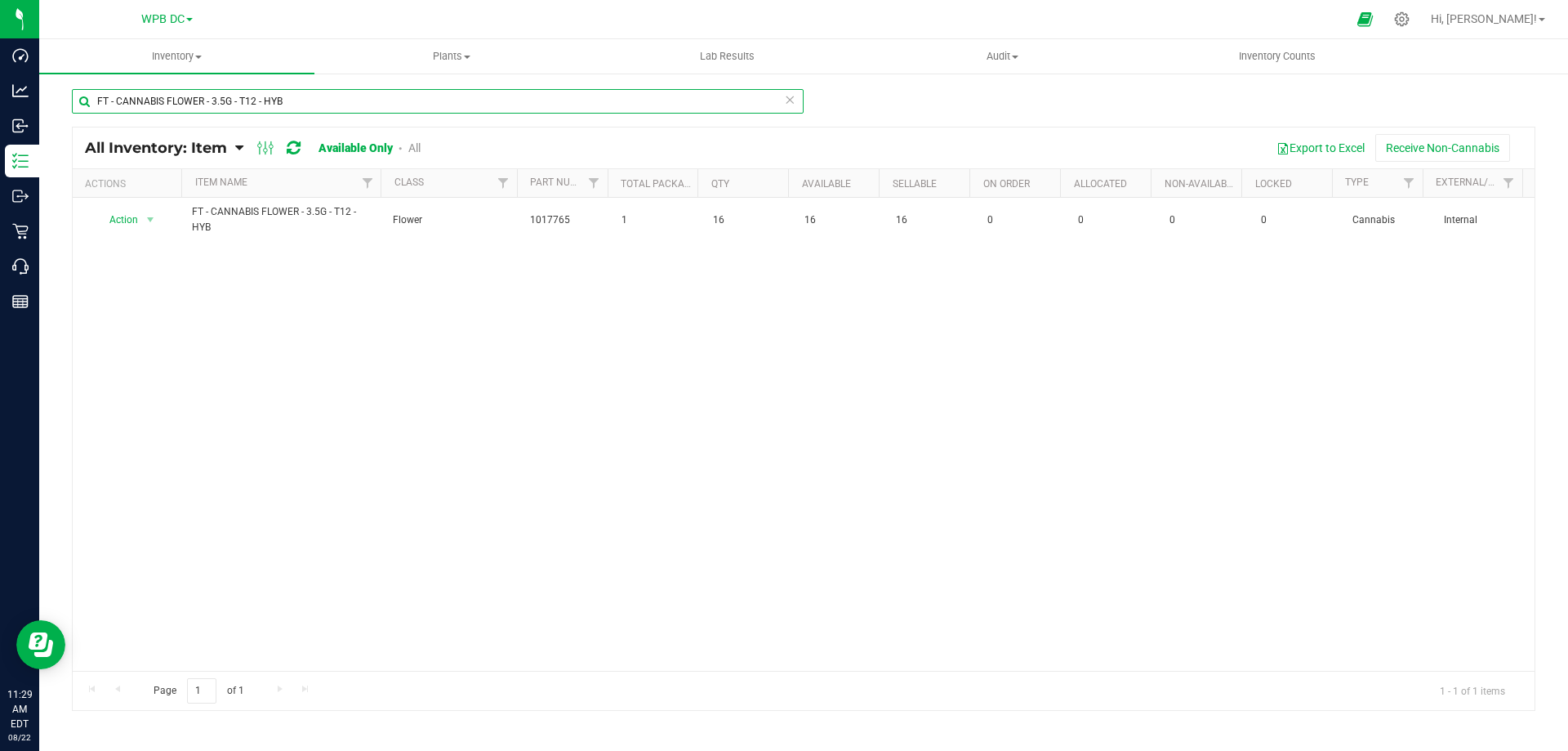
type input "FT - CANNABIS FLOWER - 3.5G - T12 - HYB"
drag, startPoint x: 283, startPoint y: 100, endPoint x: 94, endPoint y: 86, distance: 189.5
click at [94, 86] on div "FT - CANNABIS FLOWER - 3.5G - T12 - HYB All Inventory: Item Item Summary Item (…" at bounding box center [803, 327] width 1529 height 511
click at [161, 54] on span "Inventory" at bounding box center [177, 57] width 275 height 15
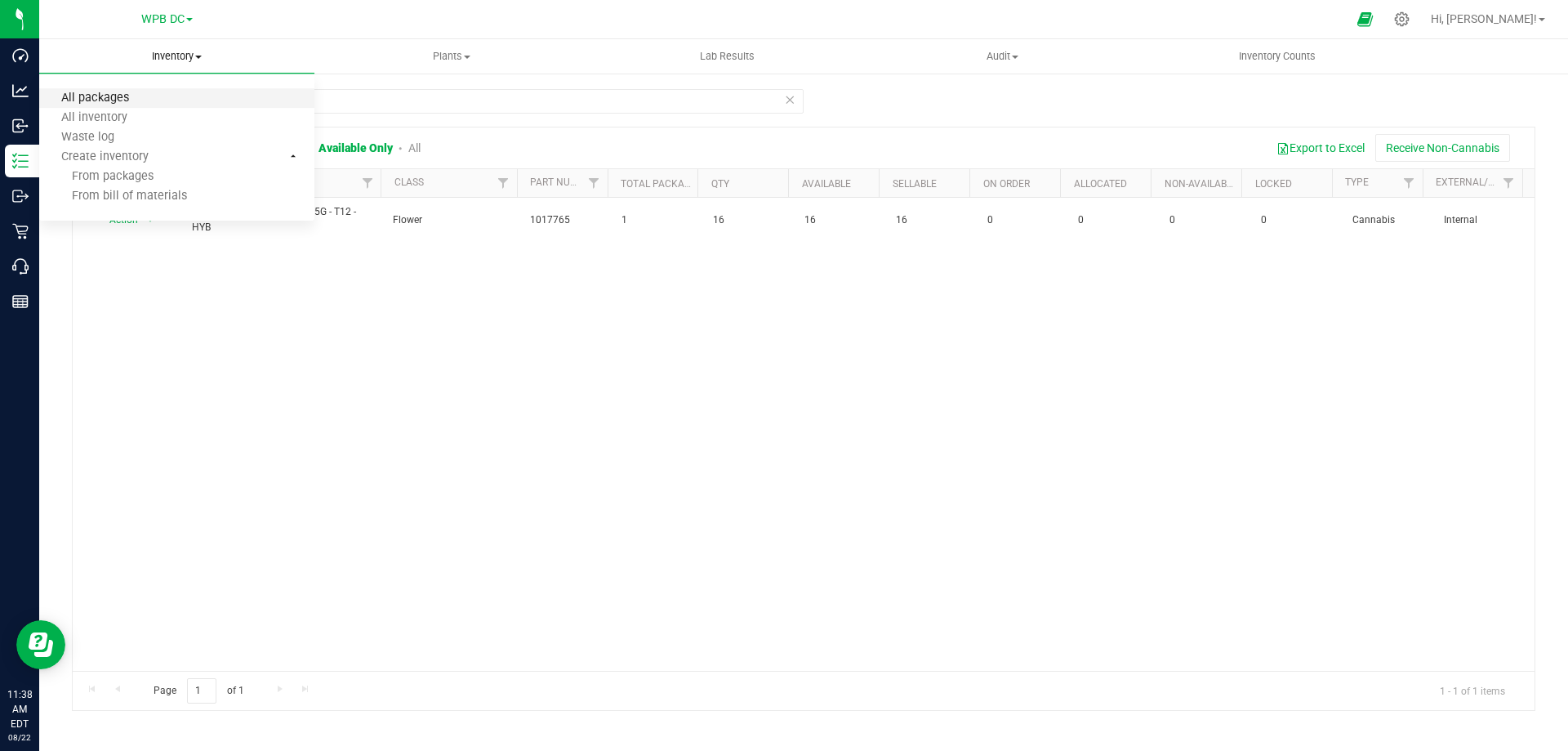
click at [106, 95] on span "All packages" at bounding box center [95, 98] width 112 height 14
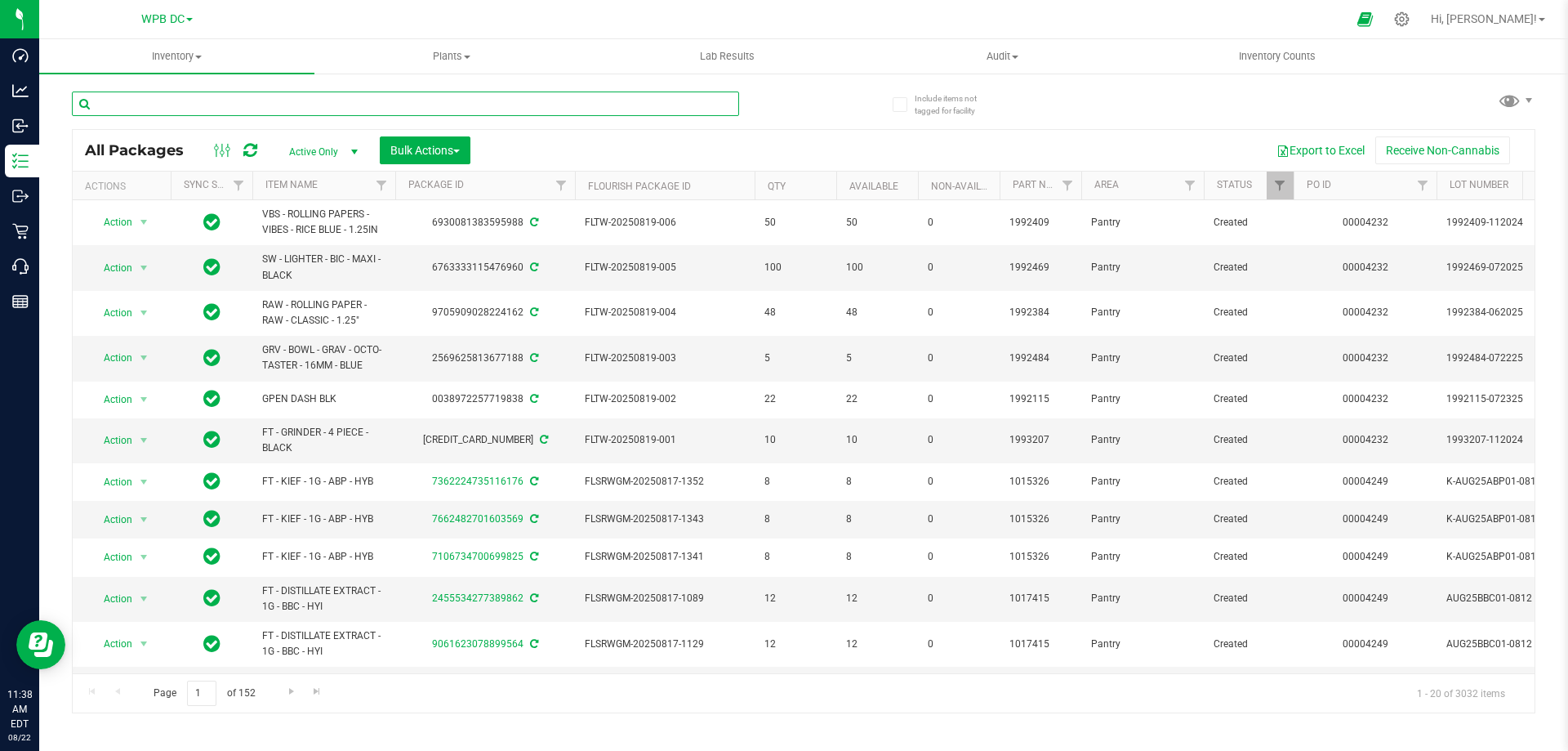
click at [208, 111] on input "text" at bounding box center [405, 103] width 667 height 24
paste input "FT - CANNABIS FLOWER - 3.5G - T12 - HYB"
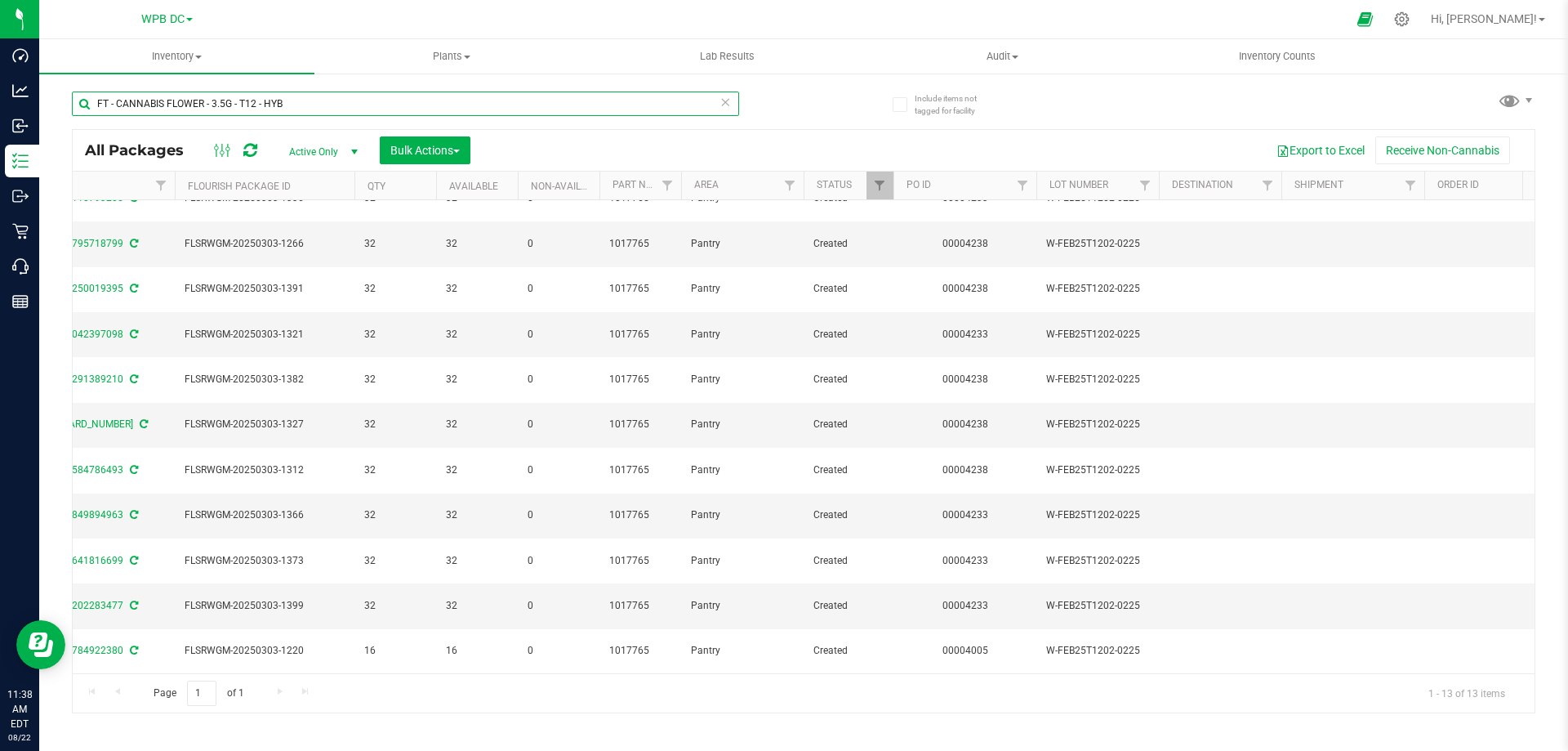
scroll to position [126, 398]
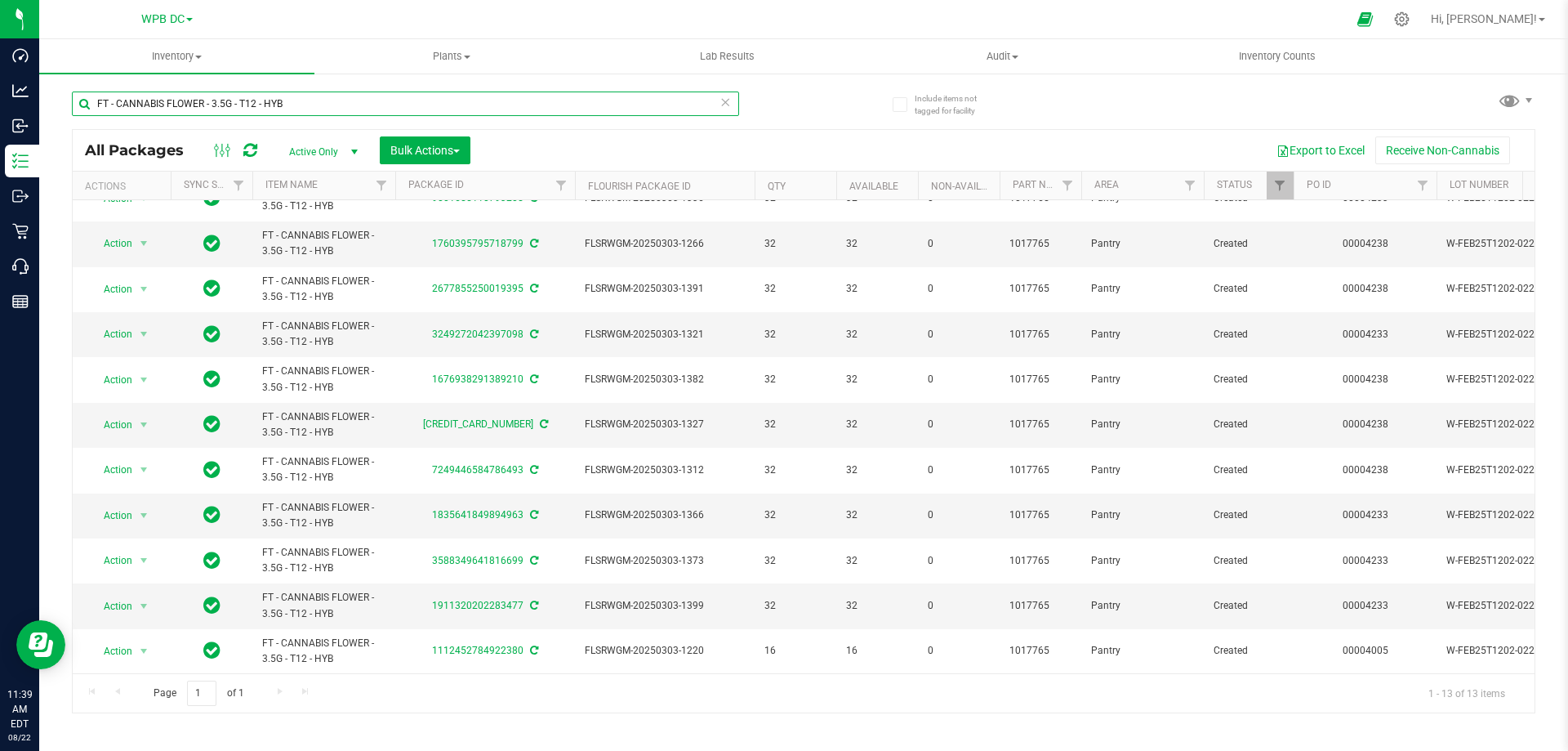
drag, startPoint x: 308, startPoint y: 103, endPoint x: 81, endPoint y: 97, distance: 227.1
click at [81, 97] on input "FT - CANNABIS FLOWER - 3.5G - T12 - HYB" at bounding box center [405, 103] width 667 height 24
paste input "ZKR - IND"
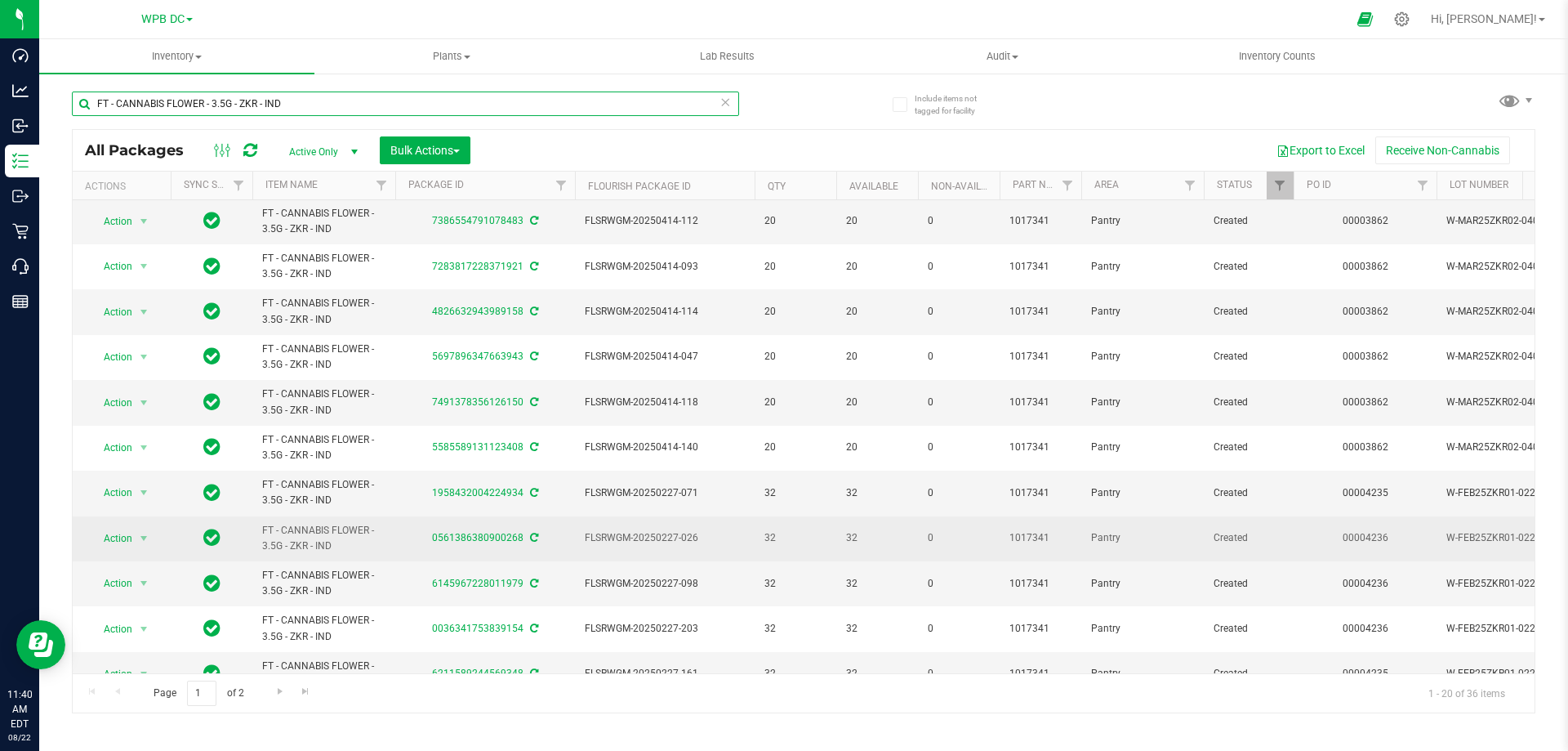
scroll to position [444, 0]
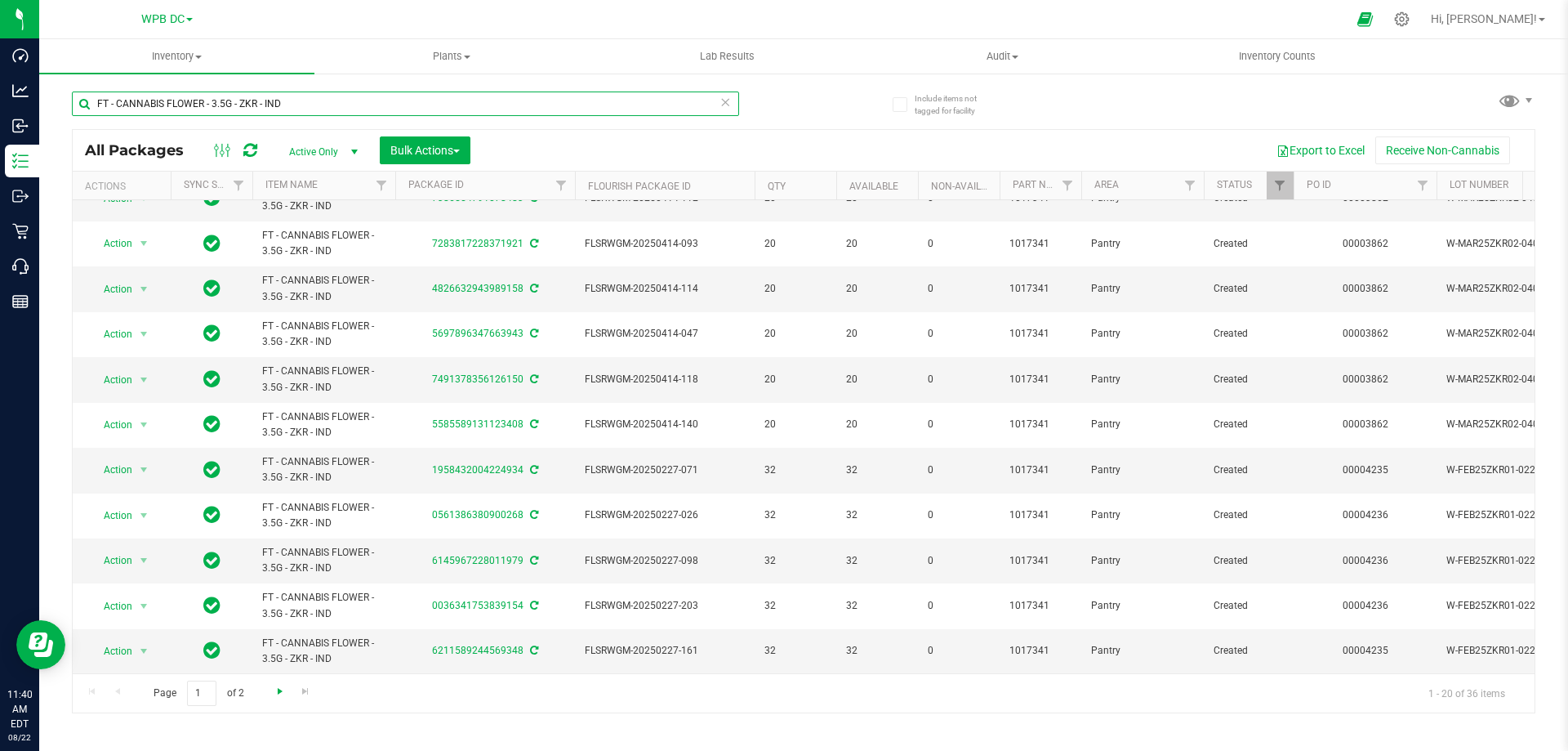
type input "FT - CANNABIS FLOWER - 3.5G - ZKR - IND"
click at [284, 689] on span "Go to the next page" at bounding box center [280, 692] width 13 height 13
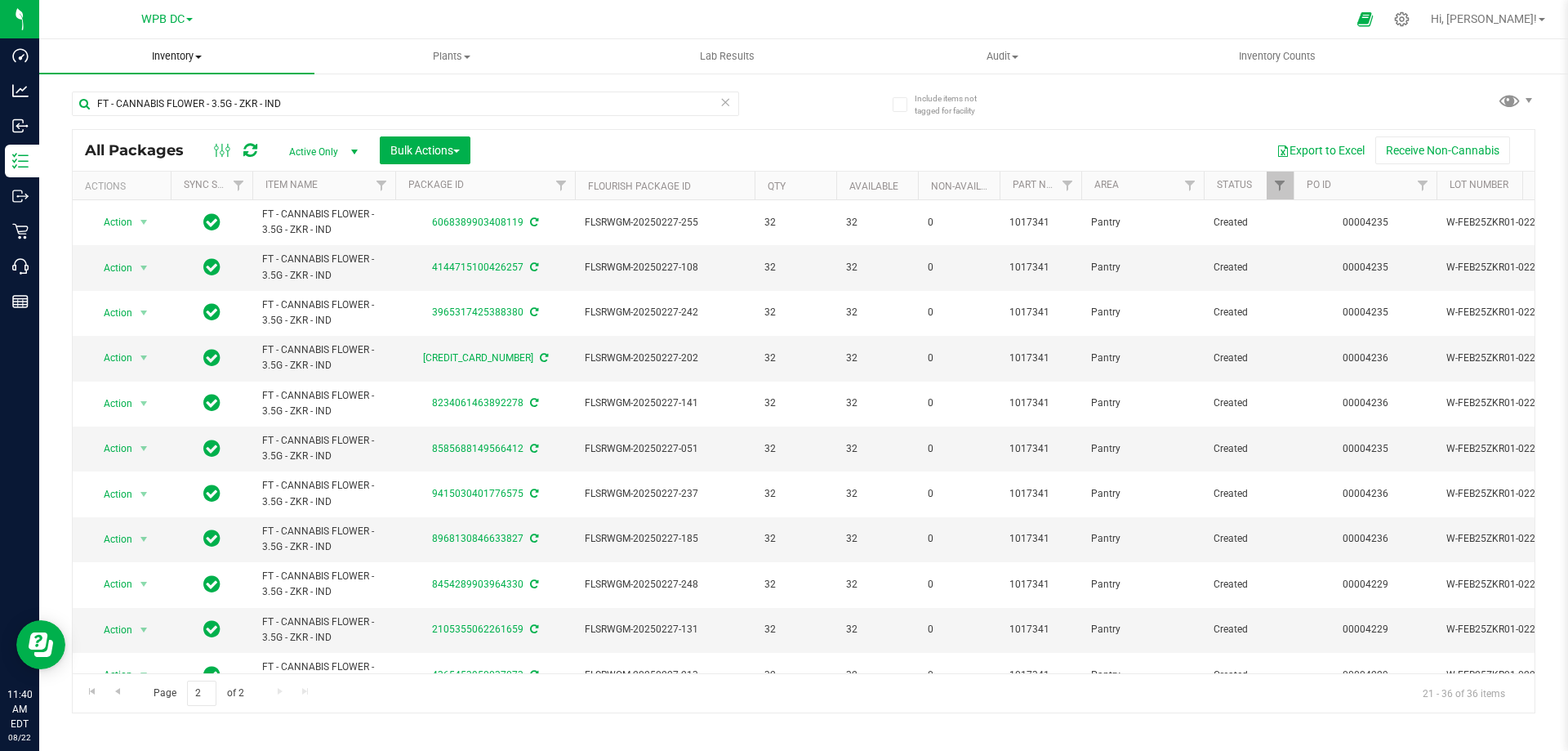
click at [157, 50] on span "Inventory" at bounding box center [177, 57] width 275 height 15
click at [136, 112] on span "All inventory" at bounding box center [95, 118] width 110 height 14
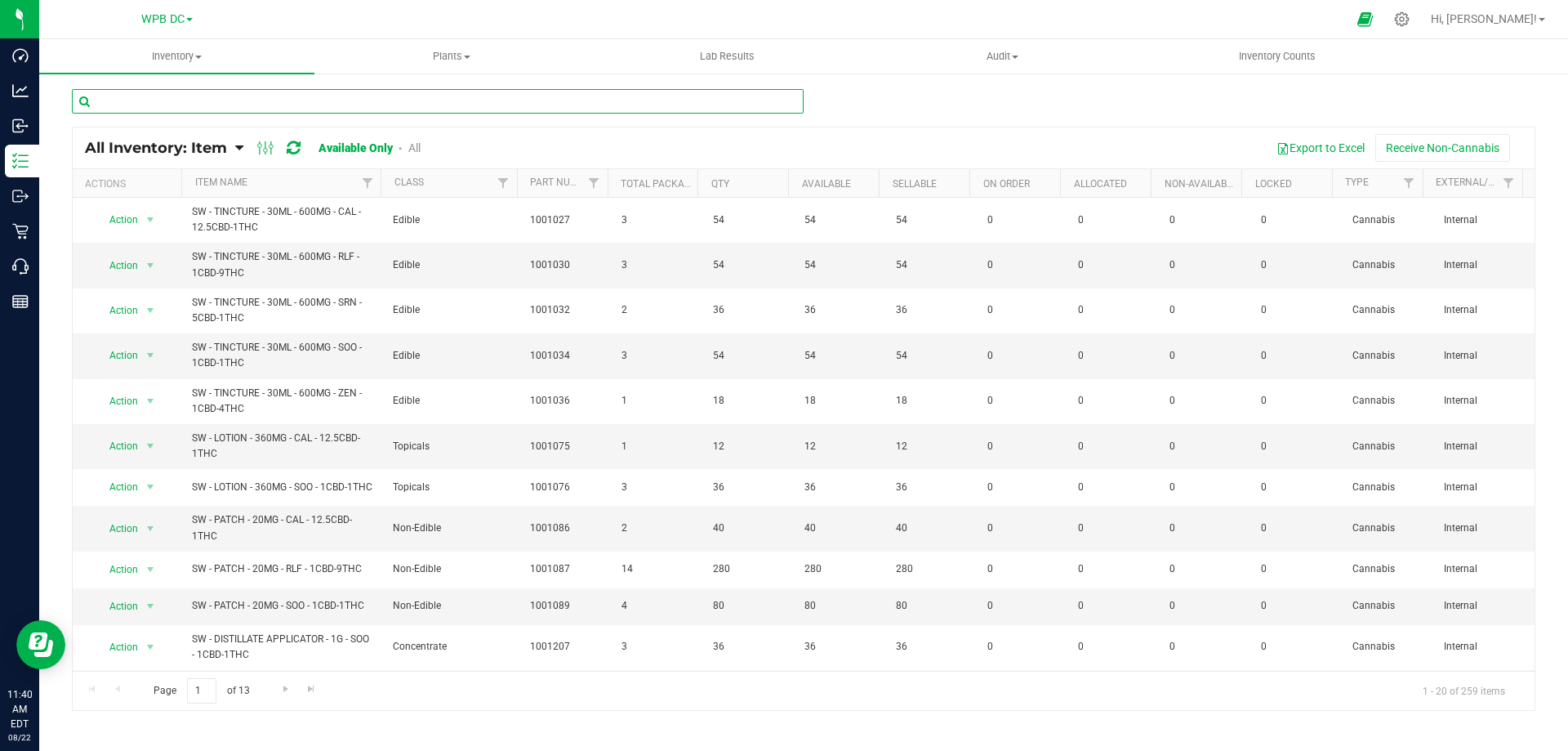
click at [115, 101] on input "text" at bounding box center [438, 100] width 731 height 24
paste input "FT - CANNABIS FLOWER - 3.5G - ZKR - IND"
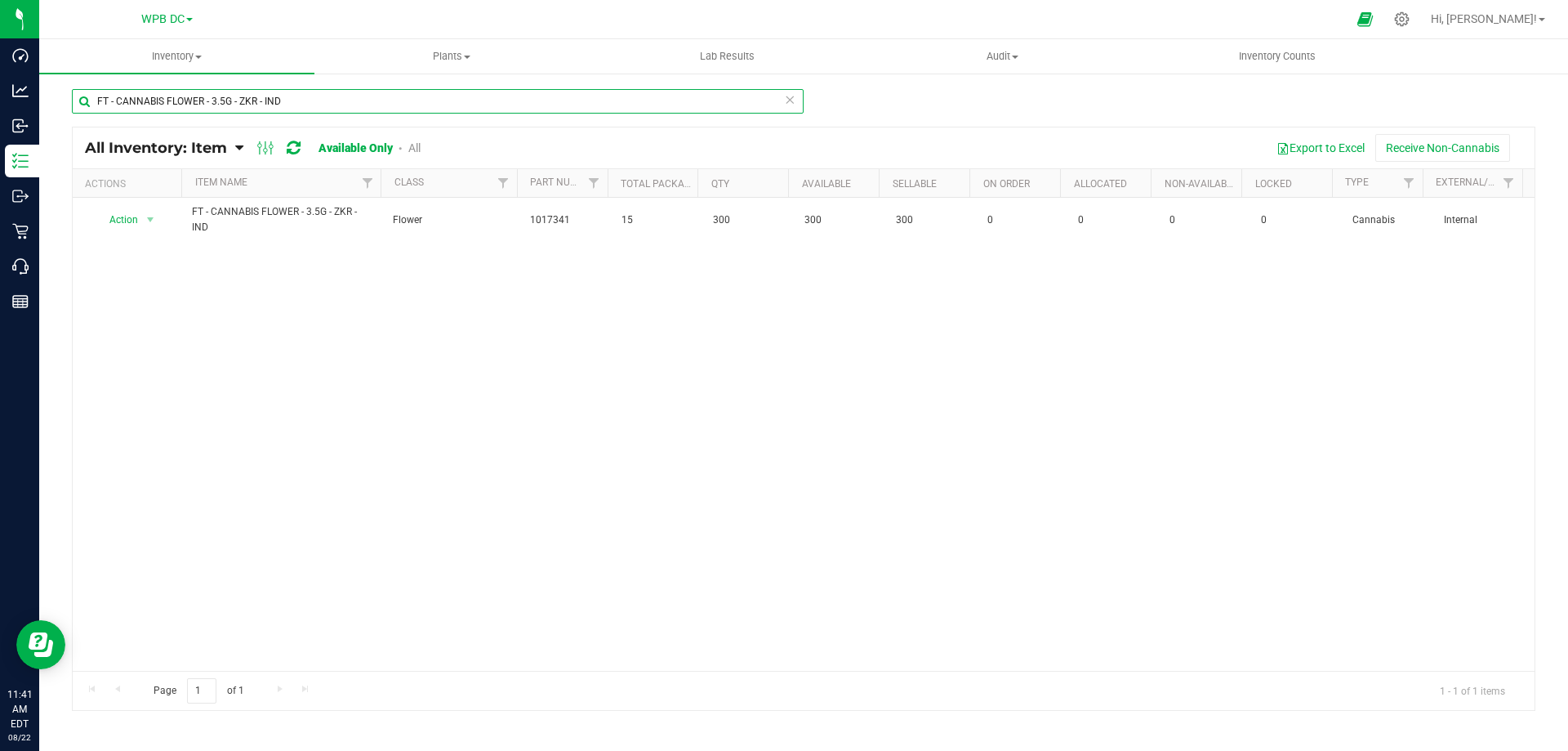
type input "FT - CANNABIS FLOWER - 3.5G - ZKR - IND"
drag, startPoint x: 288, startPoint y: 104, endPoint x: 88, endPoint y: 104, distance: 200.0
click at [88, 104] on input "FT - CANNABIS FLOWER - 3.5G - ZKR - IND" at bounding box center [438, 100] width 731 height 24
click at [295, 98] on input "FT - CANNABIS FLOWER - 3.5G - ZKR - IND" at bounding box center [438, 100] width 731 height 24
drag, startPoint x: 300, startPoint y: 97, endPoint x: 88, endPoint y: 98, distance: 212.0
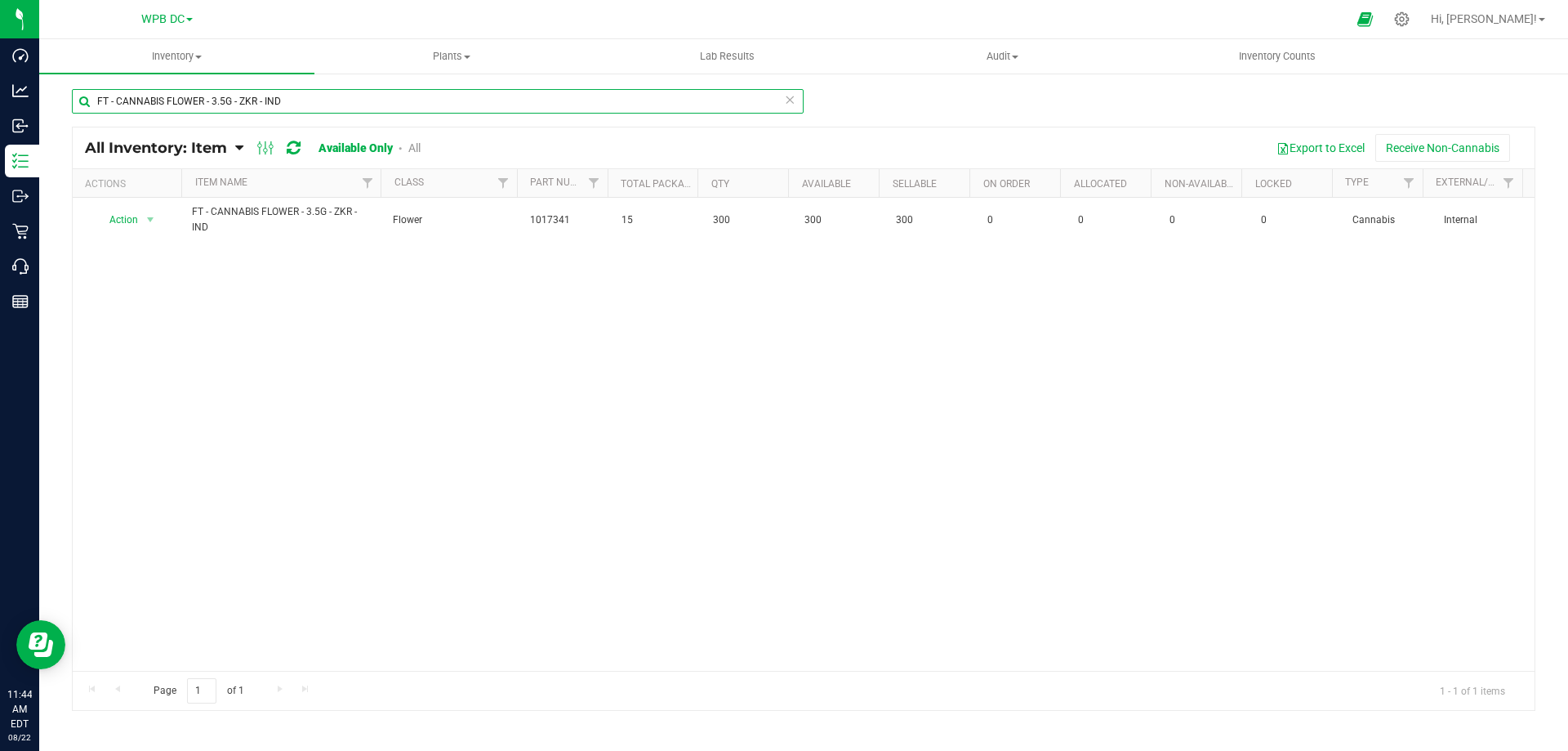
click at [88, 98] on input "FT - CANNABIS FLOWER - 3.5G - ZKR - IND" at bounding box center [438, 100] width 731 height 24
click at [185, 54] on span "Inventory" at bounding box center [177, 57] width 275 height 15
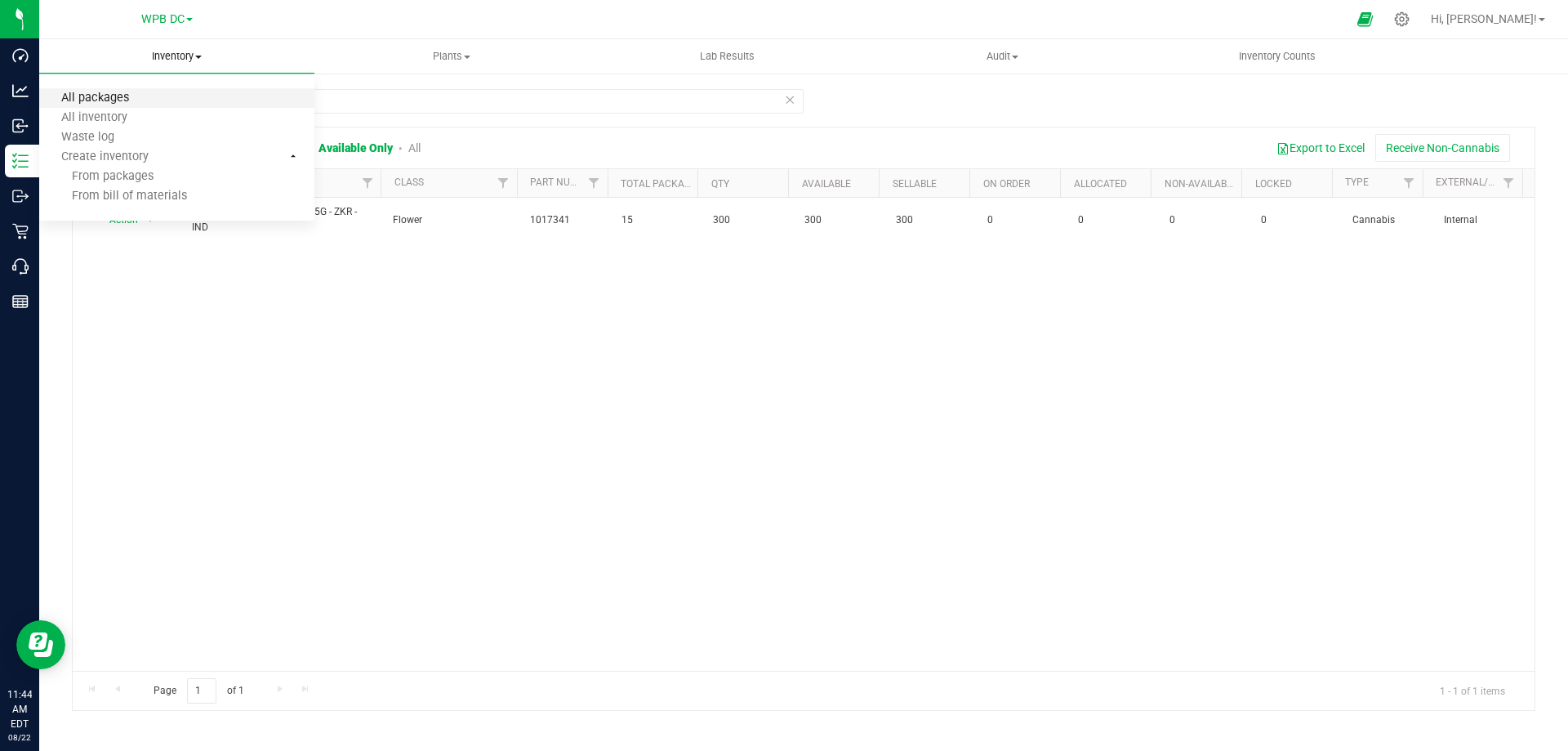
click at [109, 95] on span "All packages" at bounding box center [95, 98] width 112 height 14
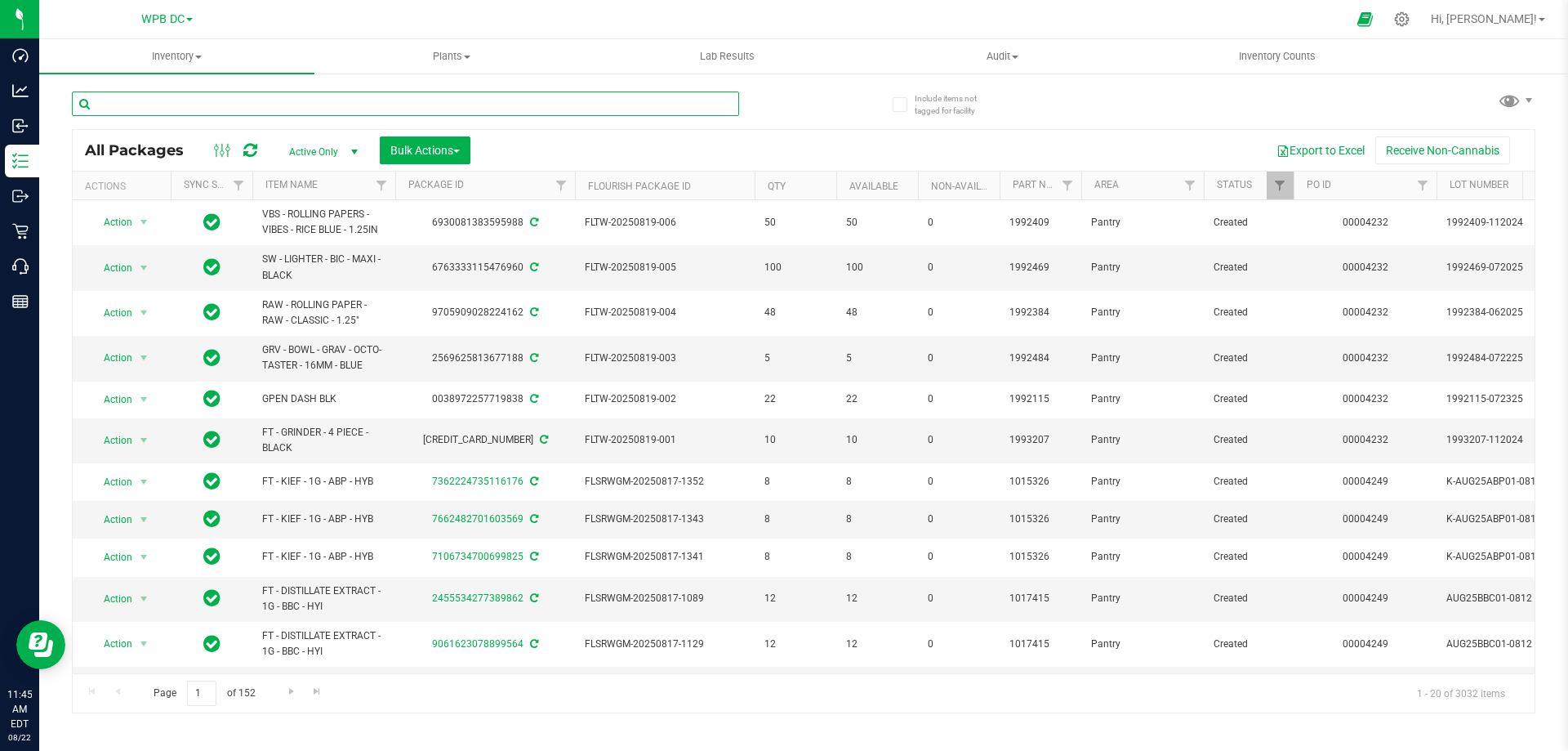
click at [103, 101] on input "text" at bounding box center [405, 103] width 667 height 24
paste input "FT - CANNABIS FLOWER - 3.5G - ZKR - IND"
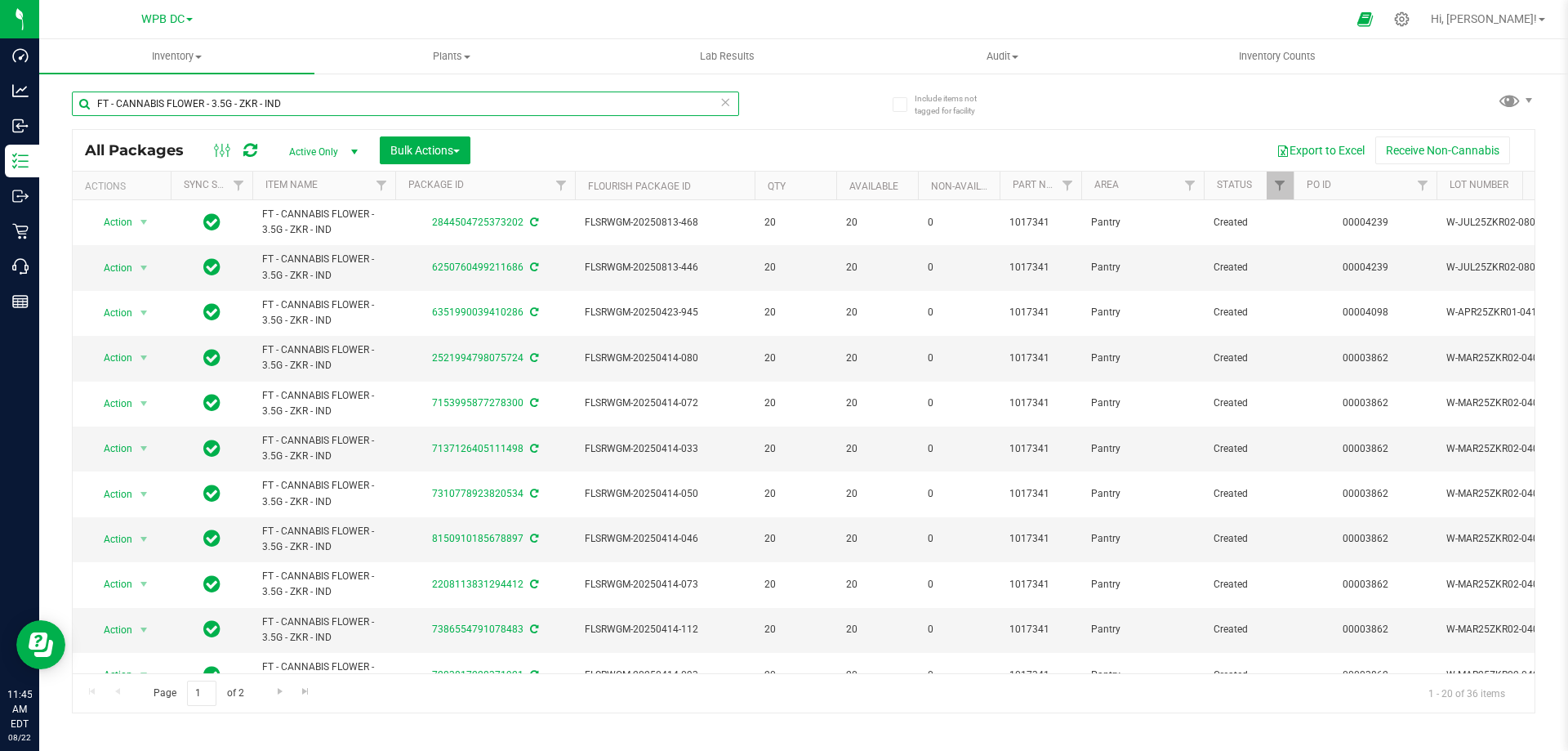
type input "FT - CANNABIS FLOWER - 3.5G - ZKR - IND"
